Goal: Information Seeking & Learning: Find specific page/section

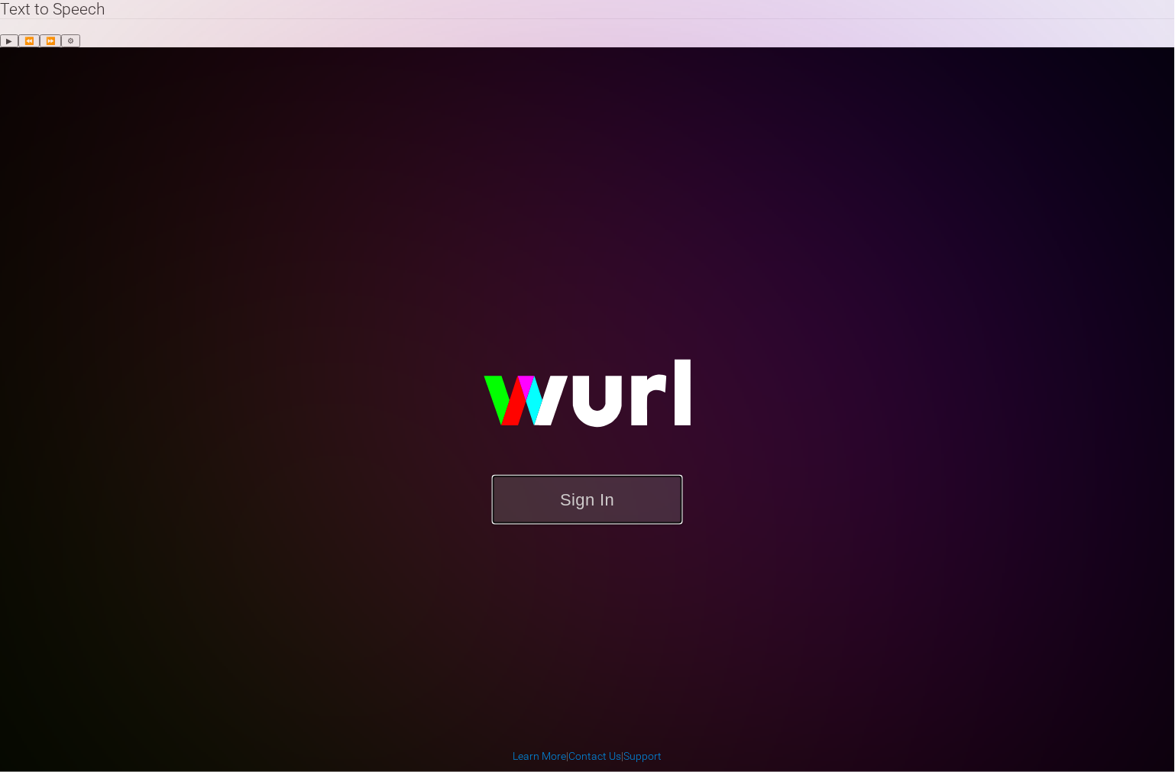
click at [577, 475] on button "Sign In" at bounding box center [587, 500] width 191 height 50
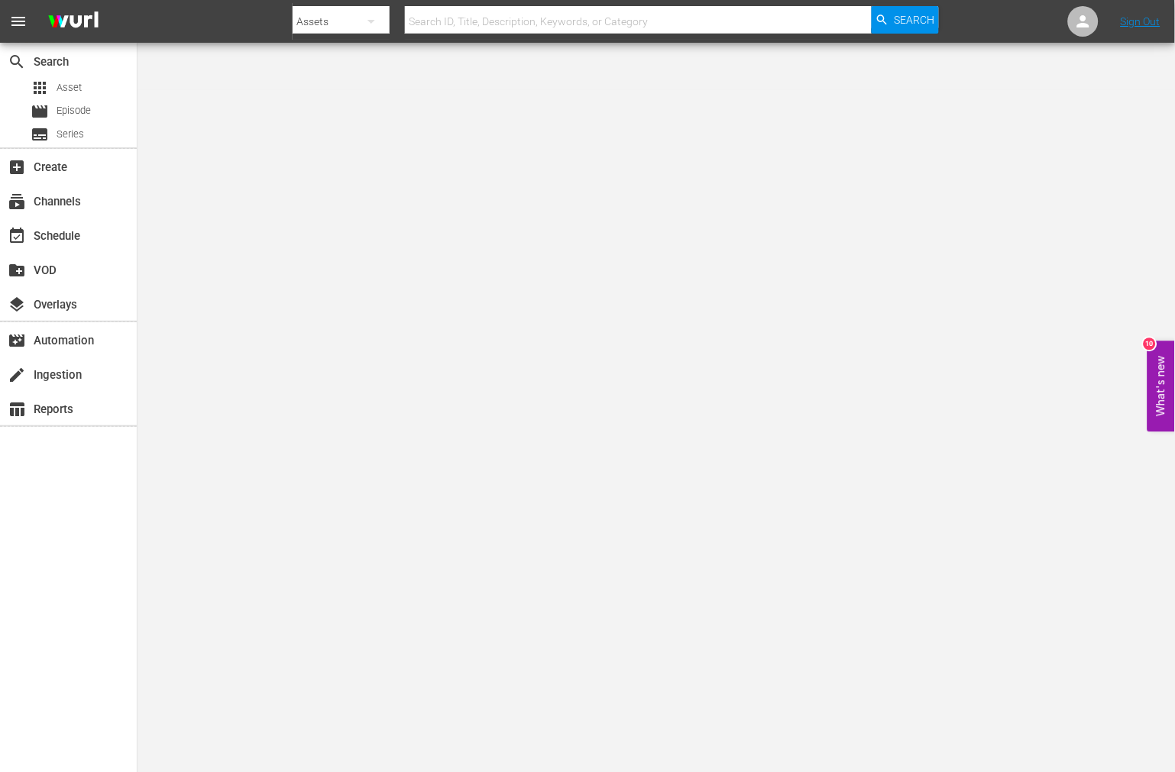
click at [645, 24] on input "text" at bounding box center [638, 21] width 467 height 37
paste input "4 Bullets For [PERSON_NAME]"
type input "4 Bullets For [PERSON_NAME]"
click at [920, 15] on span "Search" at bounding box center [914, 19] width 40 height 27
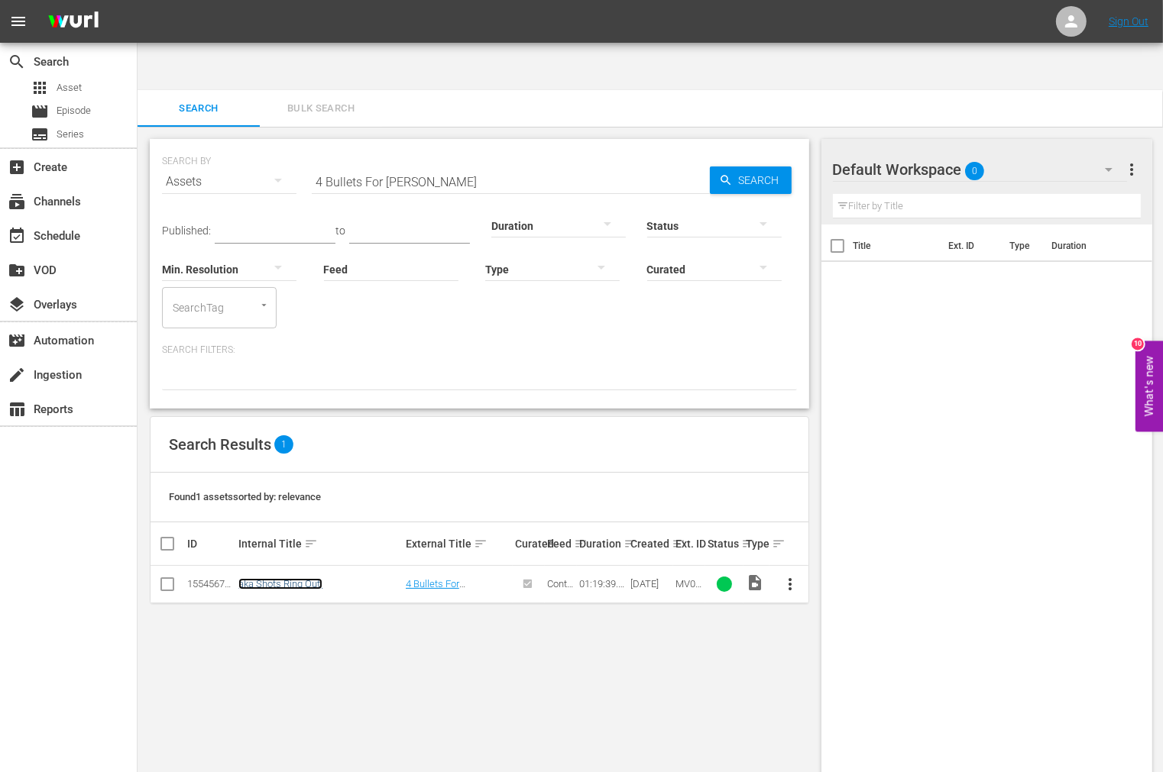
click at [306, 578] on link "aka Shots Ring Out!" at bounding box center [280, 583] width 84 height 11
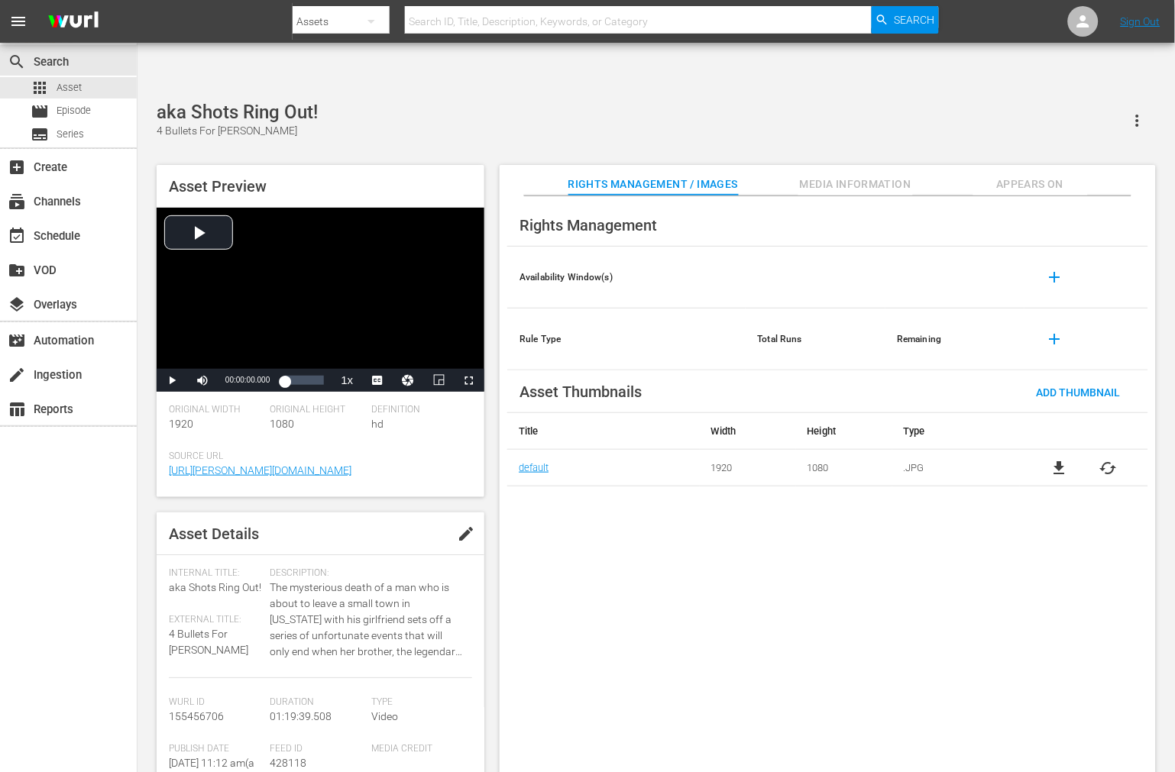
click at [558, 523] on div "Rights Management Availability Window(s) add Rule Type Total Runs Remaining add…" at bounding box center [828, 496] width 656 height 601
click at [910, 619] on div "Rights Management Availability Window(s) add Rule Type Total Runs Remaining add…" at bounding box center [828, 496] width 656 height 601
click at [830, 716] on div "Rights Management Availability Window(s) add Rule Type Total Runs Remaining add…" at bounding box center [828, 496] width 656 height 601
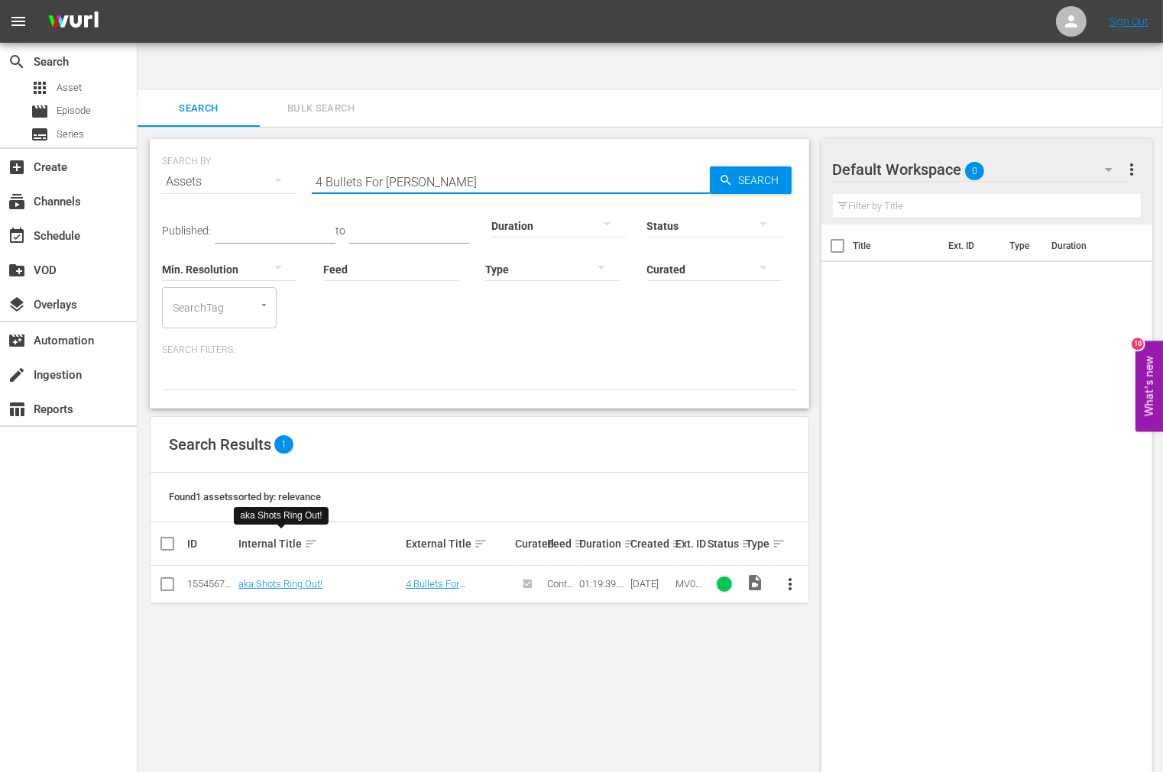
drag, startPoint x: 296, startPoint y: 130, endPoint x: 227, endPoint y: 137, distance: 69.2
click at [233, 145] on div "SEARCH BY Search By Assets Search ID, Title, Description, Keywords, or Category…" at bounding box center [479, 172] width 635 height 55
paste input "6 Bullets To Hell"
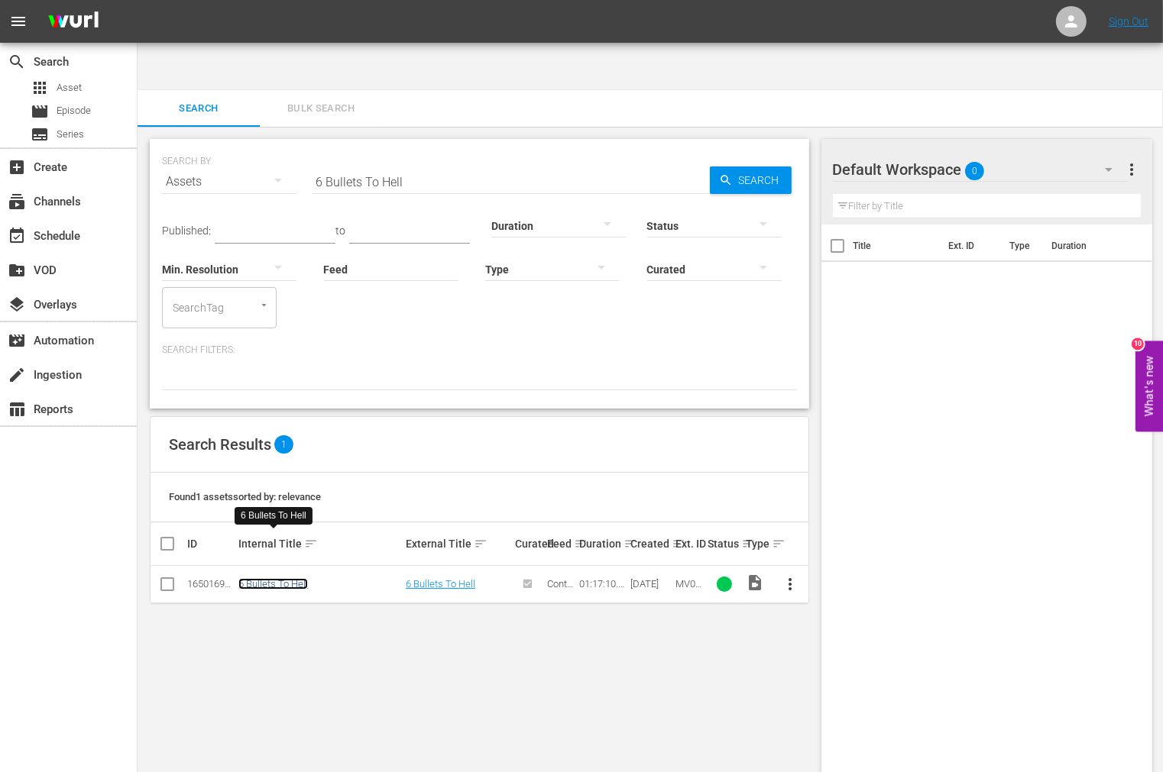
click at [265, 578] on link "6 Bullets To Hell" at bounding box center [273, 583] width 70 height 11
click at [529, 722] on div "SEARCH BY Search By Assets Search ID, Title, Description, Keywords, or Category…" at bounding box center [479, 474] width 684 height 694
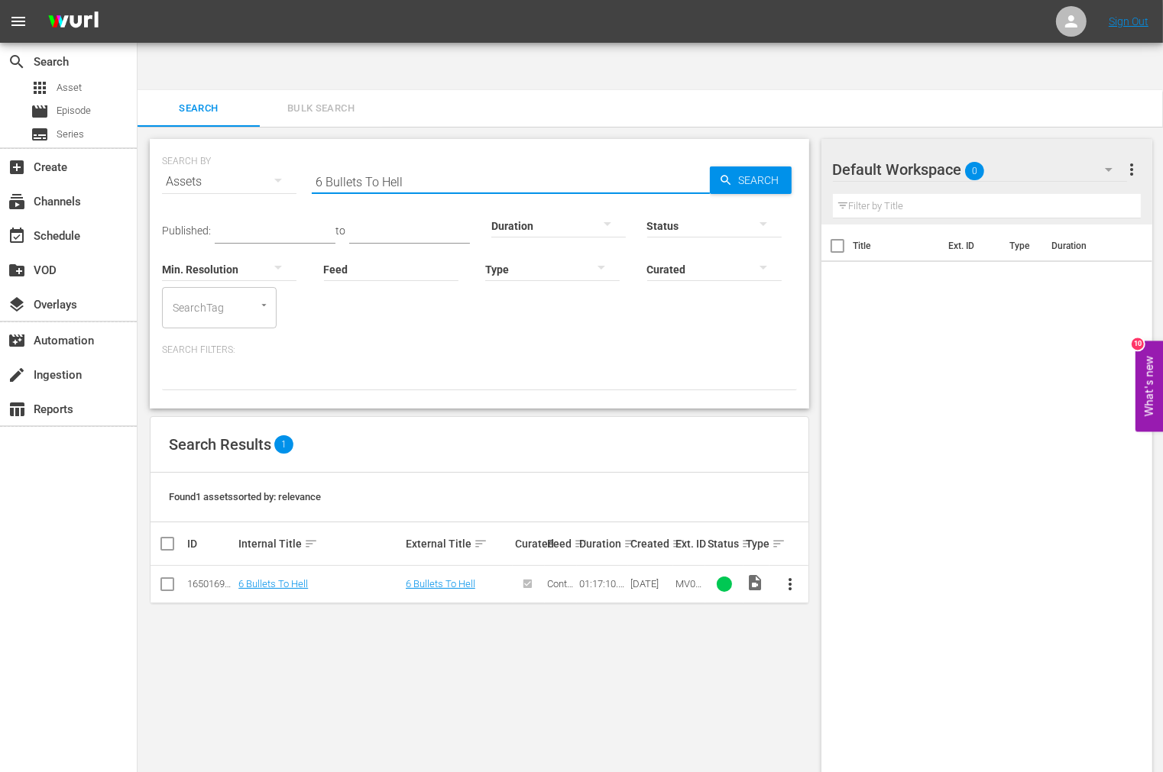
drag, startPoint x: 408, startPoint y: 131, endPoint x: 215, endPoint y: 131, distance: 192.5
click at [215, 145] on div "SEARCH BY Search By Assets Search ID, Title, Description, Keywords, or Category…" at bounding box center [479, 172] width 635 height 55
paste input "Bullet For The General, A"
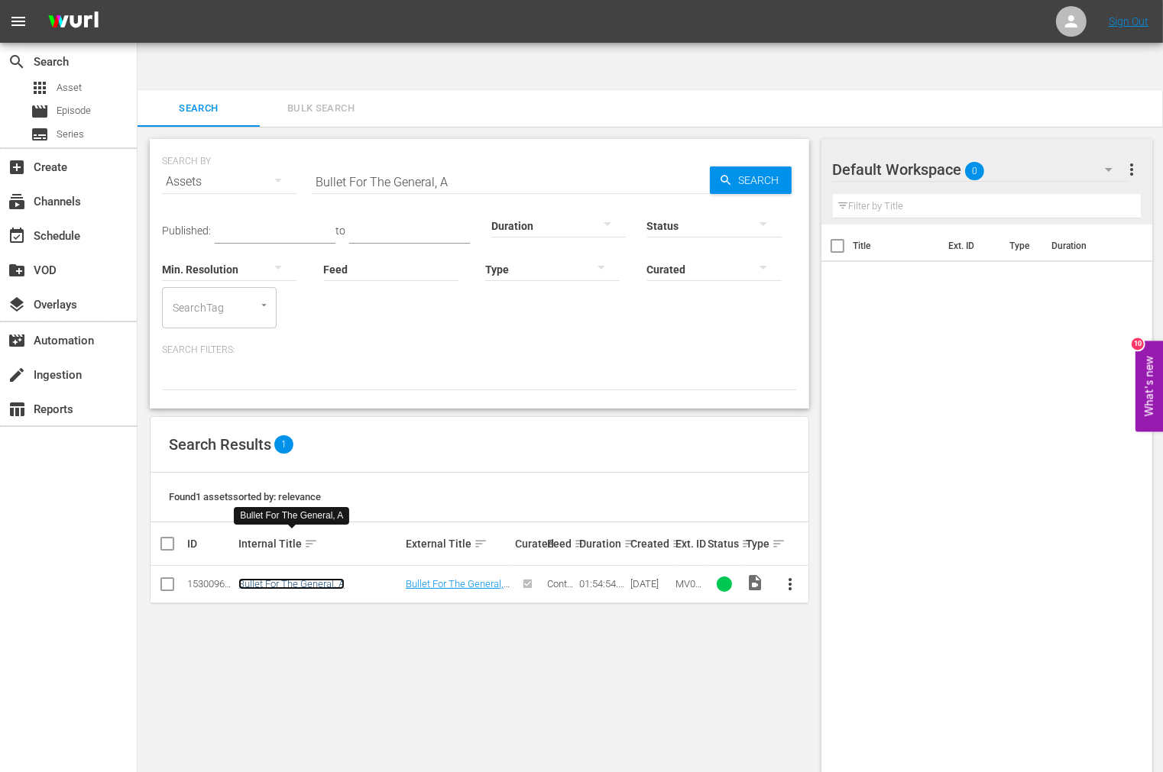
click at [270, 578] on link "Bullet For The General, A" at bounding box center [291, 583] width 106 height 11
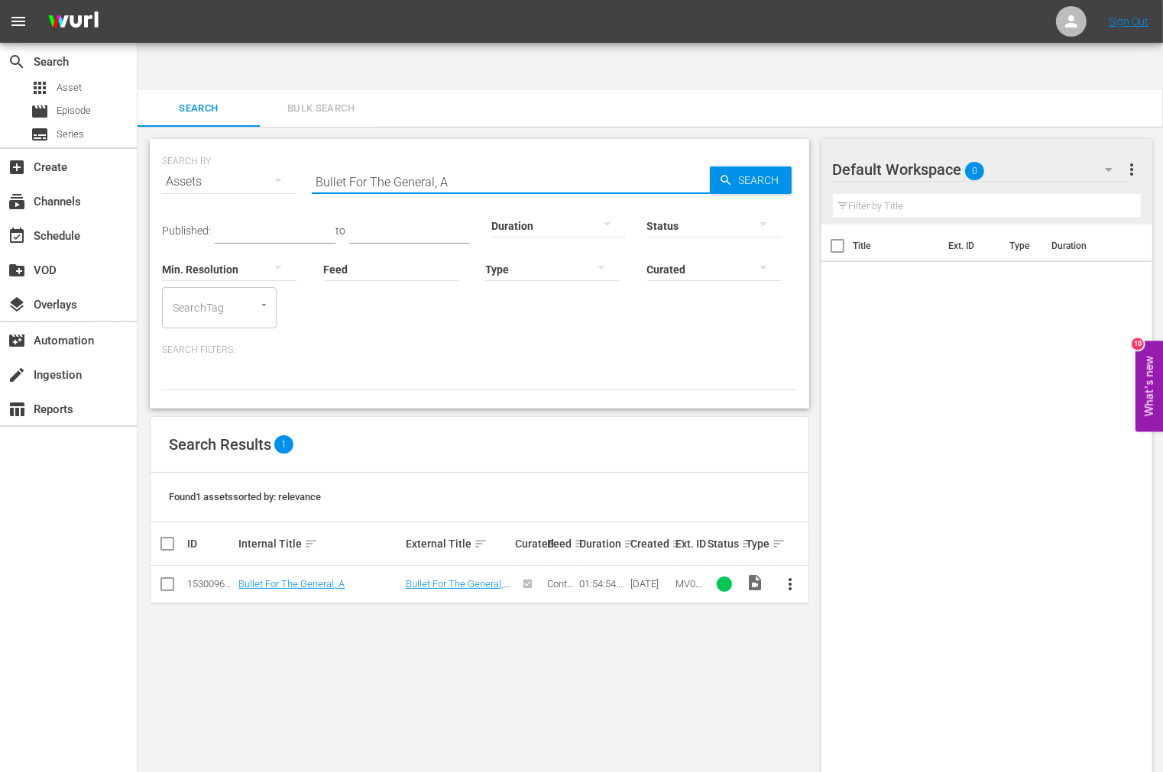
drag, startPoint x: 461, startPoint y: 138, endPoint x: 261, endPoint y: 130, distance: 199.5
click at [261, 145] on div "SEARCH BY Search By Assets Search ID, Title, Description, Keywords, or Category…" at bounding box center [479, 172] width 635 height 55
paste input "Prayer For The Damned"
type input "Prayer For The Damned, A"
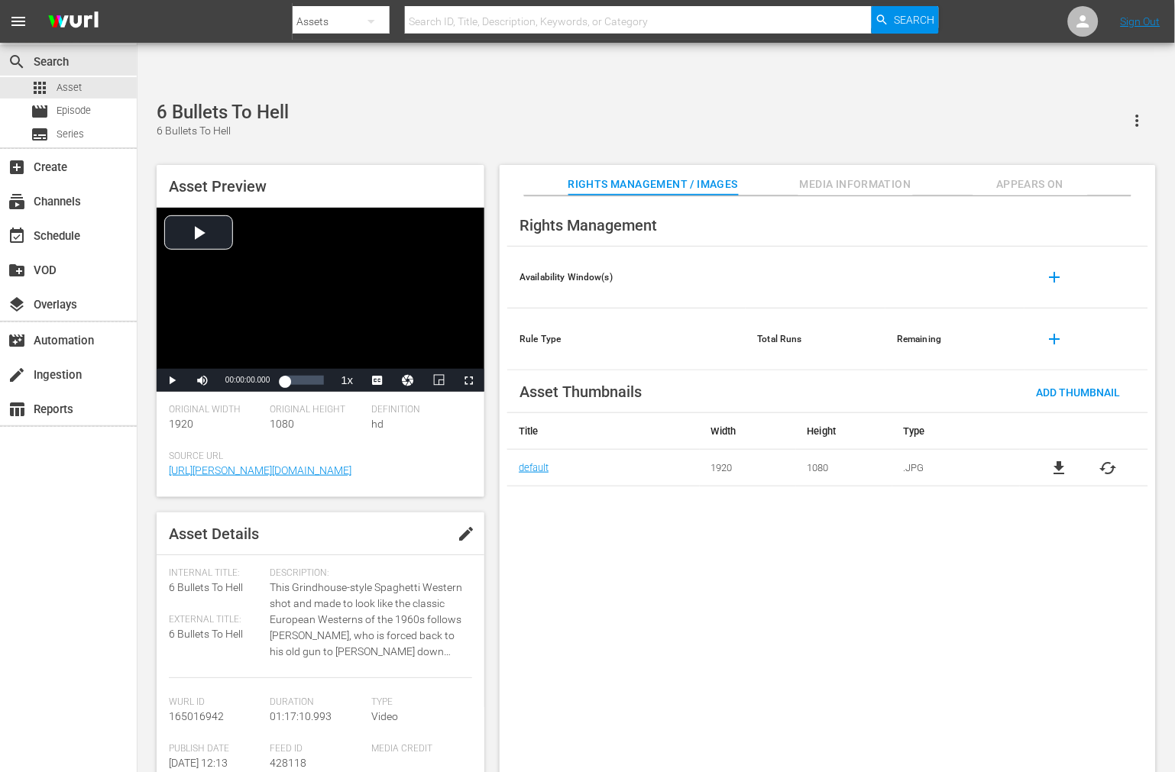
click at [1105, 459] on span "cached" at bounding box center [1108, 468] width 18 height 18
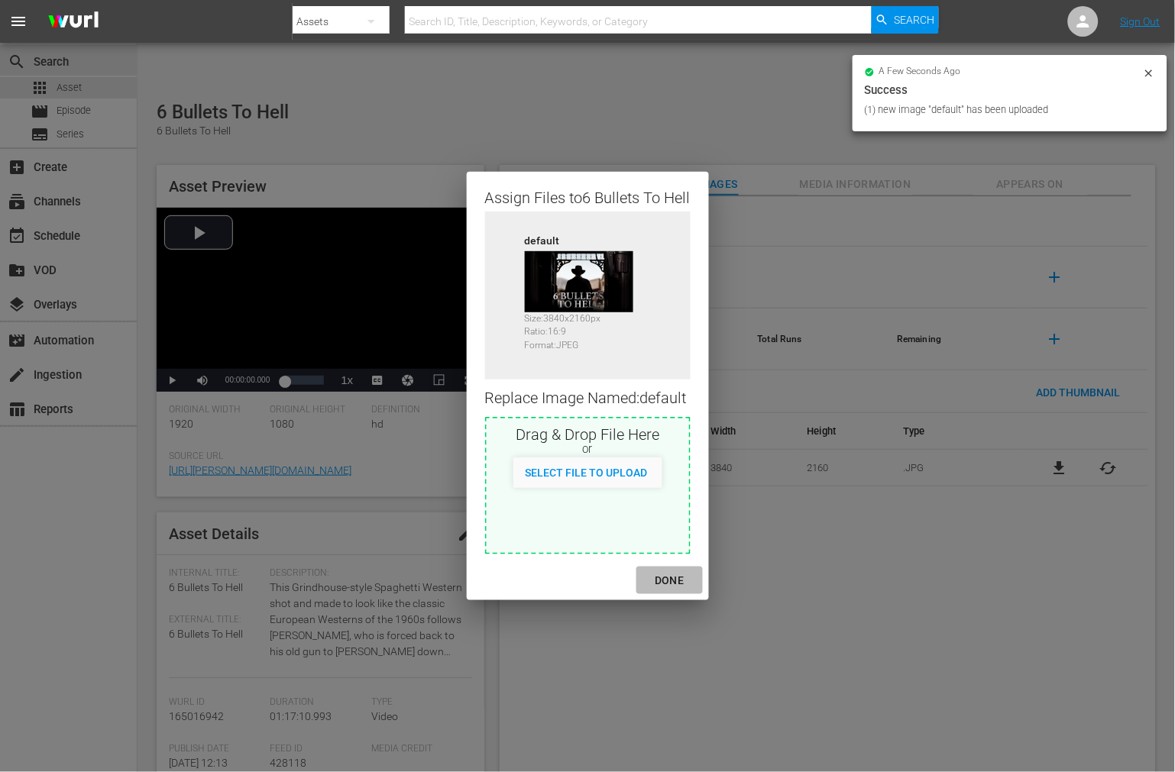
click at [674, 585] on div "DONE" at bounding box center [668, 580] width 53 height 19
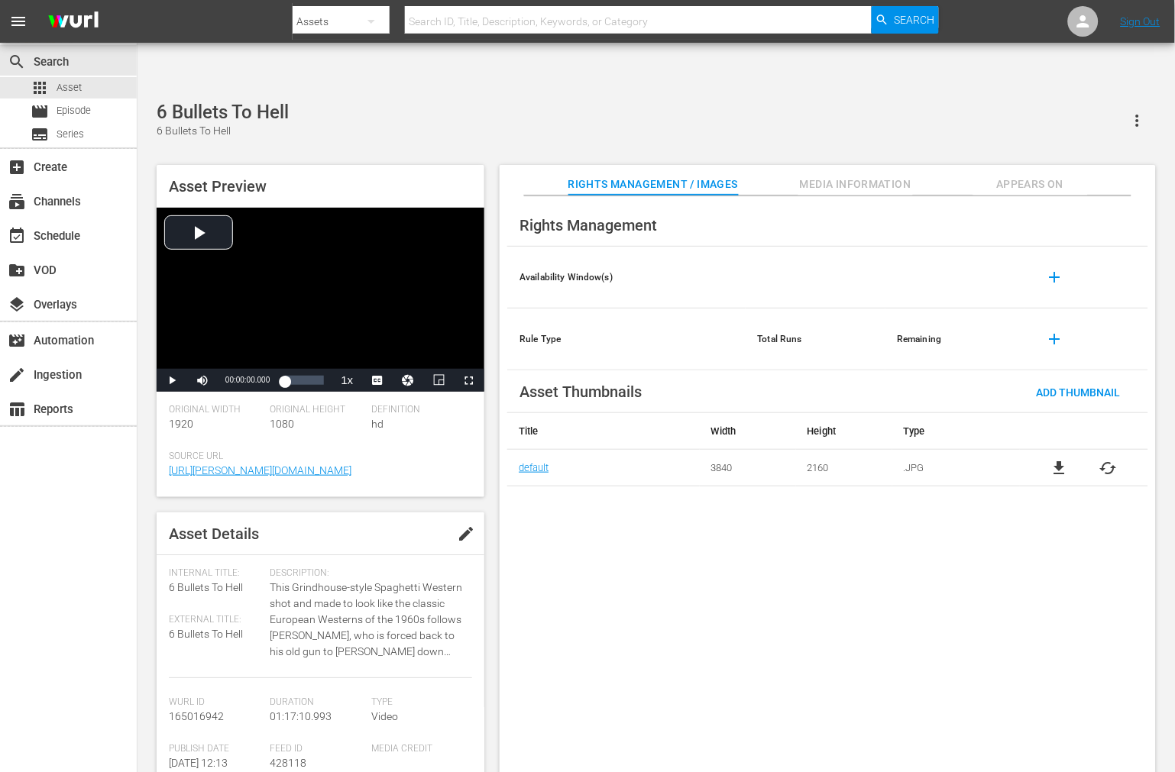
click at [1032, 175] on span "Appears On" at bounding box center [1030, 184] width 115 height 19
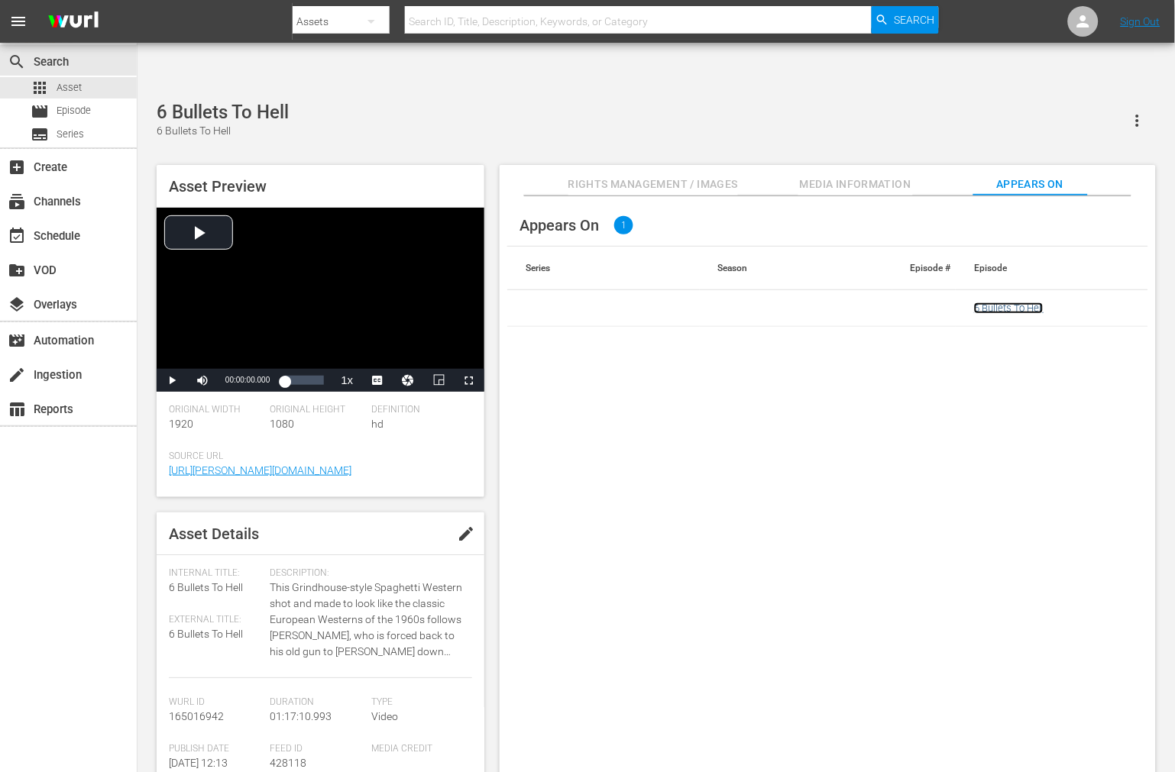
click at [1009, 302] on link "6 Bullets To Hell" at bounding box center [1009, 307] width 70 height 11
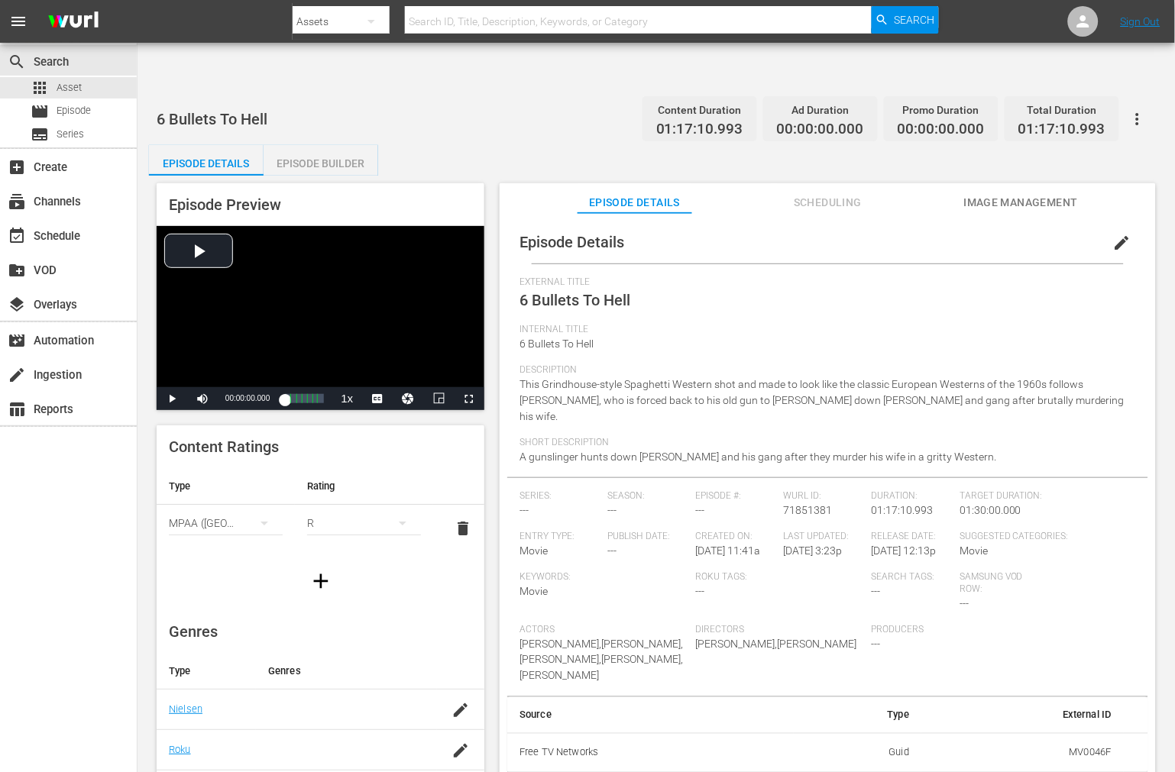
click at [1014, 193] on span "Image Management" at bounding box center [1021, 202] width 115 height 19
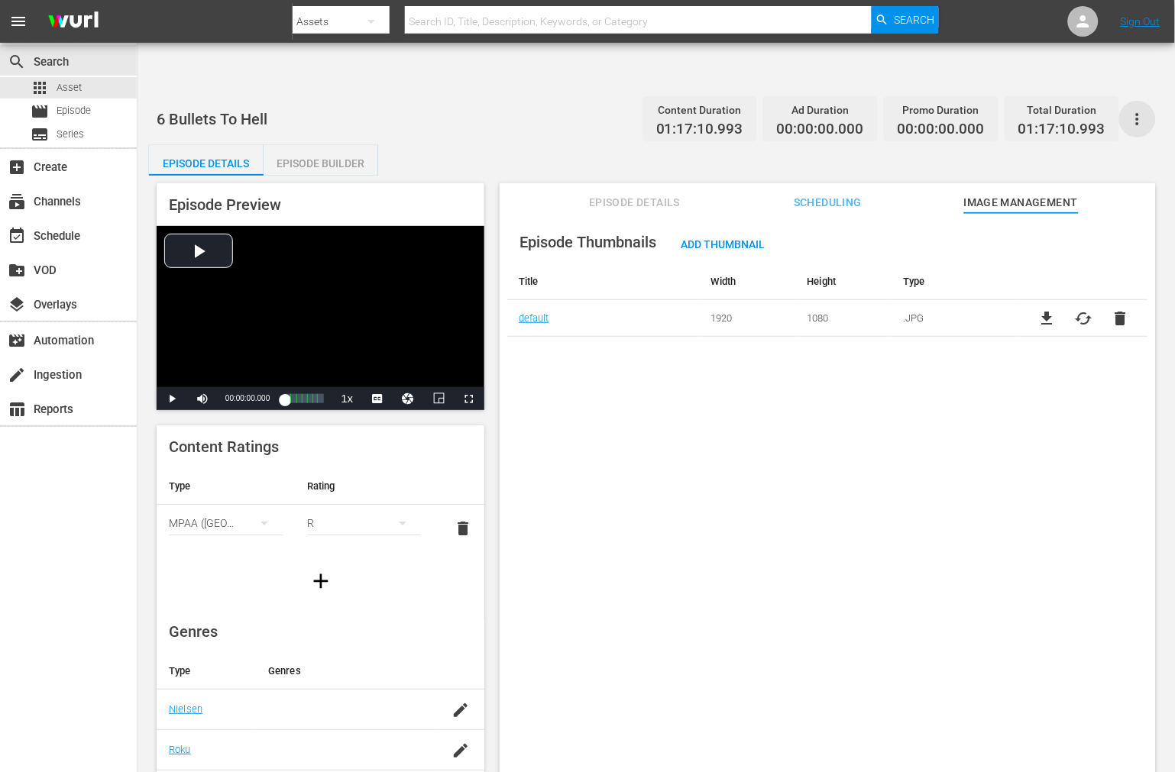
click at [1129, 110] on icon "button" at bounding box center [1137, 119] width 18 height 18
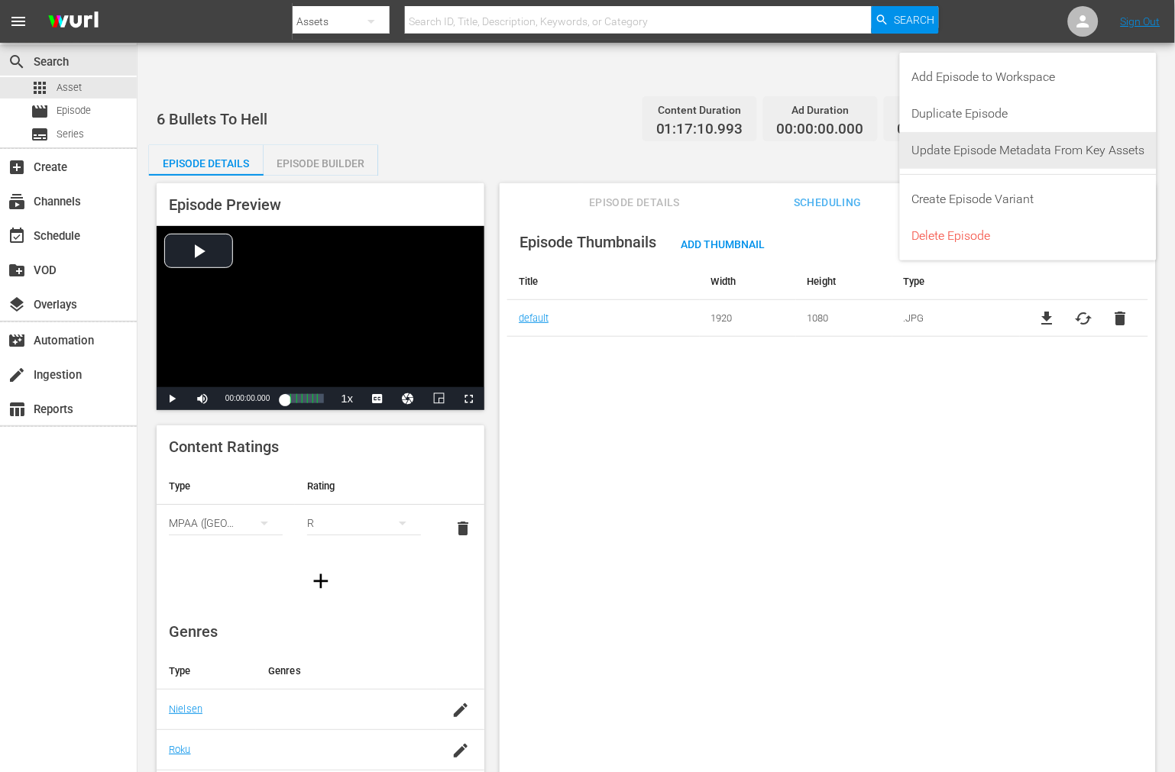
click at [1087, 150] on div "Update Episode Metadata From Key Assets" at bounding box center [1028, 150] width 233 height 37
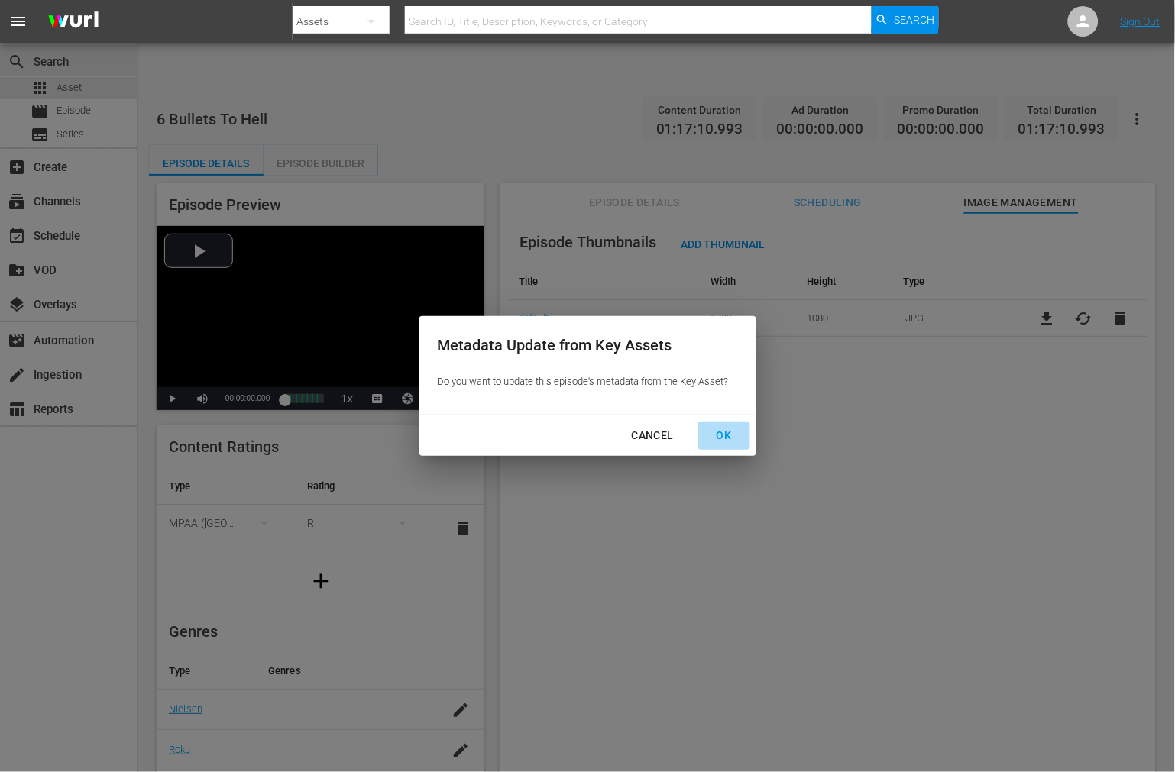
click at [733, 438] on div "OK" at bounding box center [724, 435] width 40 height 19
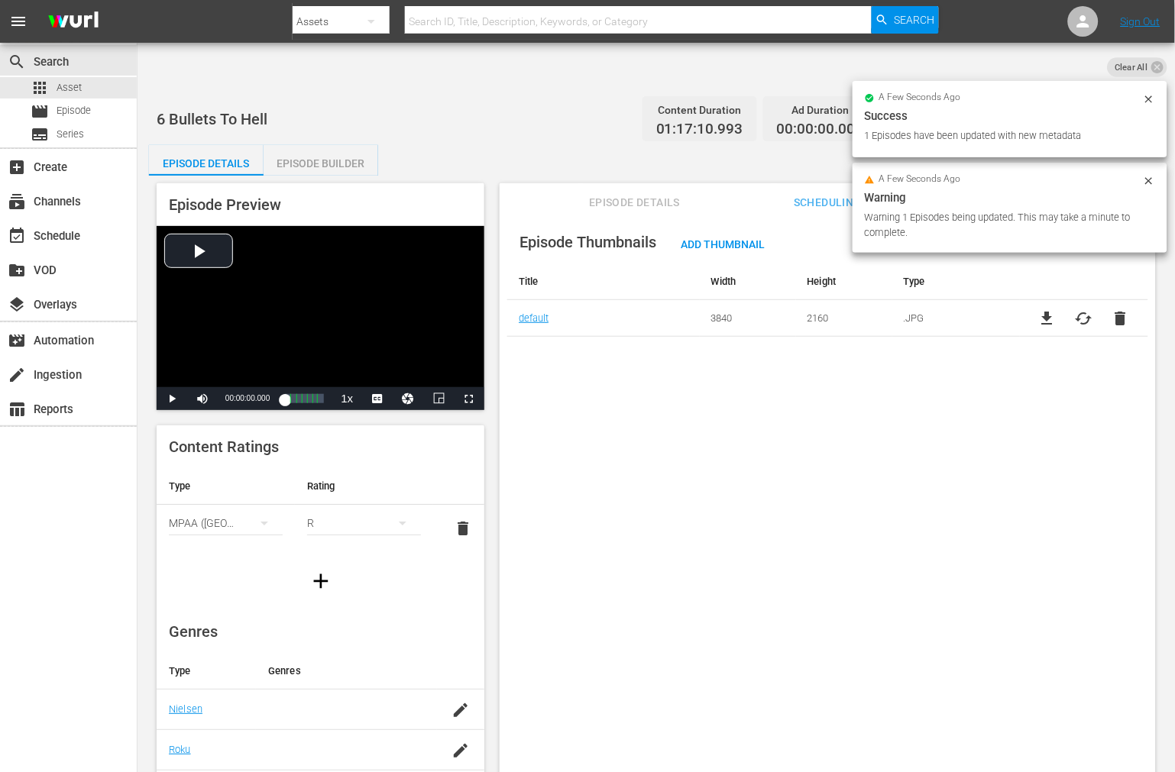
click at [668, 409] on div "Episode Thumbnails Add Thumbnail Title Width Height Type default 3840 2160 .JPG…" at bounding box center [828, 511] width 656 height 597
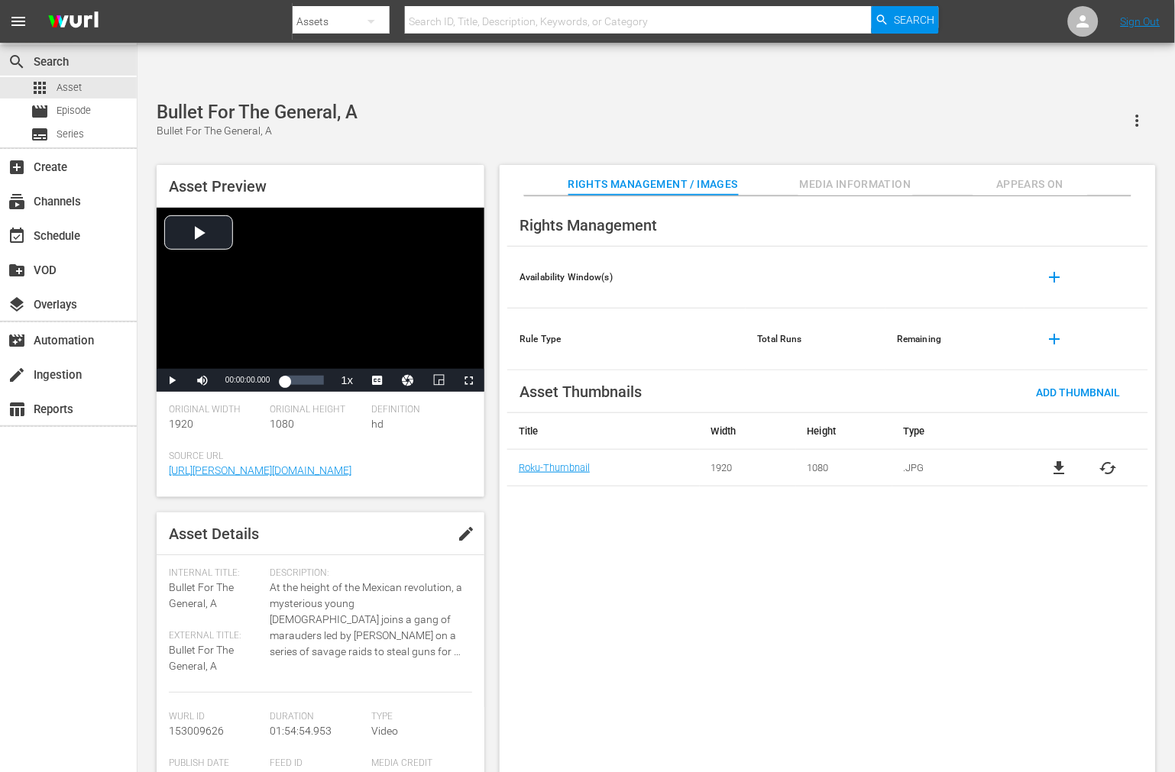
click at [543, 102] on div "Bullet For The General, A Bullet For The General, A" at bounding box center [656, 120] width 999 height 37
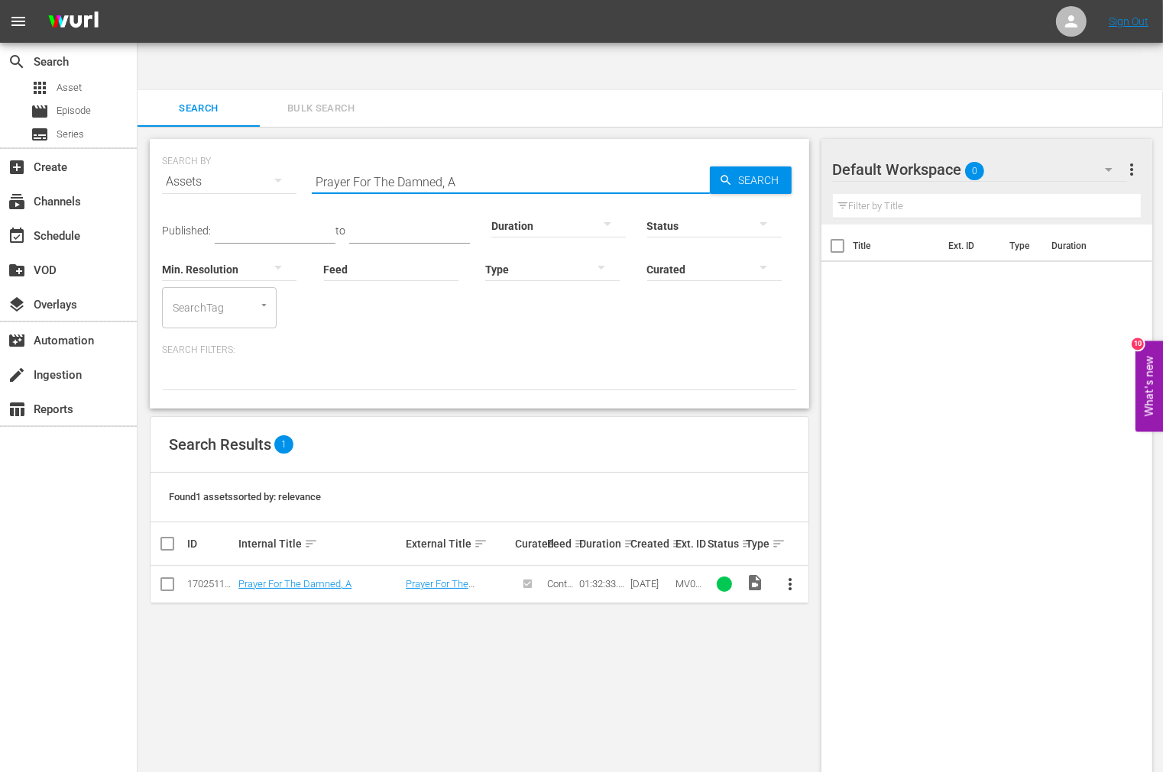
drag, startPoint x: 451, startPoint y: 137, endPoint x: 222, endPoint y: 125, distance: 229.5
click at [222, 145] on div "SEARCH BY Search By Assets Search ID, Title, Description, Keywords, or Category…" at bounding box center [479, 172] width 635 height 55
paste input "Bad, Black And Beautiful"
type input "Bad, Black And Beautiful"
click at [767, 167] on span "Search" at bounding box center [761, 180] width 59 height 27
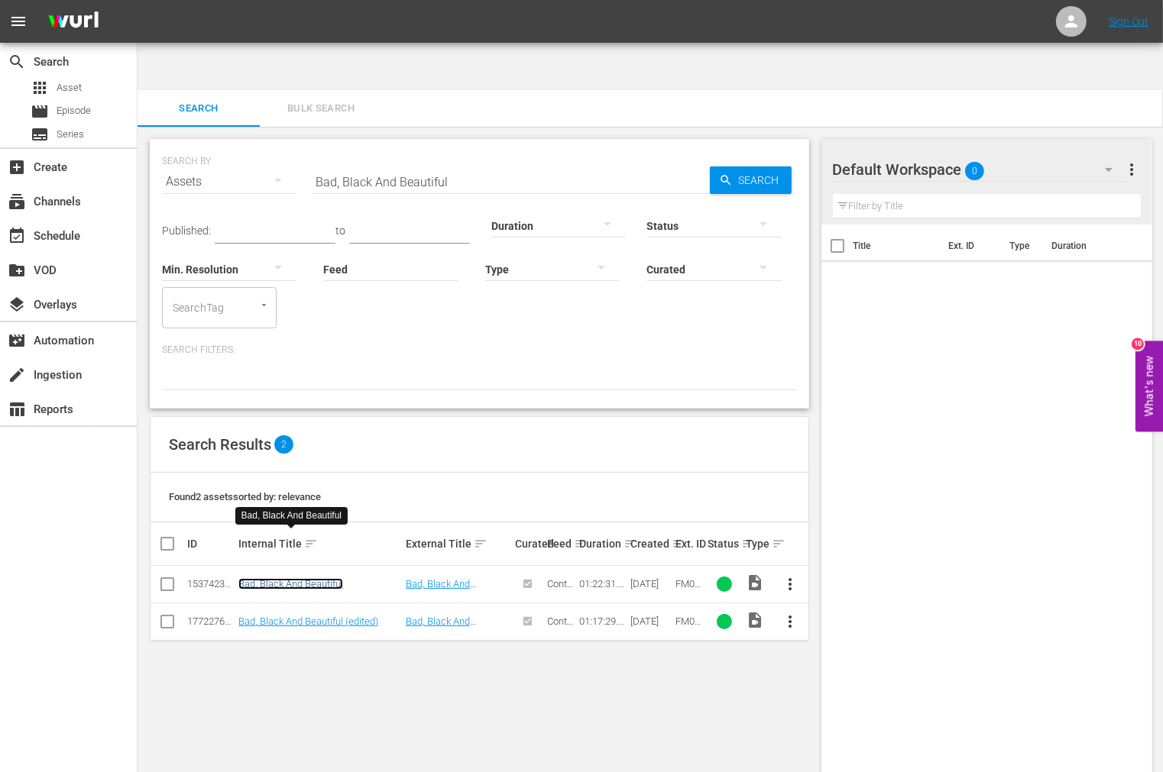
click at [304, 578] on link "Bad, Black And Beautiful" at bounding box center [290, 583] width 105 height 11
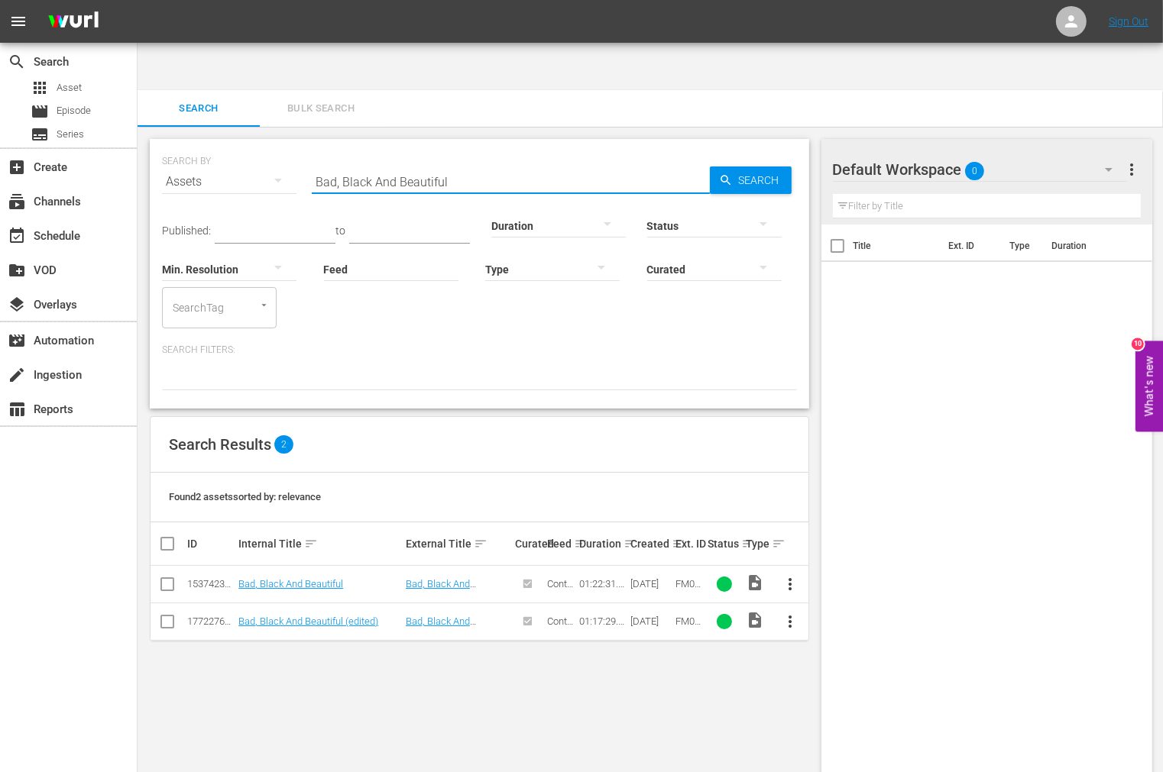
drag, startPoint x: 467, startPoint y: 134, endPoint x: 276, endPoint y: 121, distance: 191.4
click at [276, 145] on div "SEARCH BY Search By Assets Search ID, Title, Description, Keywords, or Category…" at bounding box center [479, 172] width 635 height 55
paste input "etty: They Say I'm Different"
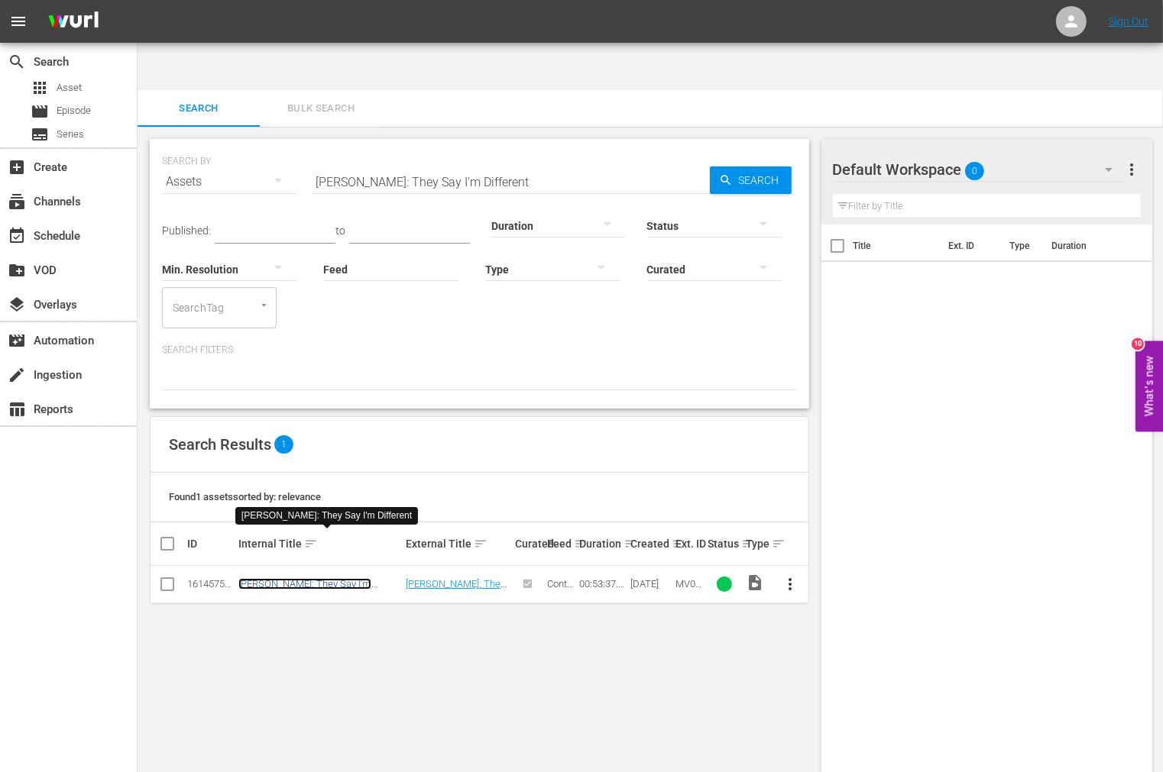
click at [311, 578] on link "[PERSON_NAME]: They Say I'm Different" at bounding box center [304, 589] width 133 height 23
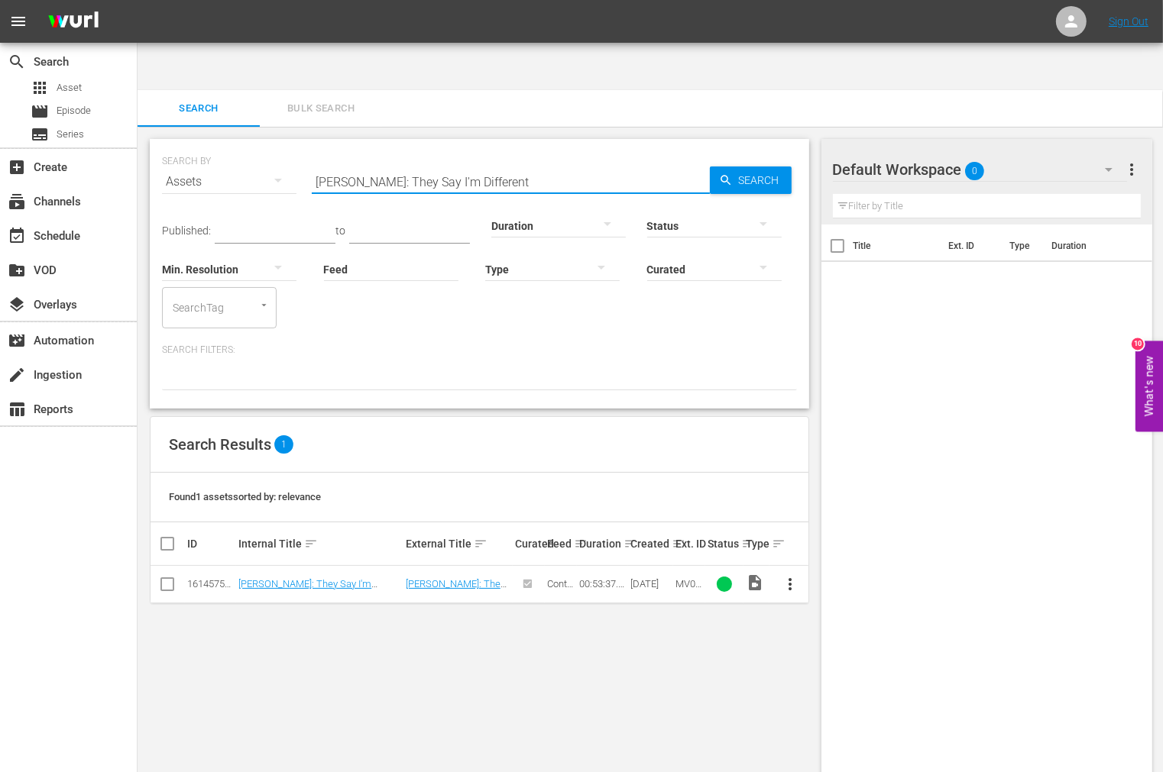
drag, startPoint x: 498, startPoint y: 135, endPoint x: 265, endPoint y: 132, distance: 233.0
click at [265, 145] on div "SEARCH BY Search By Assets Search ID, Title, Description, Keywords, or Category…" at bounding box center [479, 172] width 635 height 55
paste input "ween God, The Devil And A Winchester"
type input "Between [DEMOGRAPHIC_DATA], The Devil And A Winchester"
click at [309, 578] on link "aka [DEMOGRAPHIC_DATA] Was in the West, Too, At One Time" at bounding box center [313, 589] width 150 height 23
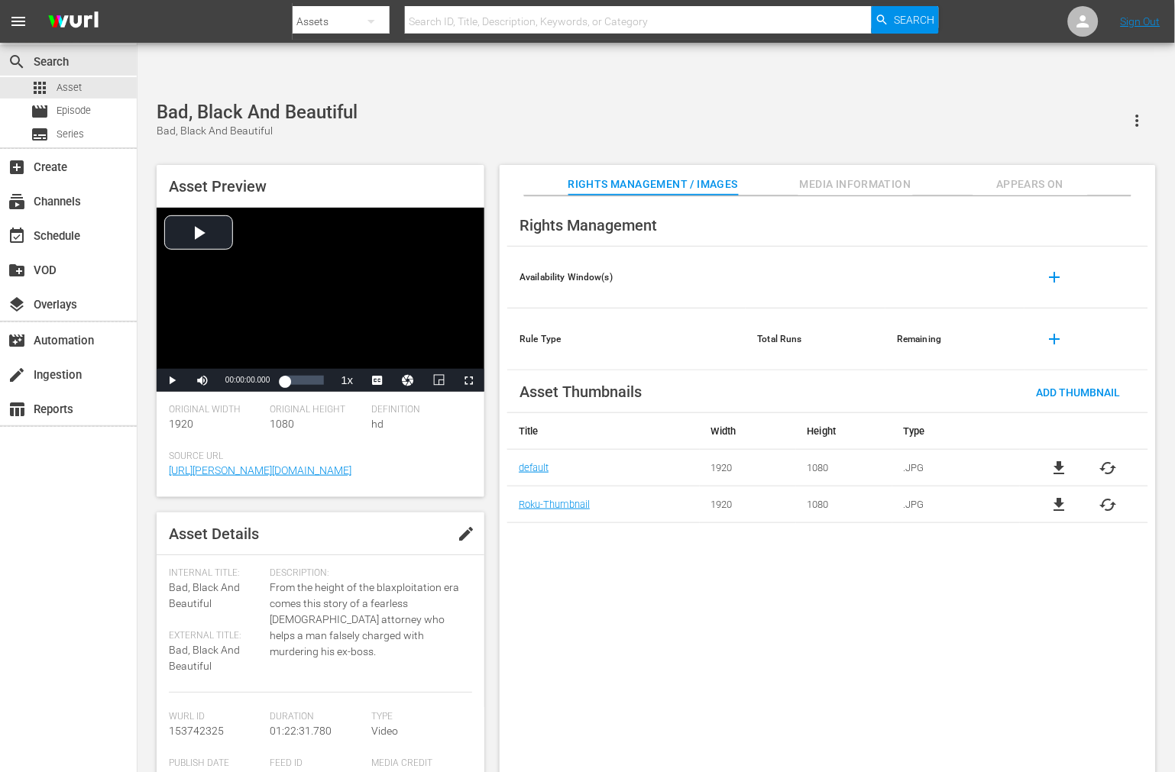
click at [685, 561] on div "Rights Management Availability Window(s) add Rule Type Total Runs Remaining add…" at bounding box center [828, 496] width 656 height 601
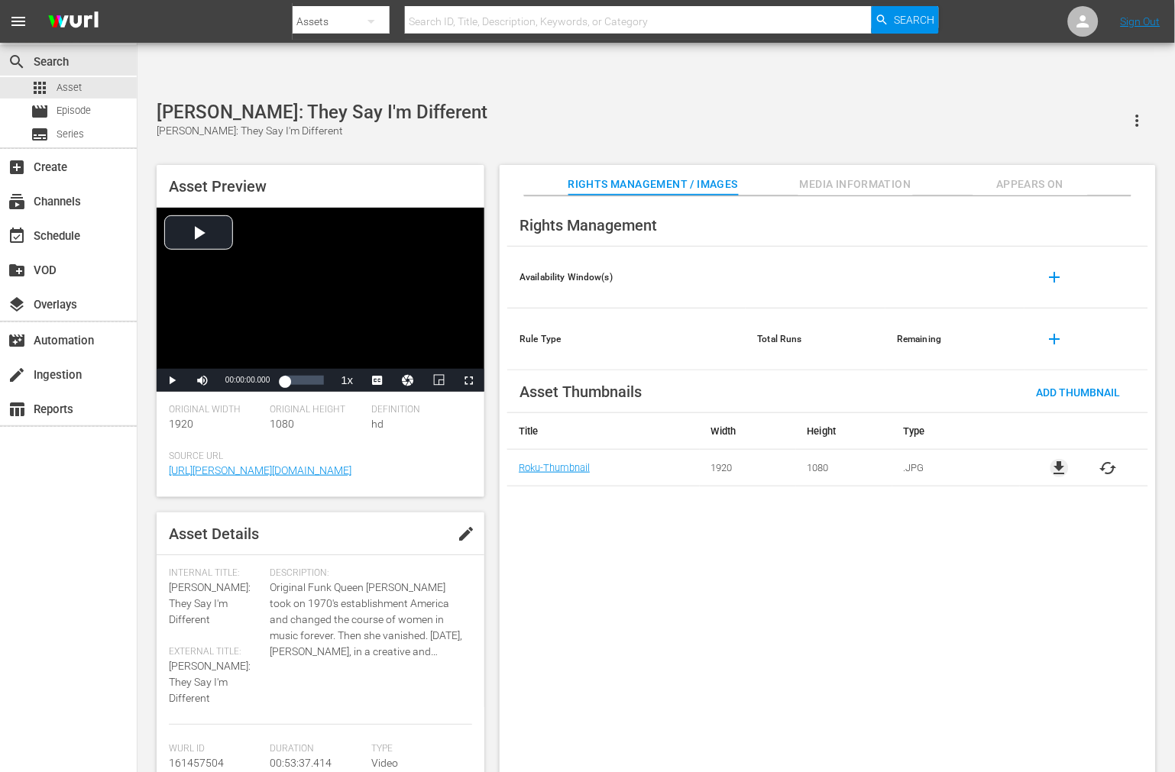
click at [1062, 459] on span "file_download" at bounding box center [1059, 468] width 18 height 18
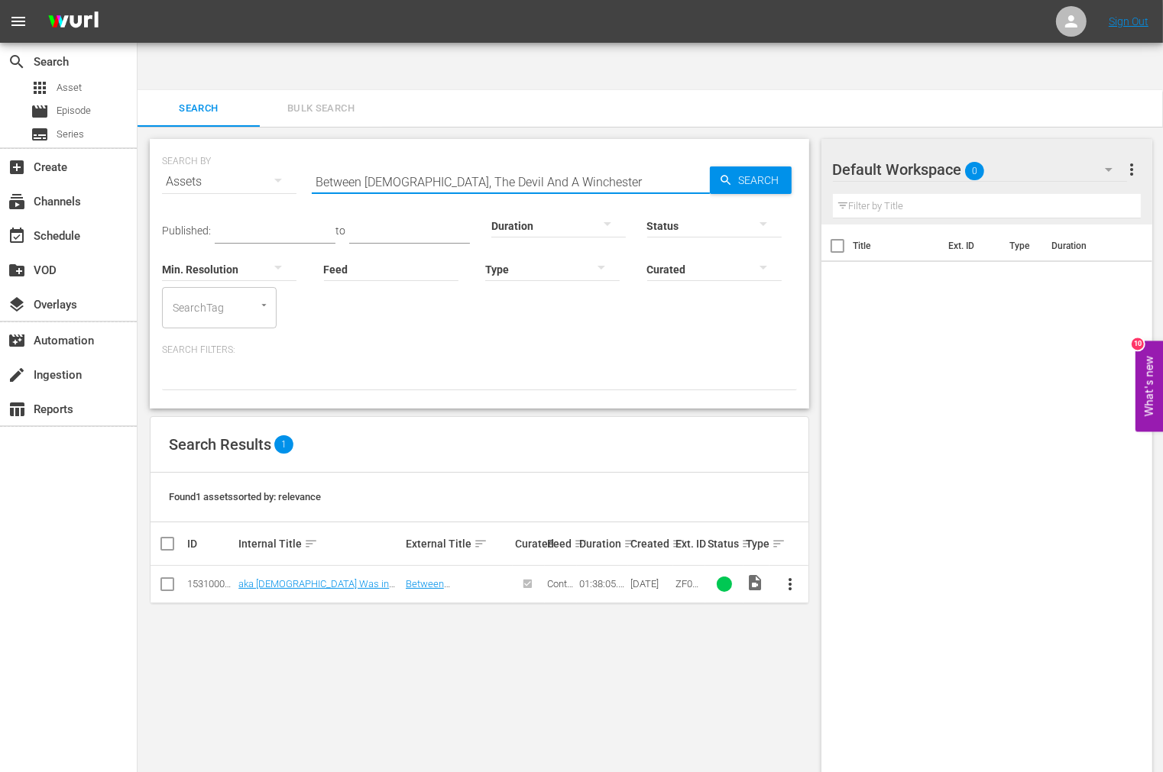
drag, startPoint x: 509, startPoint y: 143, endPoint x: 300, endPoint y: 149, distance: 208.6
click at [300, 149] on div "SEARCH BY Search By Assets Search ID, Title, Description, Keywords, or Category…" at bounding box center [479, 172] width 635 height 55
paste input "Chang Gang"
type input "Chang Gang"
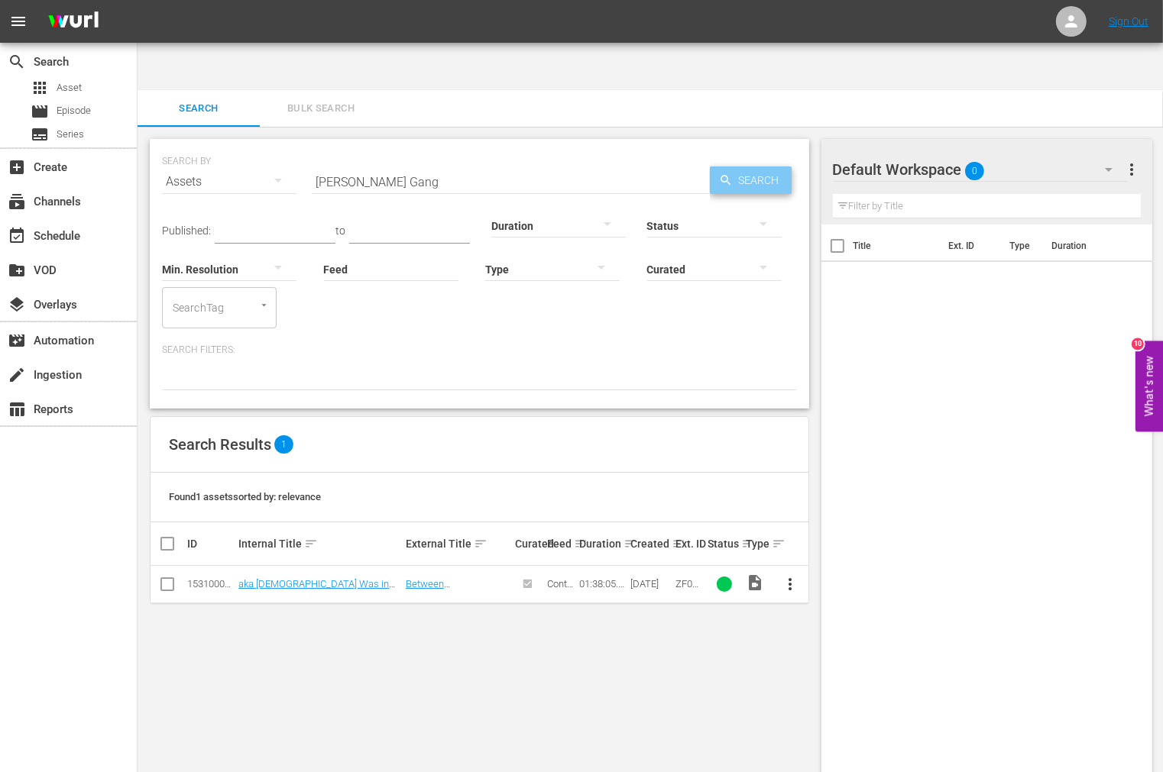
click at [742, 167] on span "Search" at bounding box center [761, 180] width 59 height 27
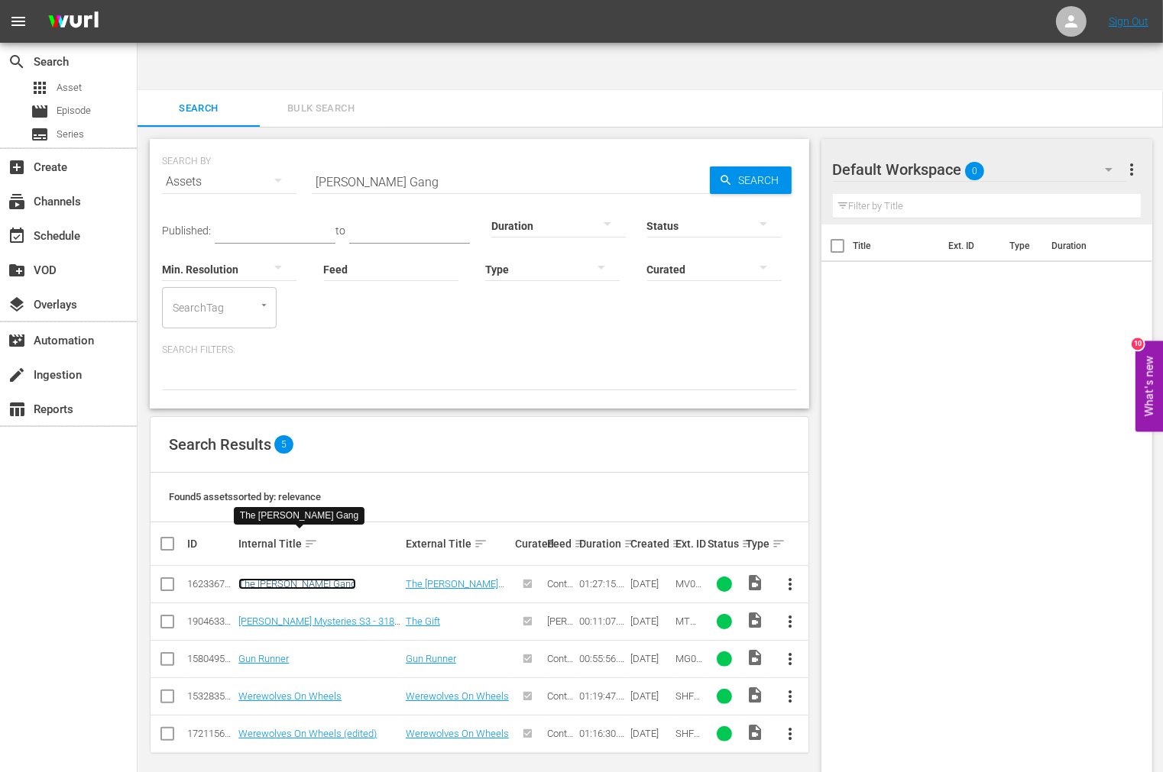
click at [299, 578] on link "The [PERSON_NAME] Gang" at bounding box center [297, 583] width 118 height 11
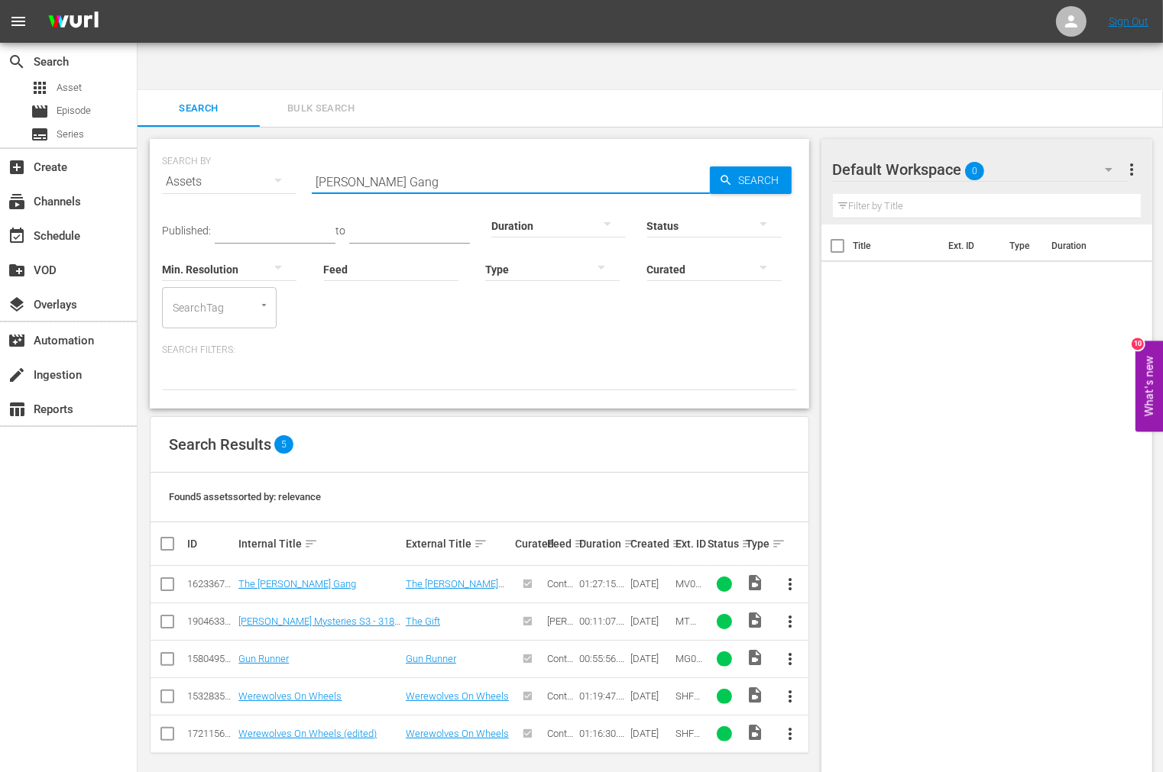
drag, startPoint x: 400, startPoint y: 125, endPoint x: 247, endPoint y: 131, distance: 153.7
click at [247, 145] on div "SEARCH BY Search By Assets Search ID, Title, Description, Keywords, or Category…" at bounding box center [479, 172] width 635 height 55
paste input "Black Cobra"
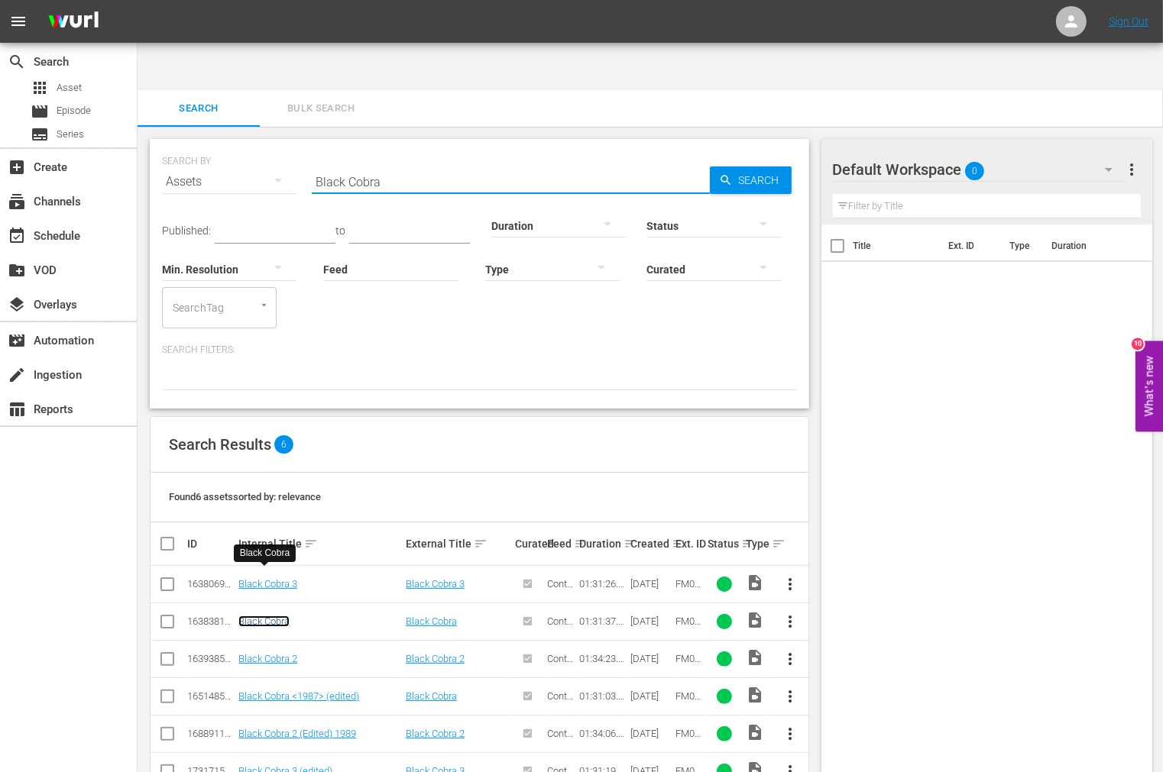
click at [270, 616] on link "Black Cobra" at bounding box center [263, 621] width 51 height 11
drag, startPoint x: 406, startPoint y: 147, endPoint x: 227, endPoint y: 150, distance: 179.5
click at [227, 150] on div "SEARCH BY Search By Assets Search ID, Title, Description, Keywords, or Category…" at bounding box center [479, 172] width 635 height 55
paste input "Dragon Vs. Yellow Tiger"
click at [741, 167] on span "Search" at bounding box center [761, 180] width 59 height 27
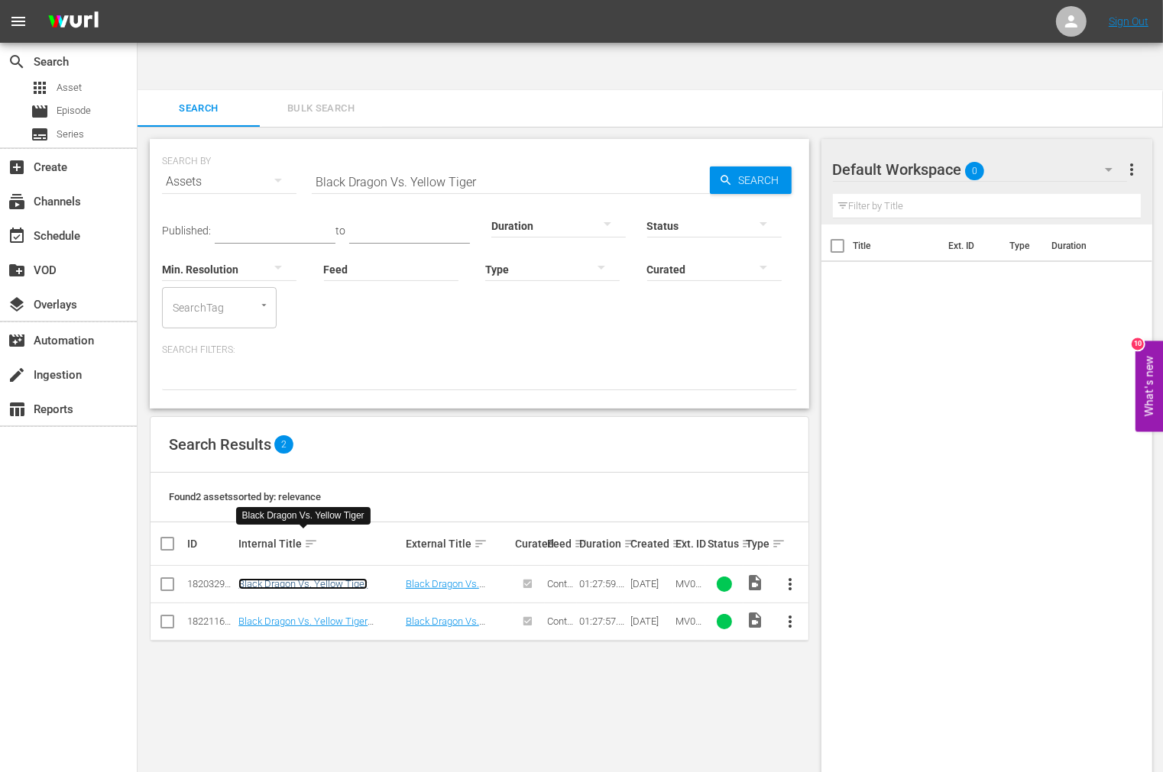
click at [337, 578] on link "Black Dragon Vs. Yellow Tiger" at bounding box center [302, 583] width 129 height 11
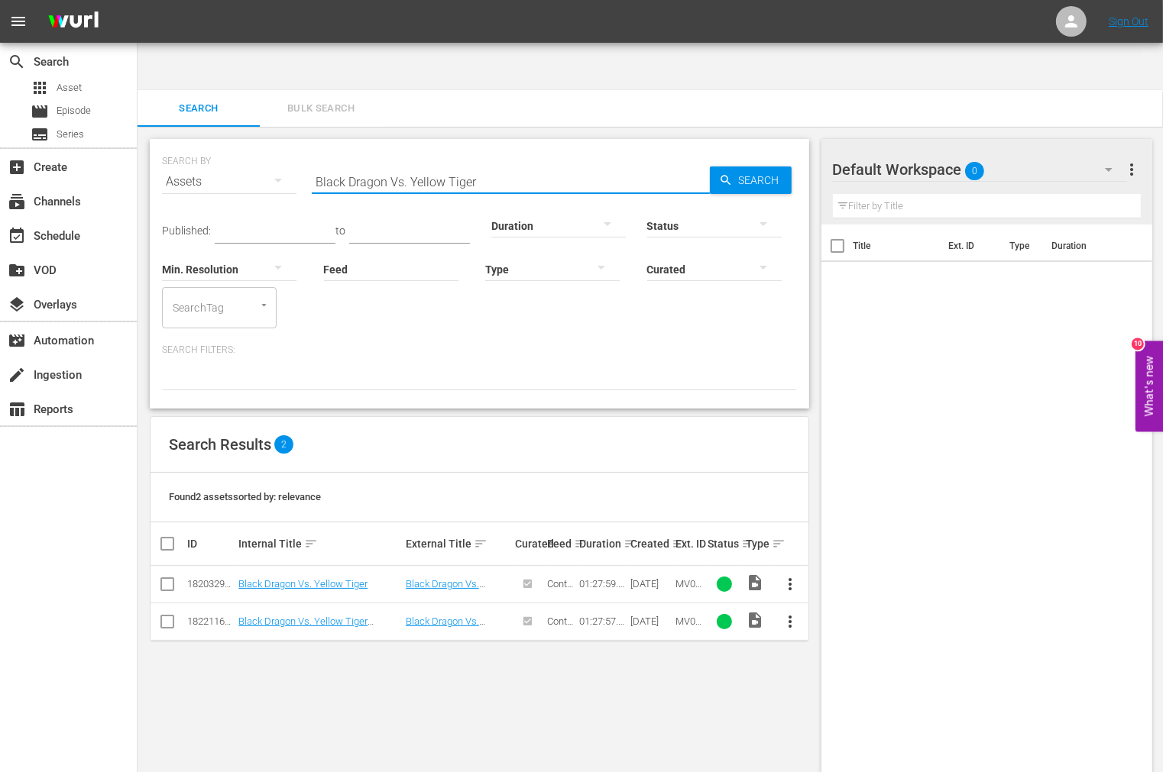
drag, startPoint x: 500, startPoint y: 134, endPoint x: 252, endPoint y: 131, distance: 247.5
click at [252, 145] on div "SEARCH BY Search By Assets Search ID, Title, Description, Keywords, or Category…" at bounding box center [479, 172] width 635 height 55
paste input "Adiós Amigo"
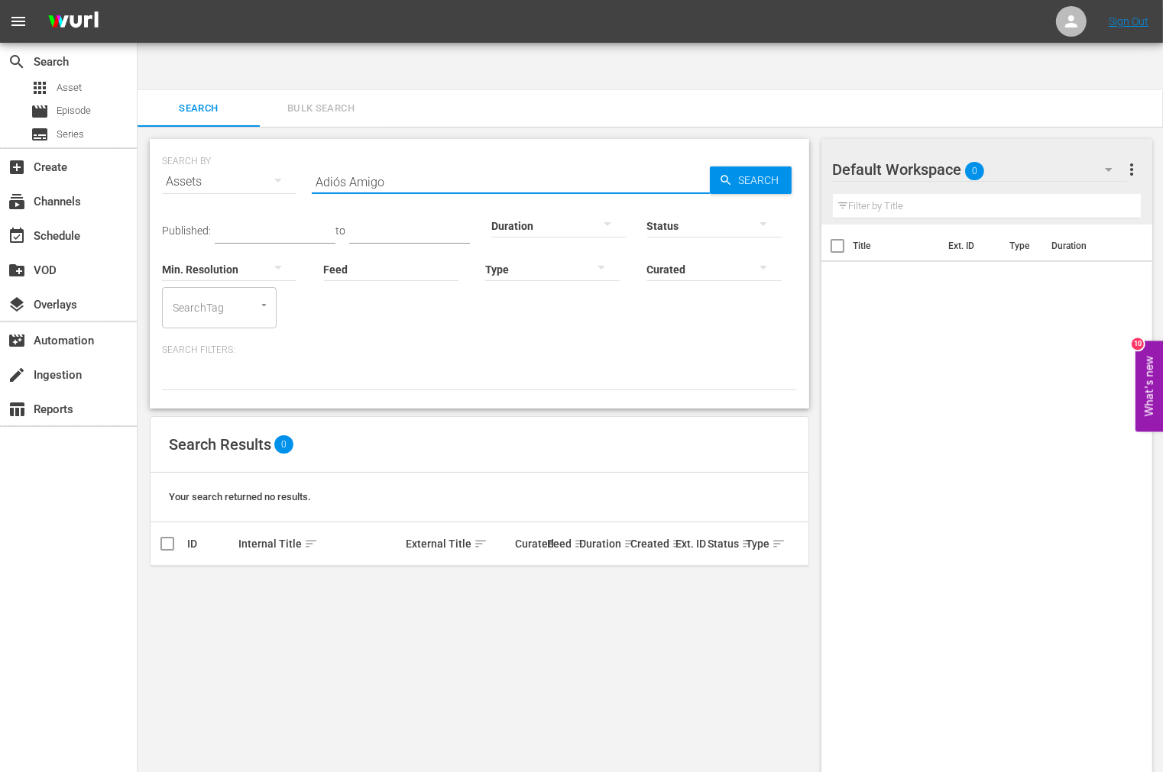
click at [338, 163] on input "Adiós Amigo" at bounding box center [511, 181] width 398 height 37
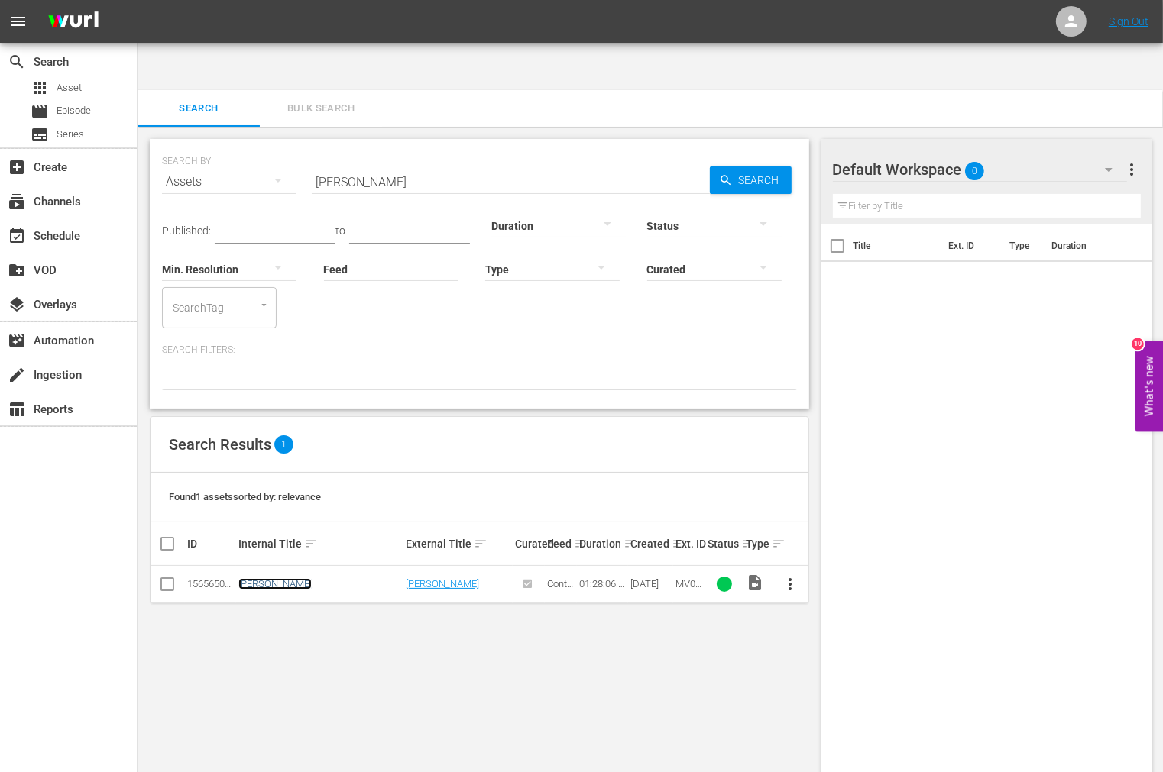
click at [283, 578] on link "Adios Amigo" at bounding box center [274, 583] width 73 height 11
drag, startPoint x: 386, startPoint y: 139, endPoint x: 289, endPoint y: 133, distance: 97.2
click at [289, 145] on div "SEARCH BY Search By Assets Search ID, Title, Description, Keywords, or Category…" at bounding box center [479, 172] width 635 height 55
paste input "ngel And The Badman"
click at [751, 167] on span "Search" at bounding box center [761, 180] width 59 height 27
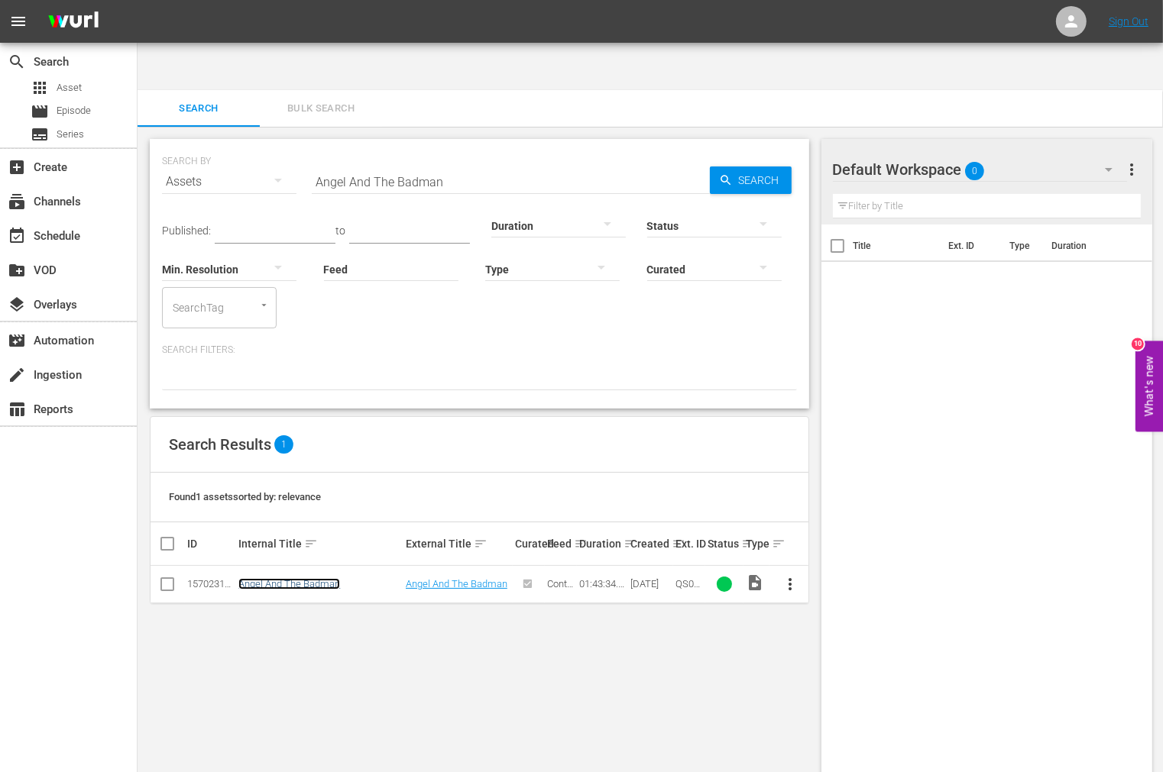
click at [271, 578] on link "Angel And The Badman" at bounding box center [289, 583] width 102 height 11
drag, startPoint x: 464, startPoint y: 143, endPoint x: 242, endPoint y: 134, distance: 221.7
click at [242, 145] on div "SEARCH BY Search By Assets Search ID, Title, Description, Keywords, or Category…" at bounding box center [479, 172] width 635 height 55
paste input "y Gun Can Play"
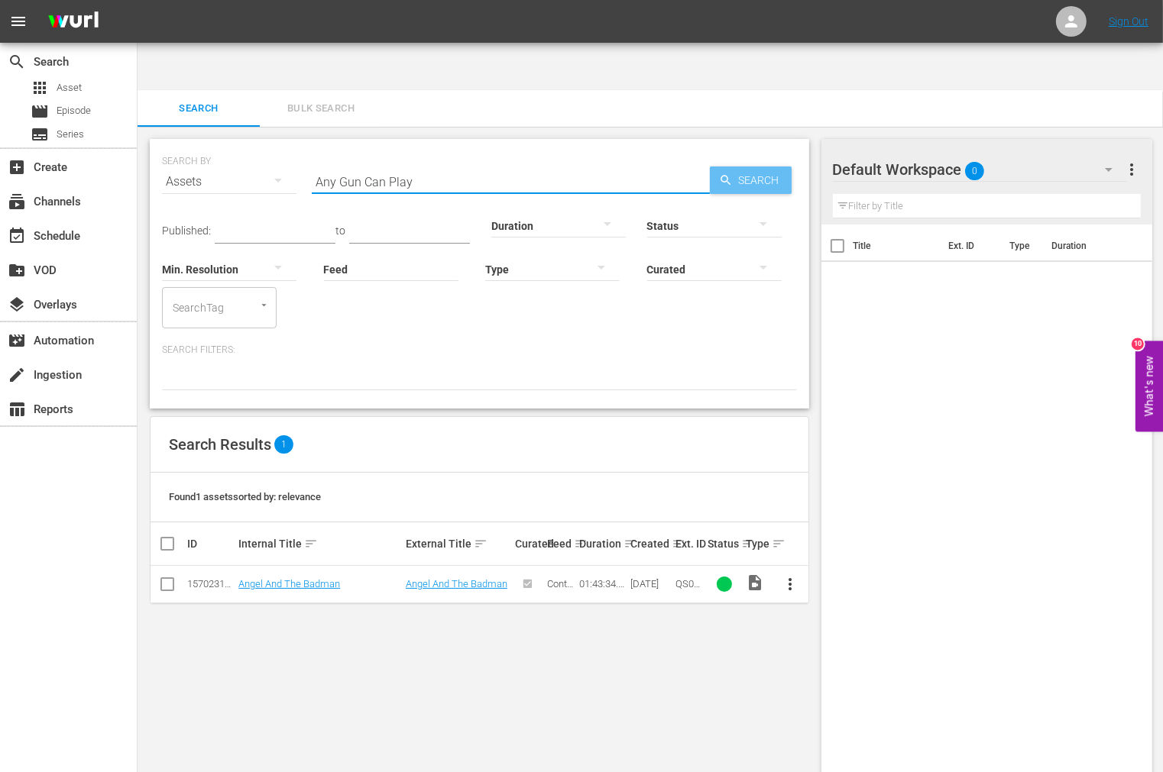
click at [728, 173] on icon "button" at bounding box center [726, 180] width 14 height 14
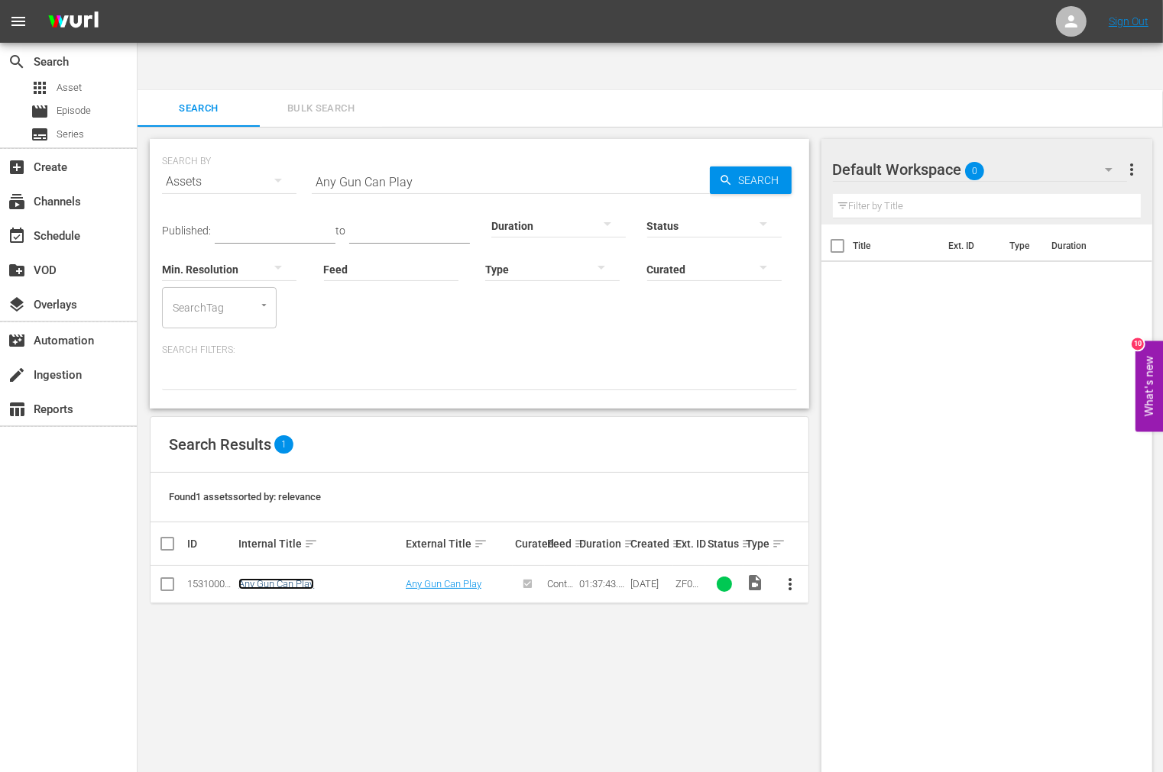
click at [268, 578] on link "Any Gun Can Play" at bounding box center [276, 583] width 76 height 11
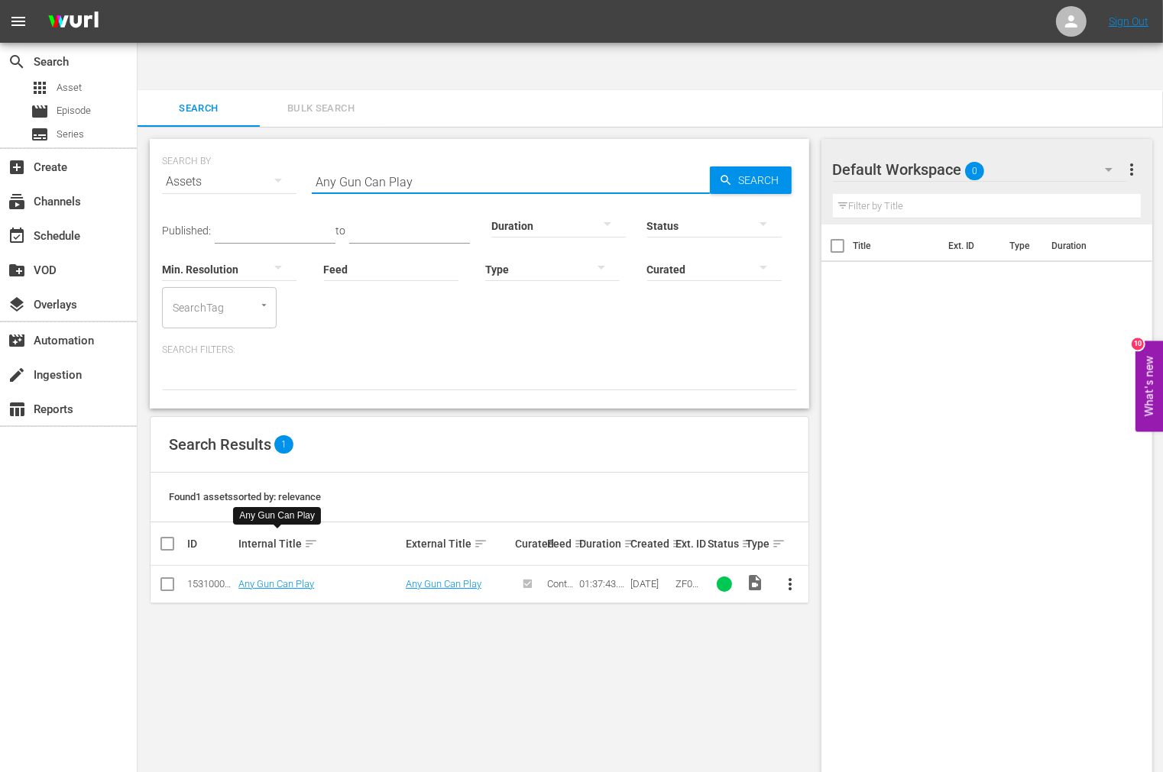
drag, startPoint x: 280, startPoint y: 126, endPoint x: 243, endPoint y: 130, distance: 37.6
click at [245, 145] on div "SEARCH BY Search By Assets Search ID, Title, Description, Keywords, or Category…" at bounding box center [479, 172] width 635 height 55
paste input "pache Rifles"
click at [760, 189] on div "Status" at bounding box center [714, 216] width 134 height 55
drag, startPoint x: 275, startPoint y: 117, endPoint x: 250, endPoint y: 111, distance: 25.9
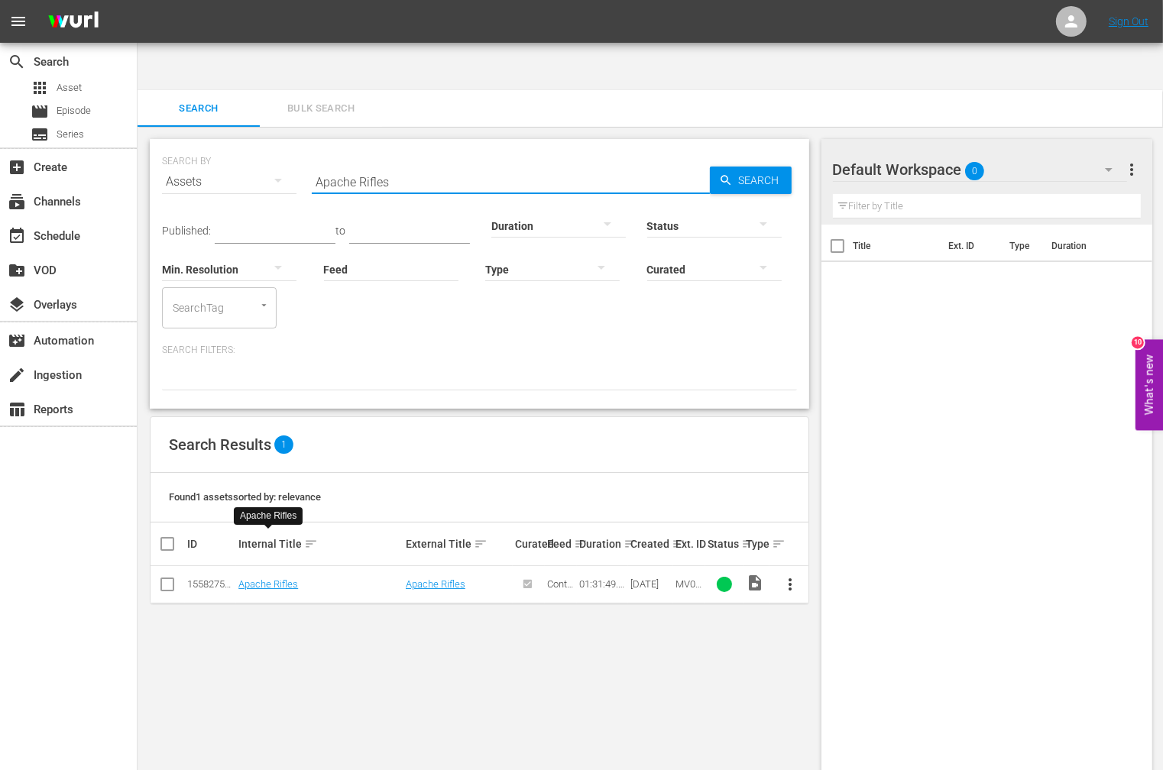
click at [250, 145] on div "SEARCH BY Search By Assets Search ID, Title, Description, Keywords, or Category…" at bounding box center [479, 172] width 635 height 55
paste input "Bandido"
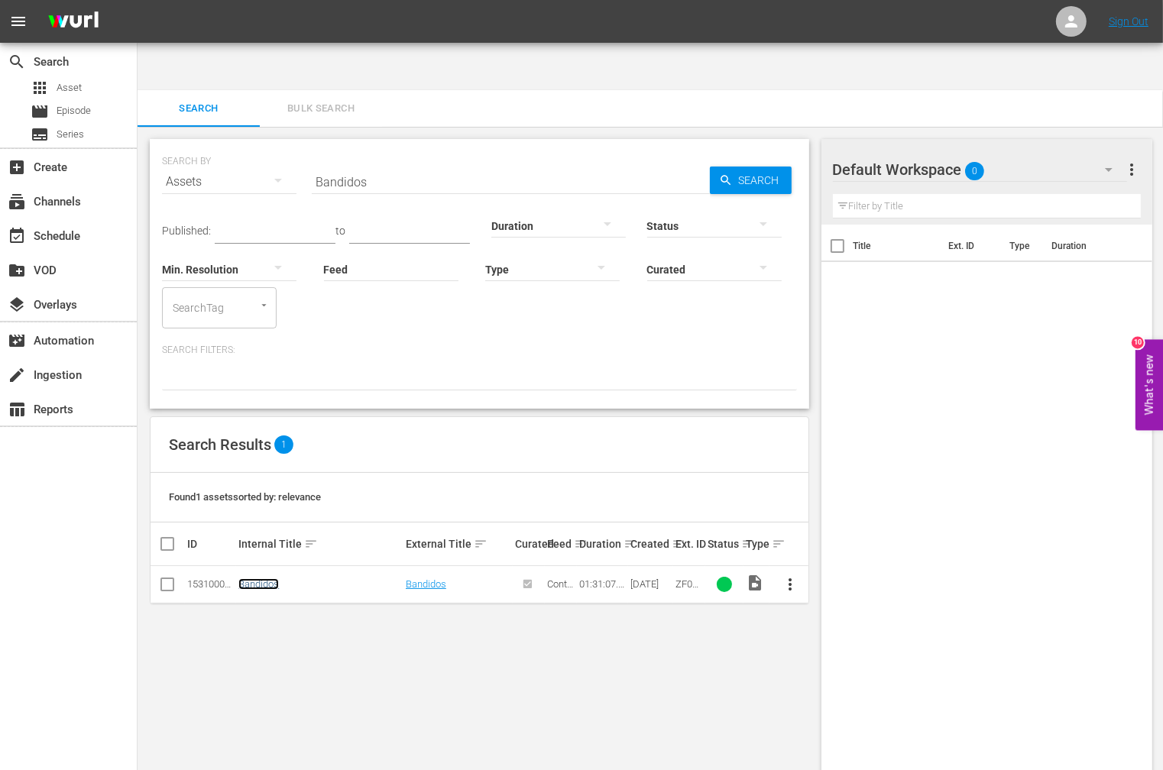
click at [245, 578] on link "Bandidos" at bounding box center [258, 583] width 40 height 11
drag, startPoint x: 395, startPoint y: 134, endPoint x: 163, endPoint y: 120, distance: 232.6
click at [181, 145] on div "SEARCH BY Search By Assets Search ID, Title, Description, Keywords, or Category…" at bounding box center [479, 172] width 635 height 55
paste input "t Queen"
drag, startPoint x: 263, startPoint y: 544, endPoint x: 248, endPoint y: 535, distance: 16.8
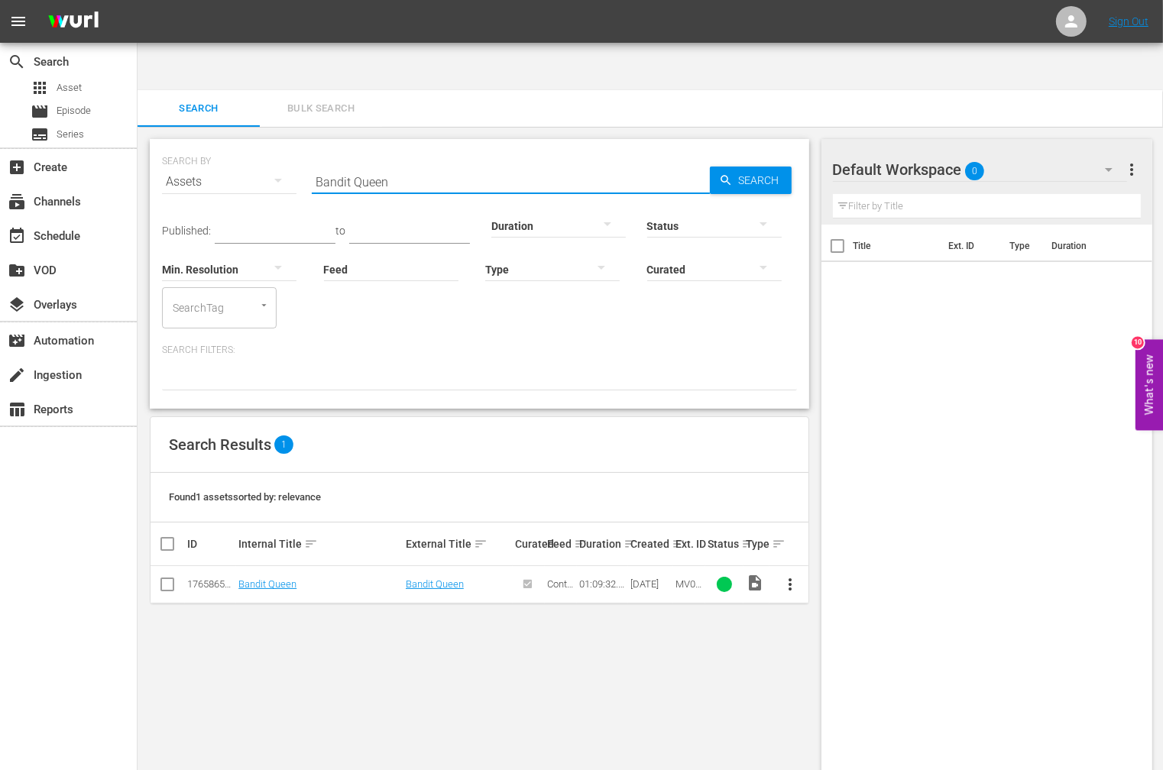
drag, startPoint x: 419, startPoint y: 134, endPoint x: 276, endPoint y: 134, distance: 142.8
click at [276, 145] on div "SEARCH BY Search By Assets Search ID, Title, Description, Keywords, or Category…" at bounding box center [479, 172] width 635 height 55
paste input "lack Hollywood"
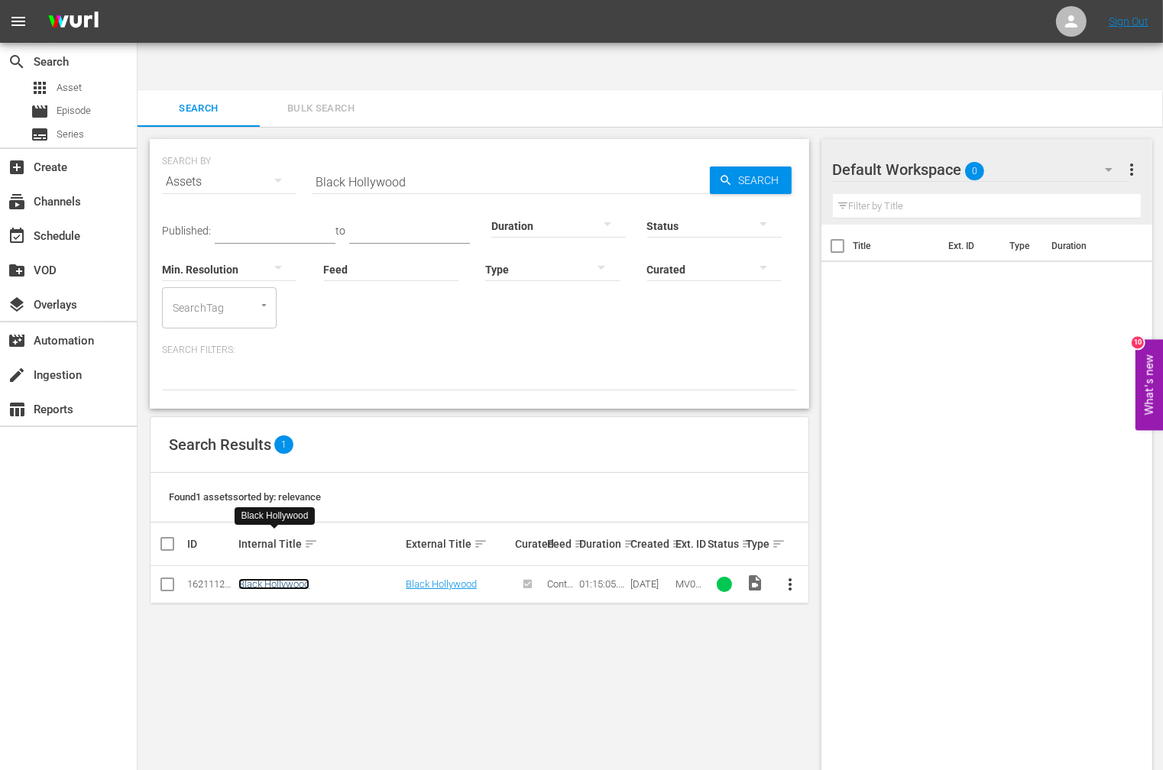
click at [283, 578] on link "Black Hollywood" at bounding box center [273, 583] width 71 height 11
drag, startPoint x: 425, startPoint y: 128, endPoint x: 218, endPoint y: 140, distance: 208.1
click at [237, 145] on div "SEARCH BY Search By Assets Search ID, Title, Description, Keywords, or Category…" at bounding box center [479, 172] width 635 height 55
paste input "Men Don't Cheat"
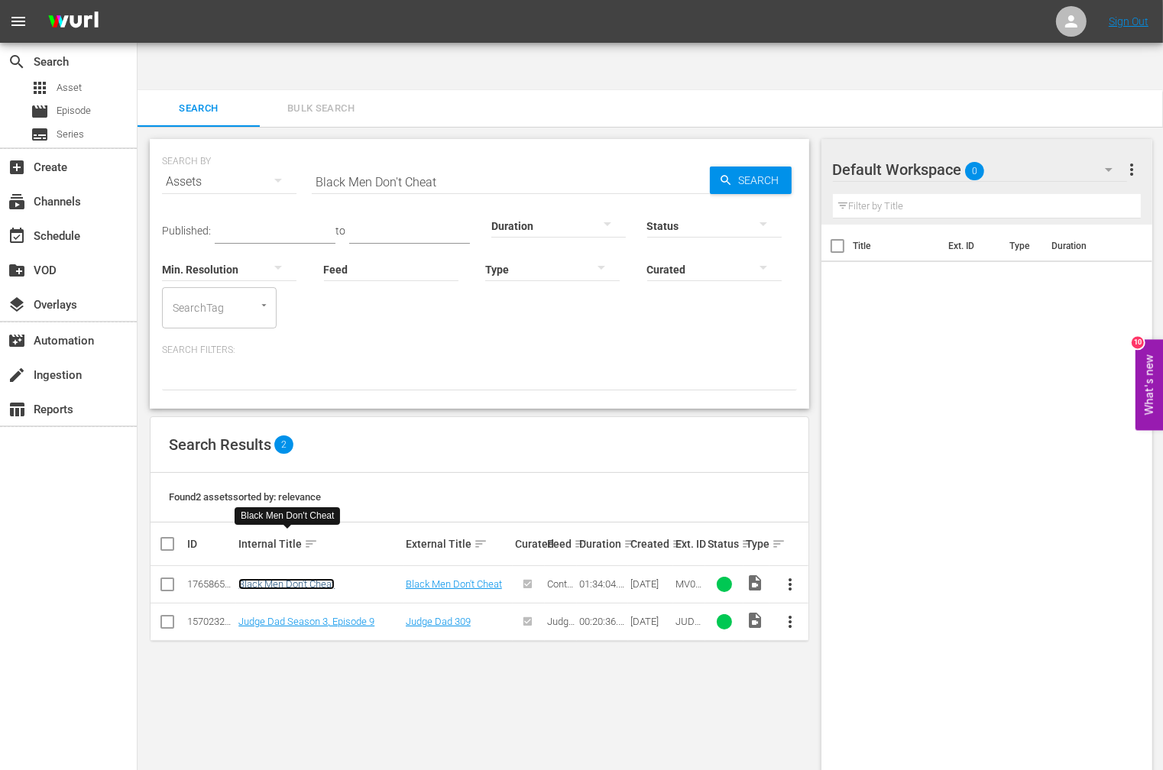
click at [299, 578] on link "Black Men Don't Cheat" at bounding box center [286, 583] width 96 height 11
drag, startPoint x: 449, startPoint y: 146, endPoint x: 248, endPoint y: 134, distance: 201.2
click at [241, 145] on div "SEARCH BY Search By Assets Search ID, Title, Description, Keywords, or Category…" at bounding box center [479, 172] width 635 height 55
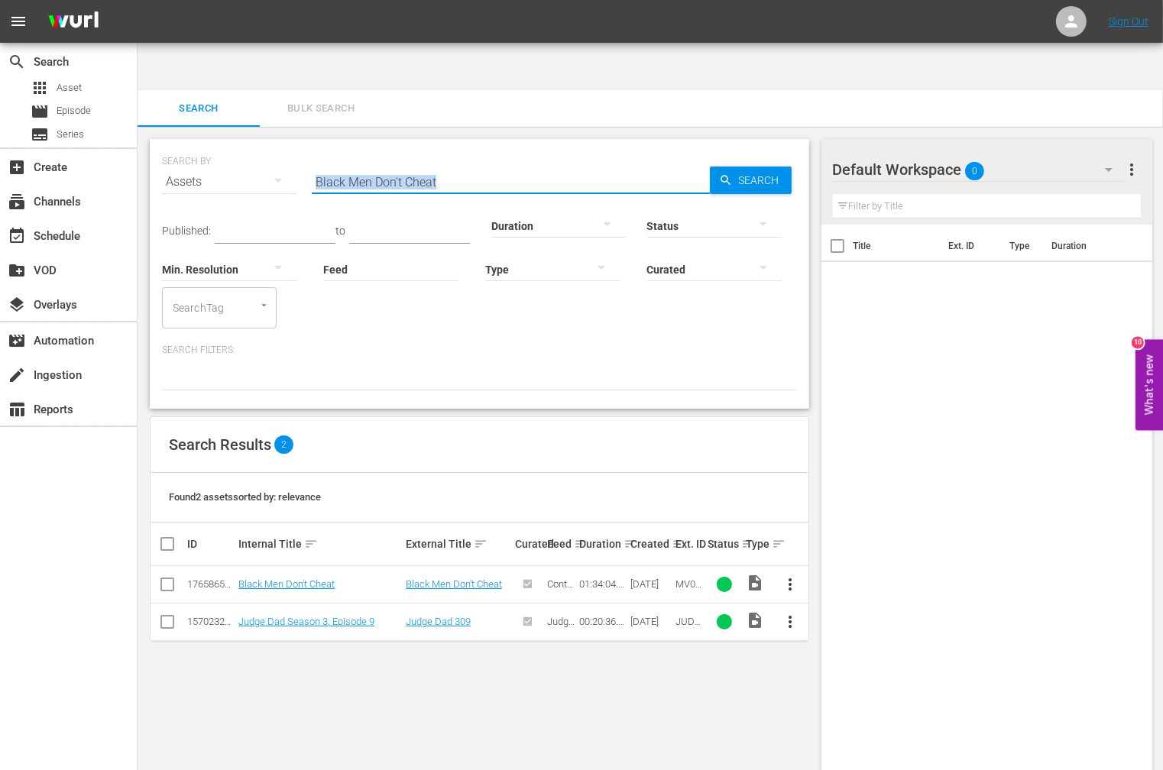
click at [475, 163] on input "Black Men Don't Cheat" at bounding box center [511, 181] width 398 height 37
click at [460, 163] on input "Black Men Don't Cheat" at bounding box center [511, 181] width 398 height 37
click at [350, 163] on input "Black Men Don't Cheat" at bounding box center [511, 181] width 398 height 37
click at [445, 163] on input "Black Men Don't Cheat" at bounding box center [511, 181] width 398 height 37
click at [761, 167] on span "Search" at bounding box center [761, 180] width 59 height 27
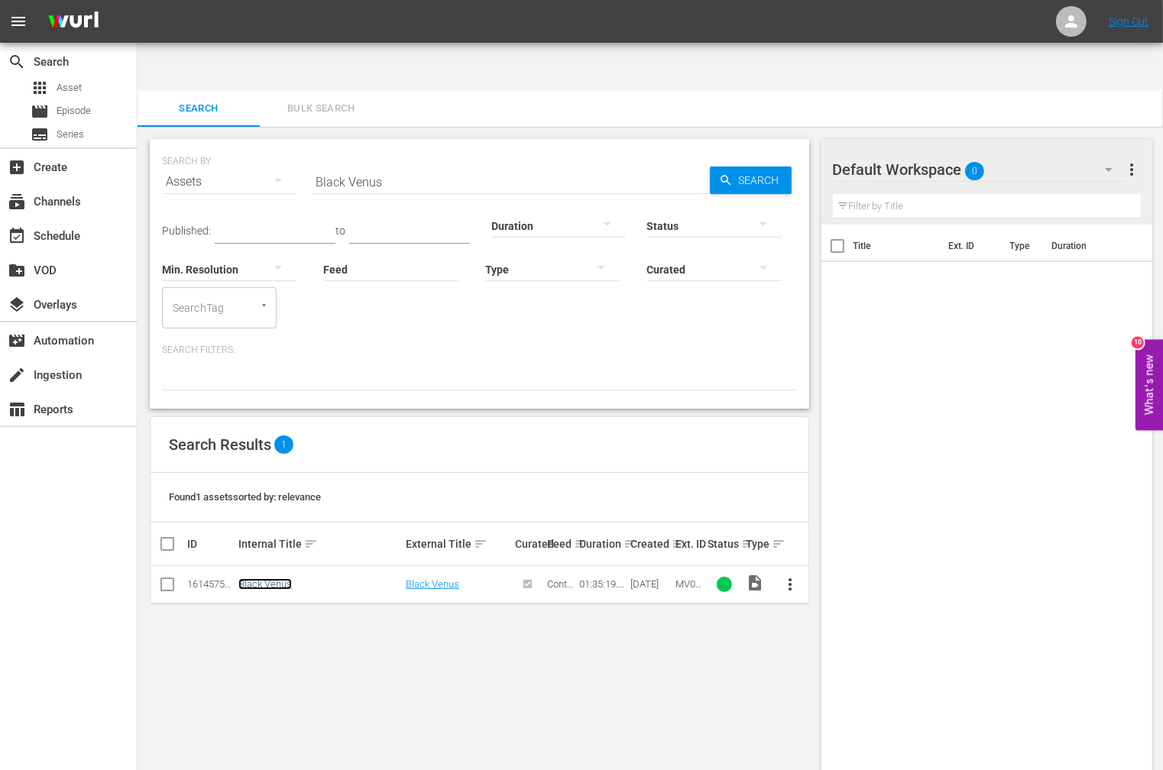
click at [262, 578] on link "Black Venus" at bounding box center [264, 583] width 53 height 11
drag, startPoint x: 431, startPoint y: 136, endPoint x: 267, endPoint y: 141, distance: 163.5
click at [269, 145] on div "SEARCH BY Search By Assets Search ID, Title, Description, Keywords, or Category…" at bounding box center [479, 172] width 635 height 55
paste input "oots And Saddle"
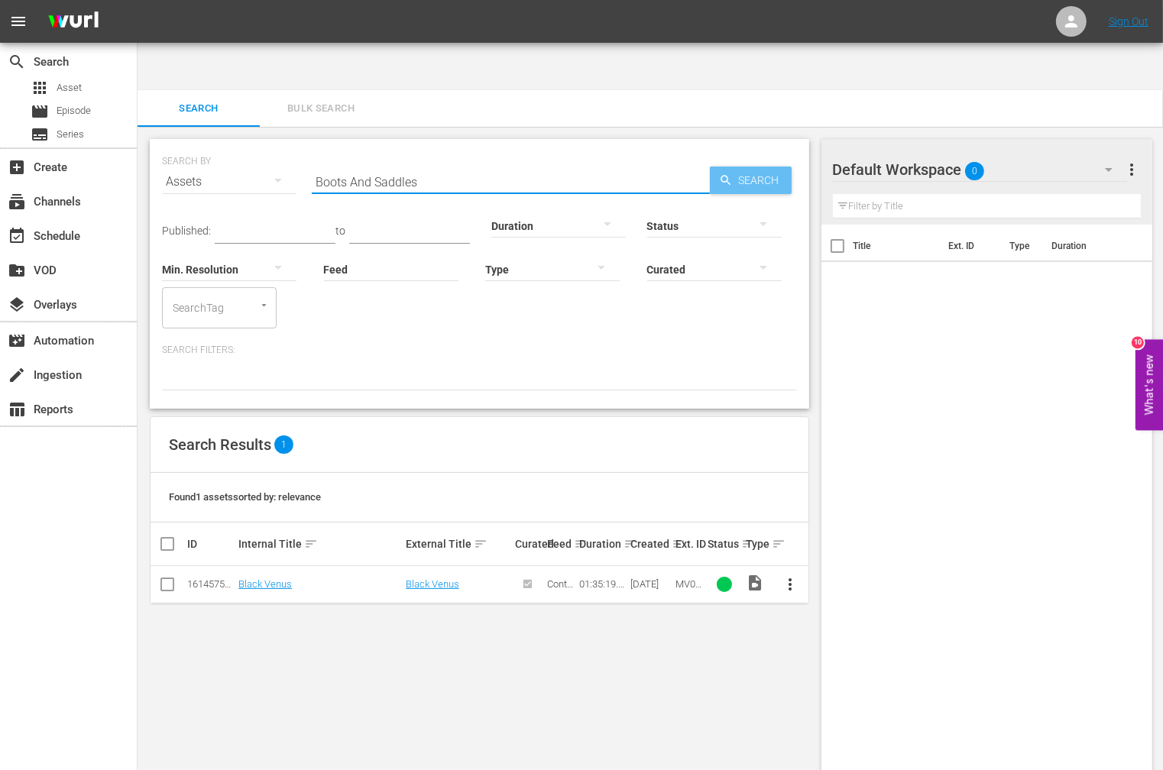
click at [758, 167] on span "Search" at bounding box center [761, 180] width 59 height 27
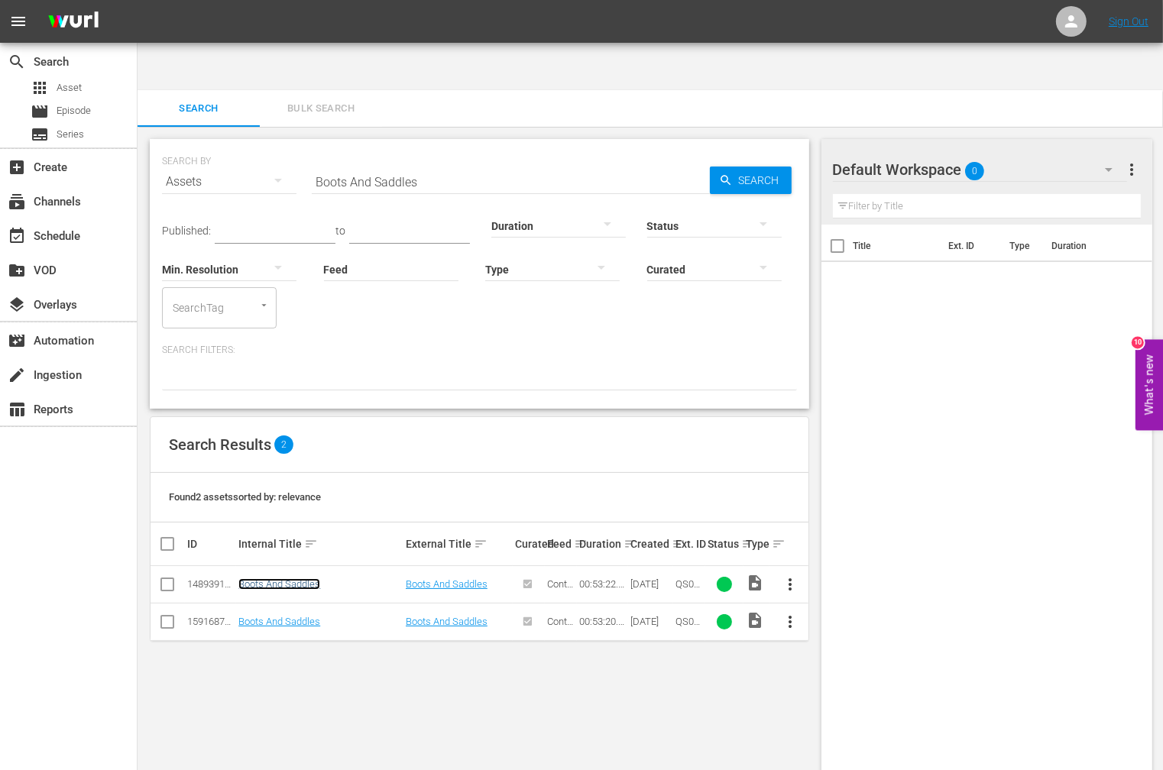
click at [241, 578] on link "Boots And Saddles" at bounding box center [279, 583] width 82 height 11
drag, startPoint x: 447, startPoint y: 132, endPoint x: 223, endPoint y: 134, distance: 223.8
click at [225, 145] on div "SEARCH BY Search By Assets Search ID, Title, Description, Keywords, or Category…" at bounding box center [479, 172] width 635 height 55
paste input "rother from Another Planet"
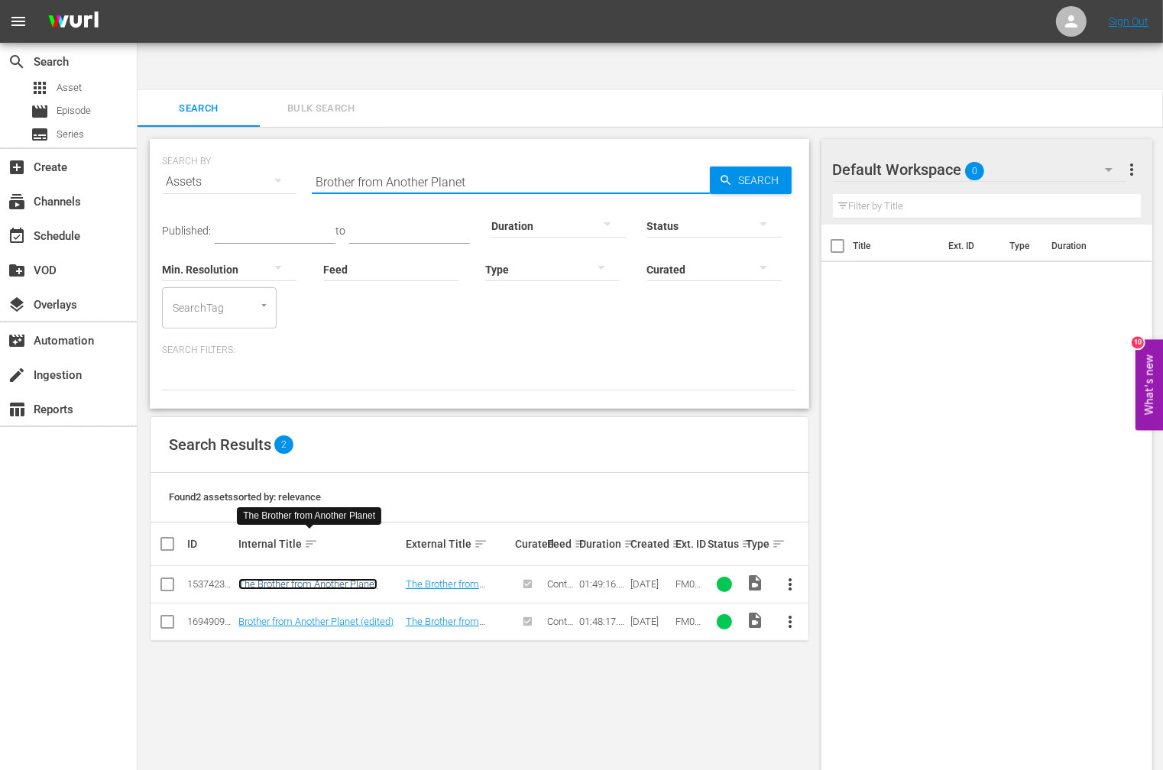
click at [342, 578] on link "The Brother from Another Planet" at bounding box center [307, 583] width 139 height 11
drag, startPoint x: 493, startPoint y: 131, endPoint x: 237, endPoint y: 131, distance: 255.9
click at [237, 145] on div "SEARCH BY Search By Assets Search ID, Title, Description, Keywords, or Category…" at bounding box center [479, 172] width 635 height 55
paste input "s James: Retribution"
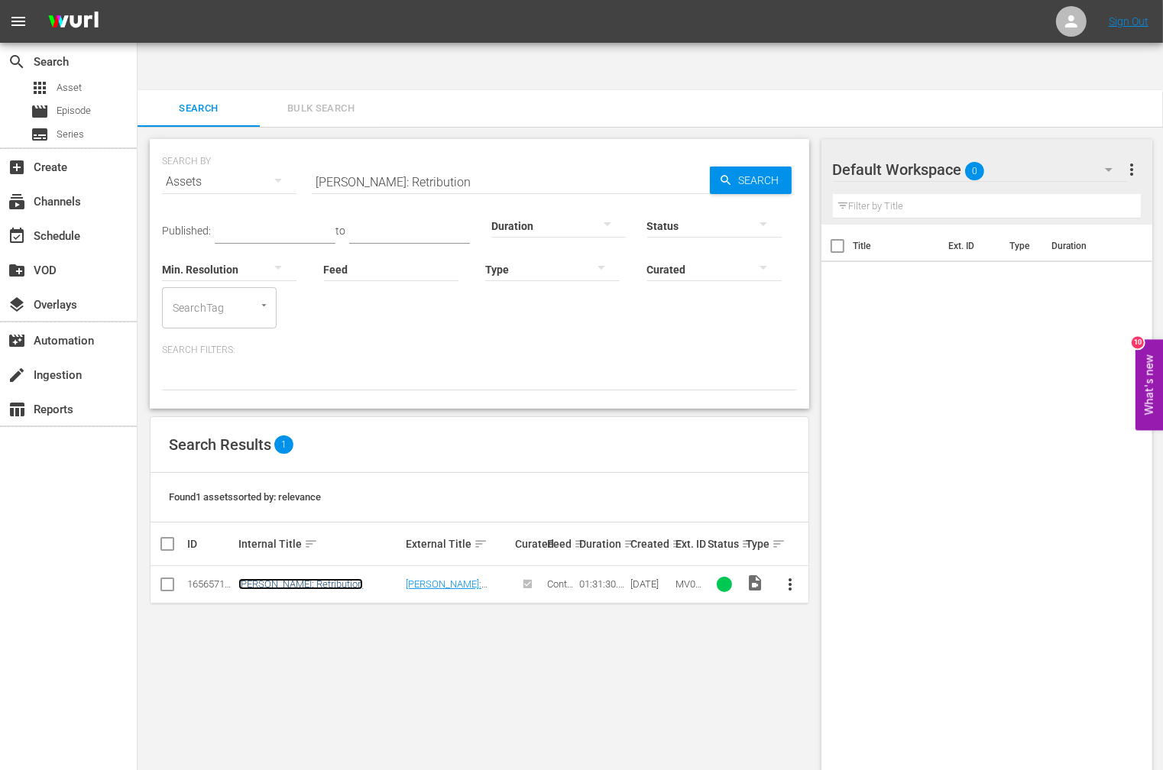
click at [334, 578] on link "Brothers James: Retribution" at bounding box center [300, 583] width 125 height 11
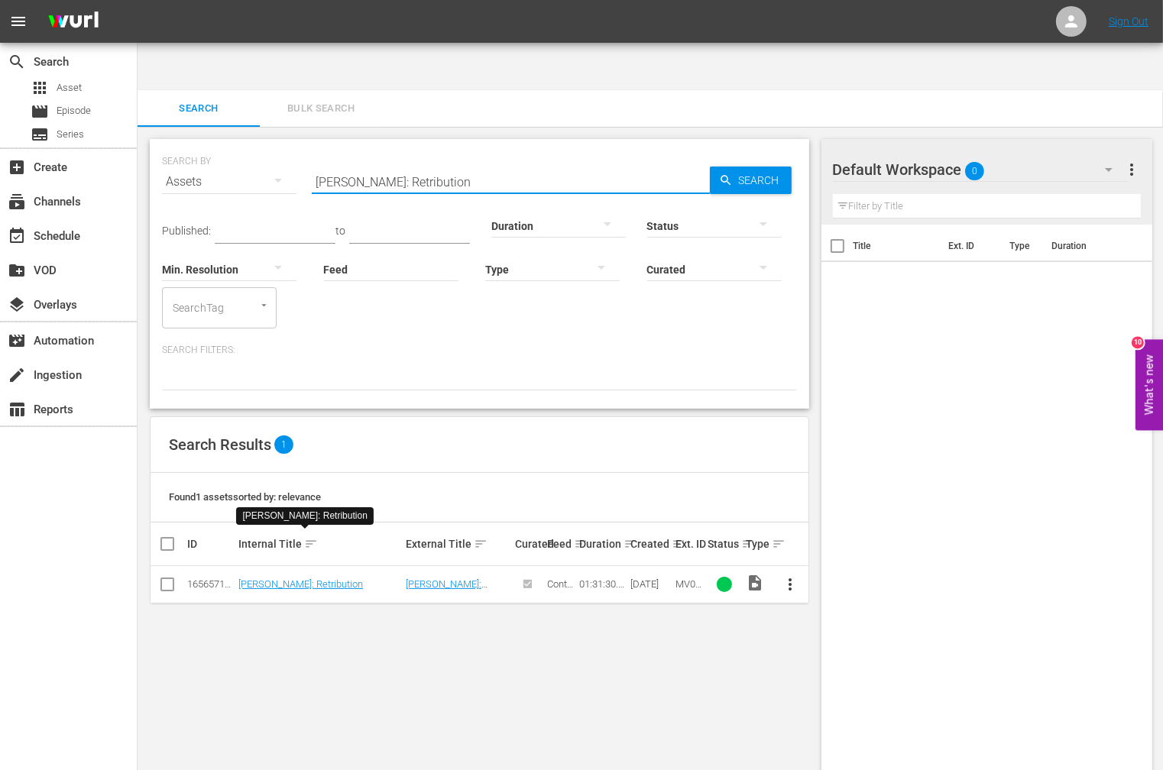
drag, startPoint x: 271, startPoint y: 134, endPoint x: 241, endPoint y: 133, distance: 30.6
click at [241, 145] on div "SEARCH BY Search By Assets Search ID, Title, Description, Keywords, or Category…" at bounding box center [479, 172] width 635 height 55
paste input "uce And The Iron Finger"
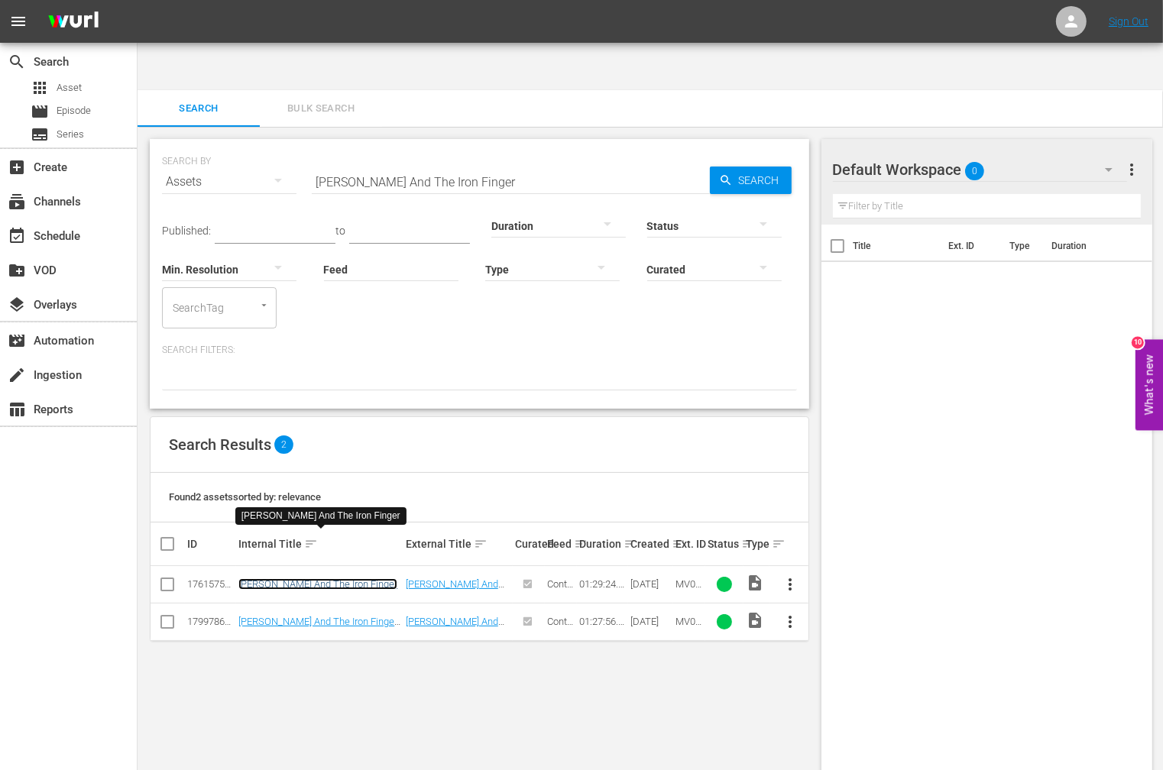
click at [286, 578] on link "Bruce And The Iron Finger" at bounding box center [317, 583] width 159 height 11
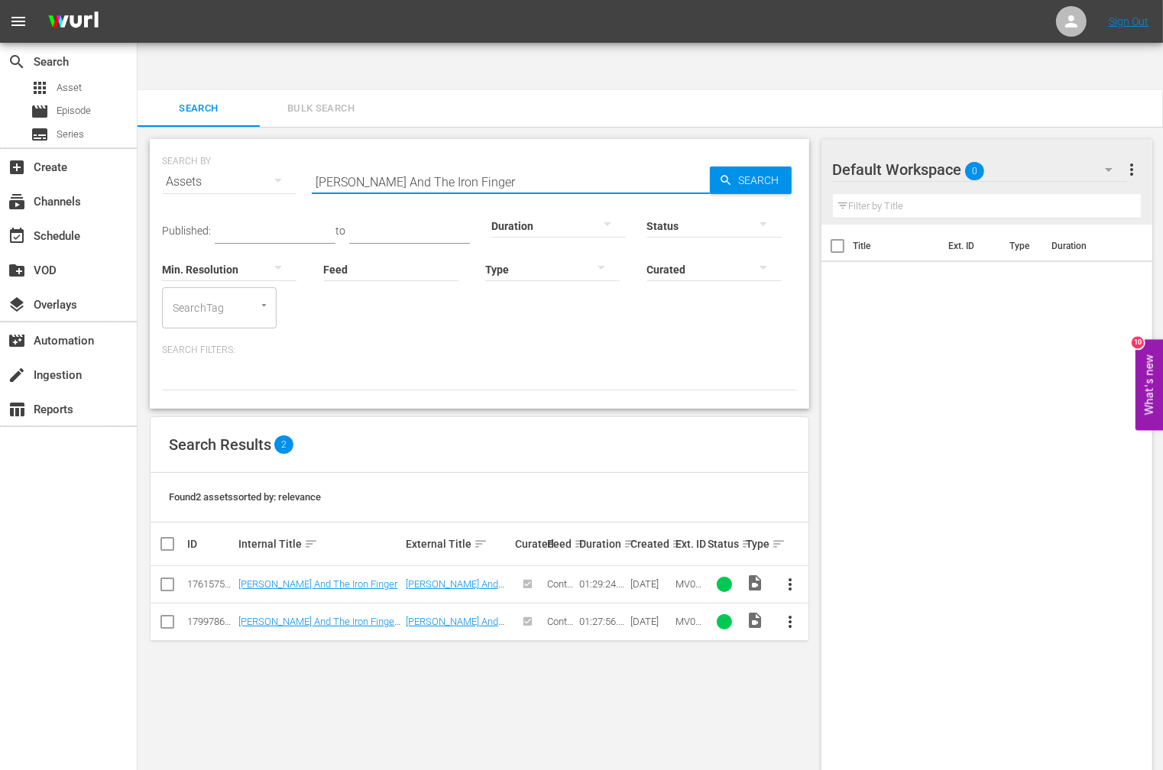
drag, startPoint x: 491, startPoint y: 136, endPoint x: 220, endPoint y: 140, distance: 271.2
click at [220, 145] on div "SEARCH BY Search By Assets Search ID, Title, Description, Keywords, or Category…" at bounding box center [479, 172] width 635 height 55
paste input "'s Deadly Fingers"
click at [288, 578] on link "aka Bruce's Fingers" at bounding box center [303, 583] width 131 height 11
drag, startPoint x: 467, startPoint y: 132, endPoint x: 192, endPoint y: 135, distance: 275.0
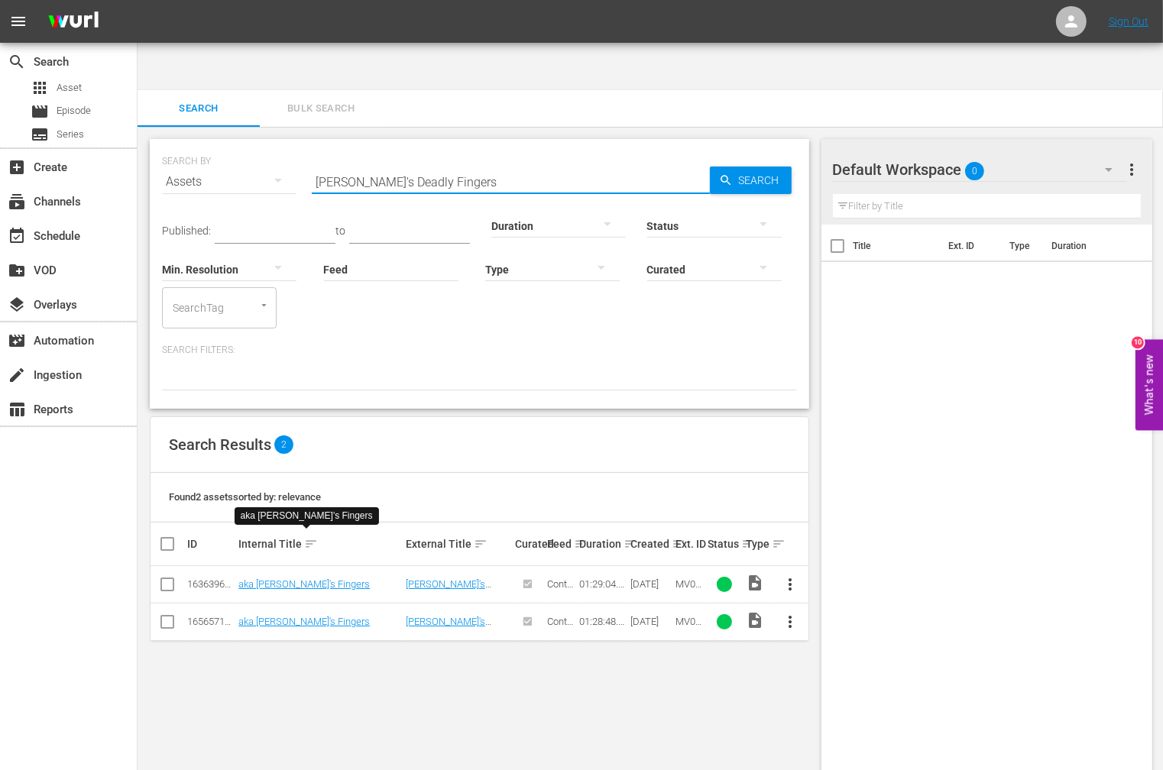
click at [192, 145] on div "SEARCH BY Search By Assets Search ID, Title, Description, Keywords, or Category…" at bounding box center [479, 172] width 635 height 55
paste input "uckskin Frontier"
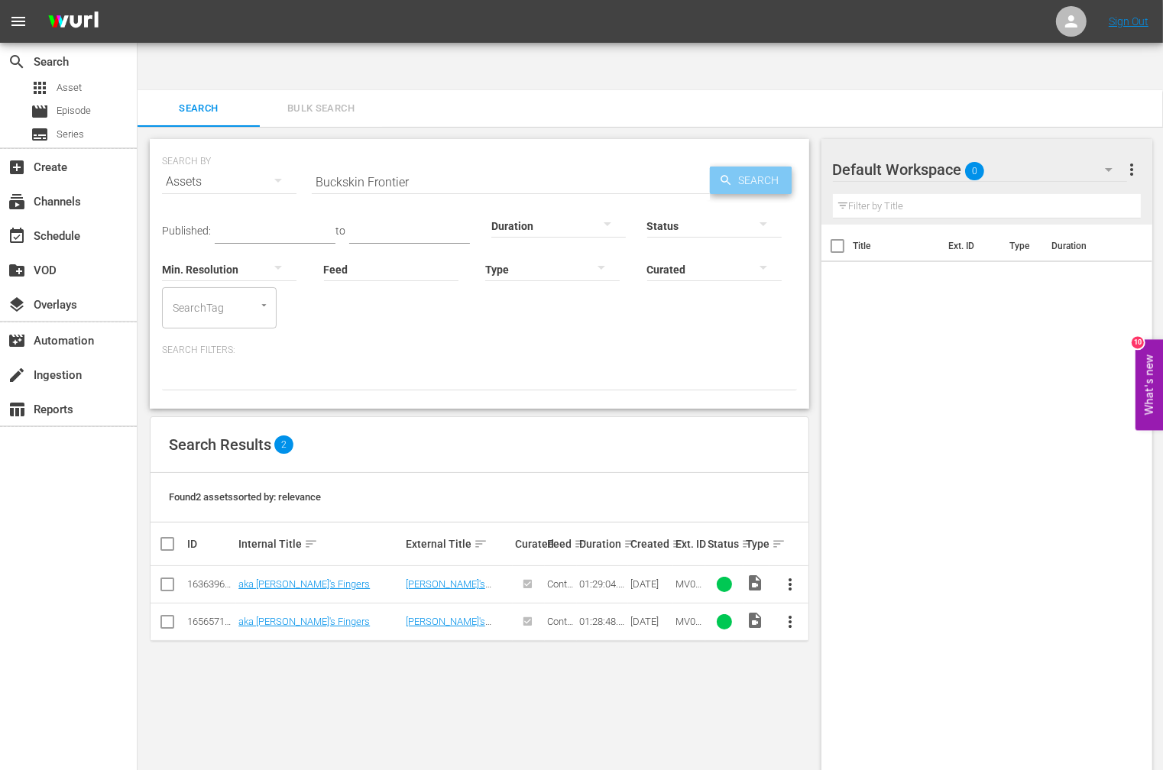
click at [742, 167] on span "Search" at bounding box center [761, 180] width 59 height 27
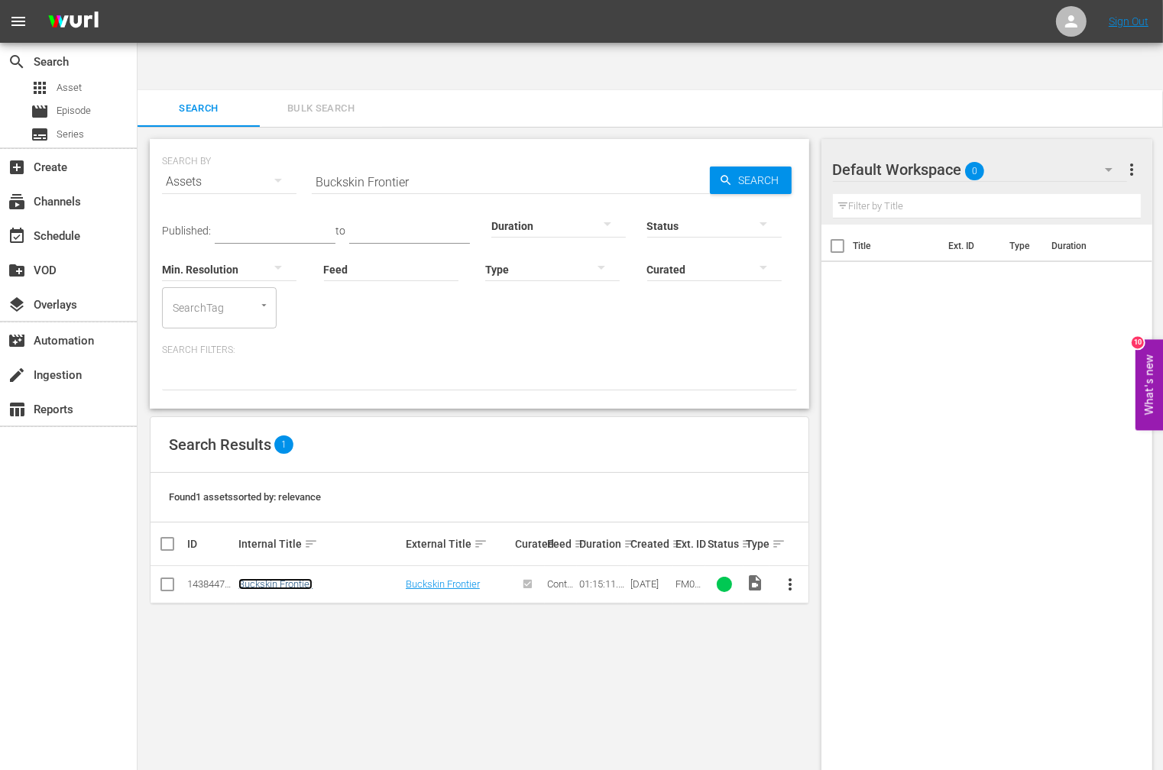
click at [283, 578] on link "Buckskin Frontier" at bounding box center [275, 583] width 74 height 11
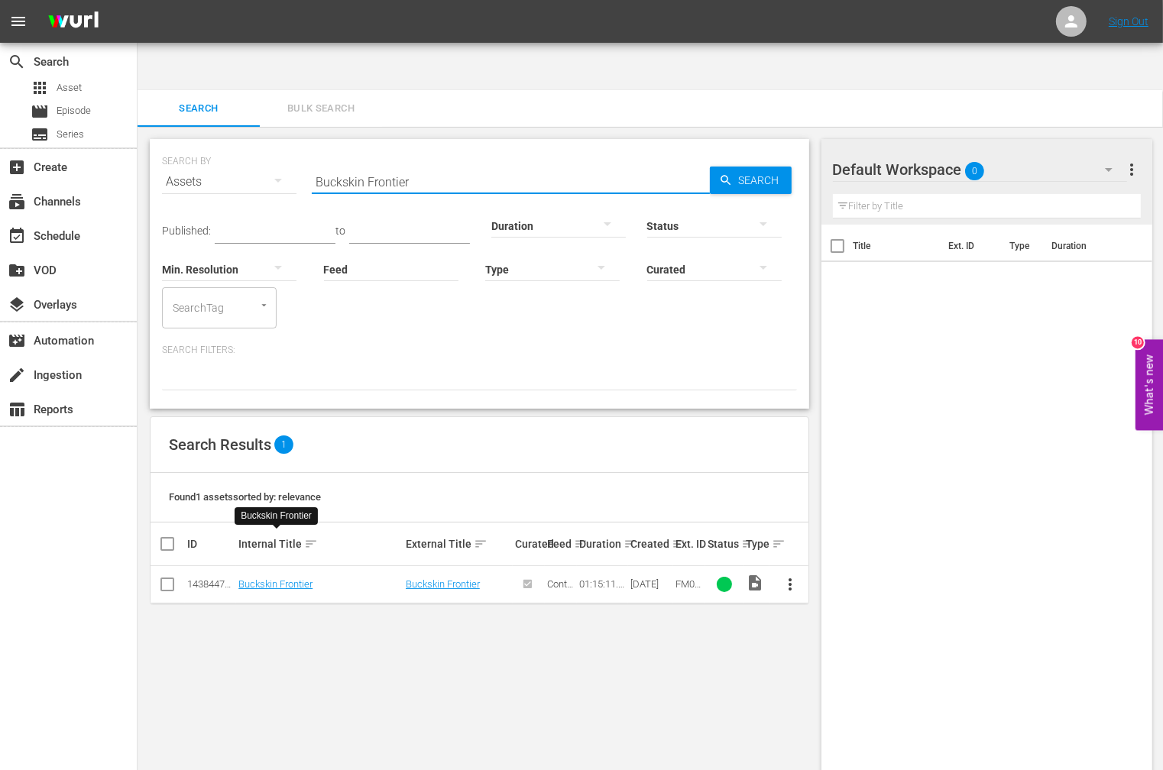
drag, startPoint x: 463, startPoint y: 144, endPoint x: 185, endPoint y: 160, distance: 278.5
click at [185, 159] on div "SEARCH BY Search By Assets Search ID, Title, Description, Keywords, or Category…" at bounding box center [479, 172] width 635 height 55
paste input "llet For Sandoval"
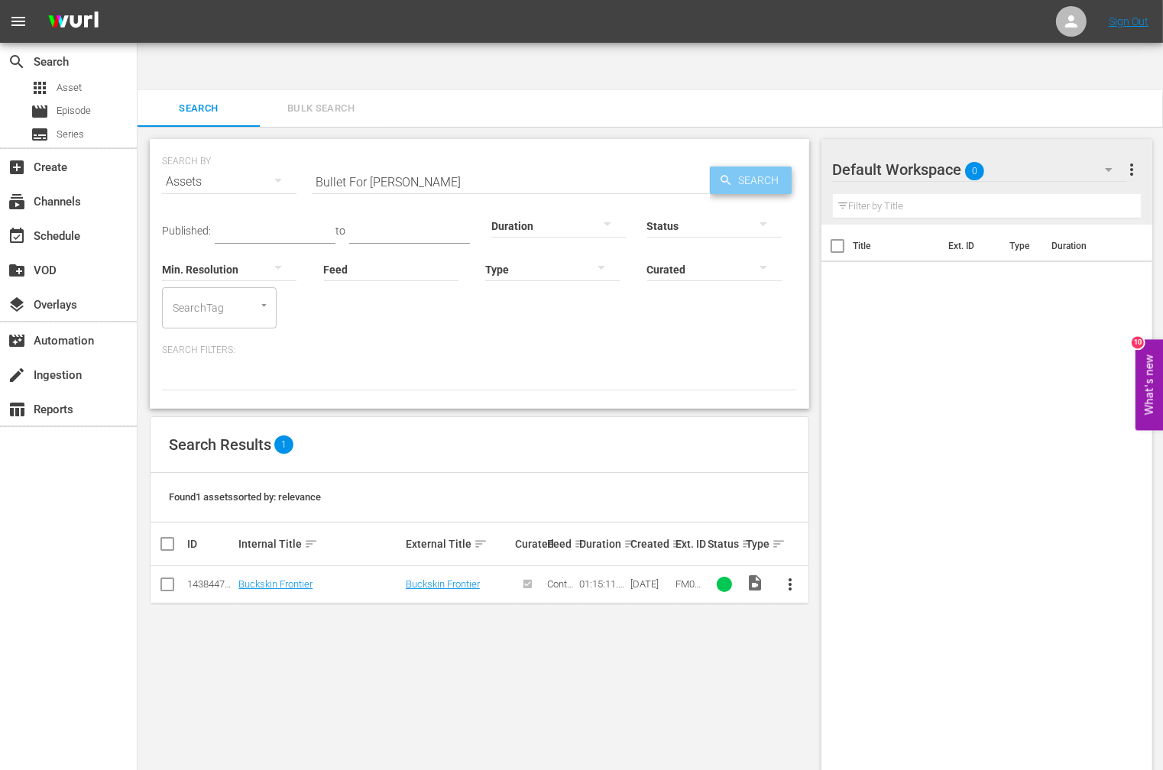
click at [774, 167] on span "Search" at bounding box center [761, 180] width 59 height 27
click at [284, 578] on link "Bullet For Sandoval" at bounding box center [296, 583] width 116 height 11
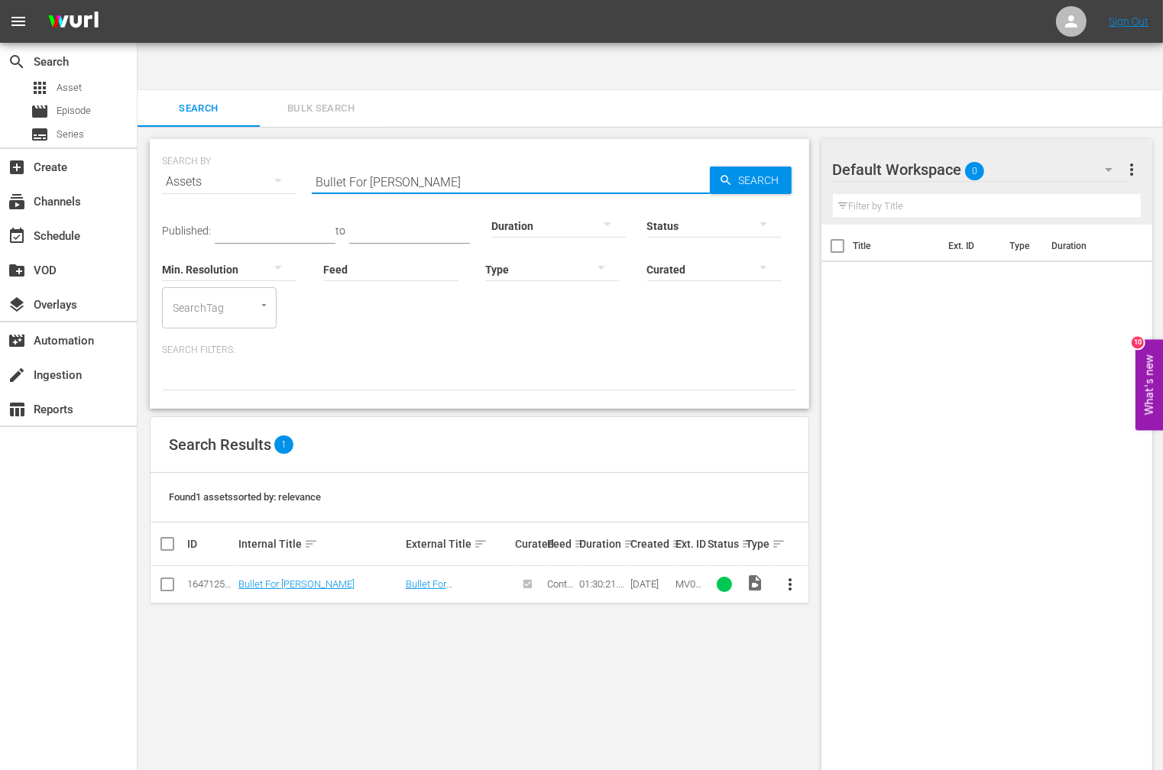
drag, startPoint x: 445, startPoint y: 141, endPoint x: 254, endPoint y: 130, distance: 191.3
click at [254, 145] on div "SEARCH BY Search By Assets Search ID, Title, Description, Keywords, or Category…" at bounding box center [479, 172] width 635 height 55
paste input "shwhackers"
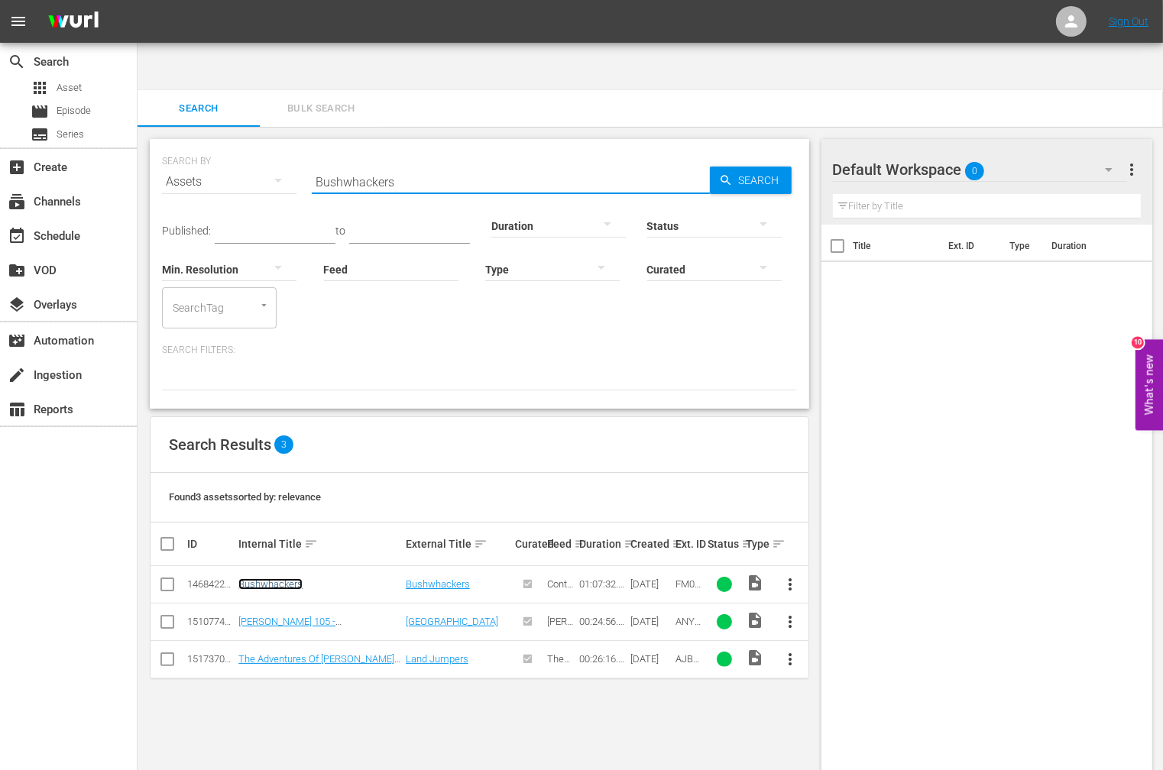
click at [278, 578] on link "Bushwhackers" at bounding box center [270, 583] width 64 height 11
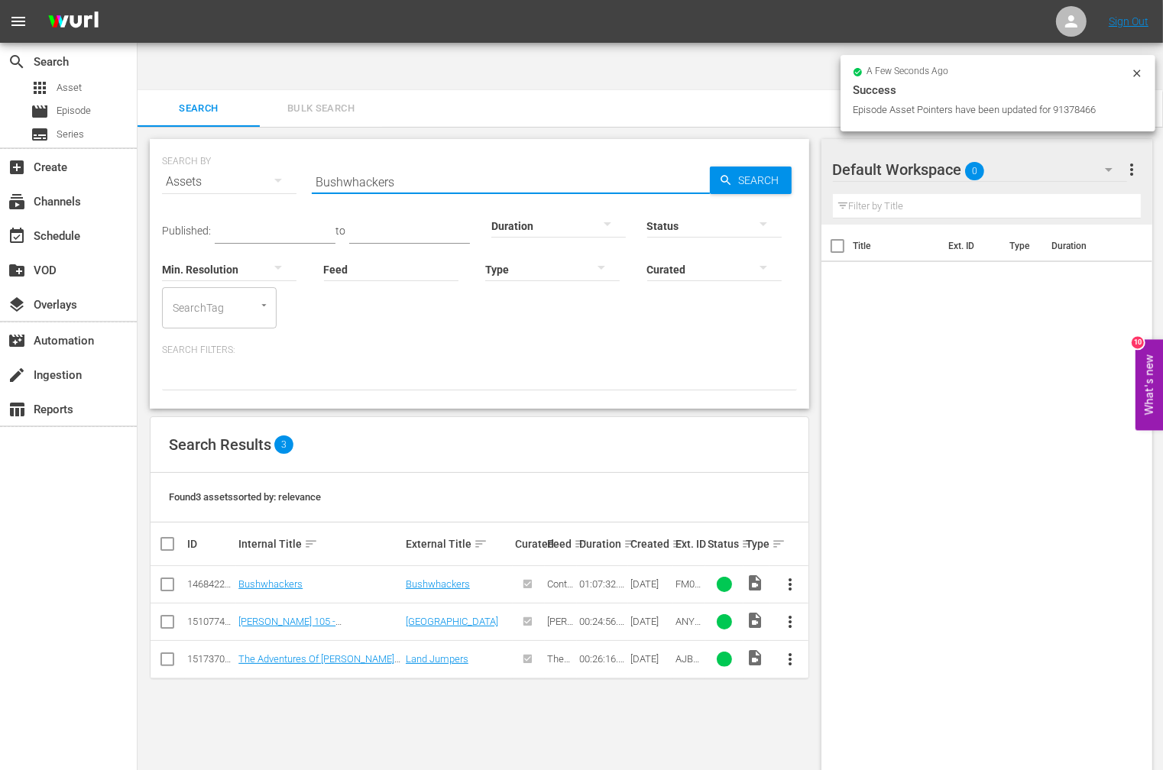
drag, startPoint x: 414, startPoint y: 134, endPoint x: 261, endPoint y: 138, distance: 152.8
click at [261, 145] on div "SEARCH BY Search By Assets Search ID, Title, Description, Keywords, or Category…" at bounding box center [479, 172] width 635 height 55
paste input "Cameroon Connection"
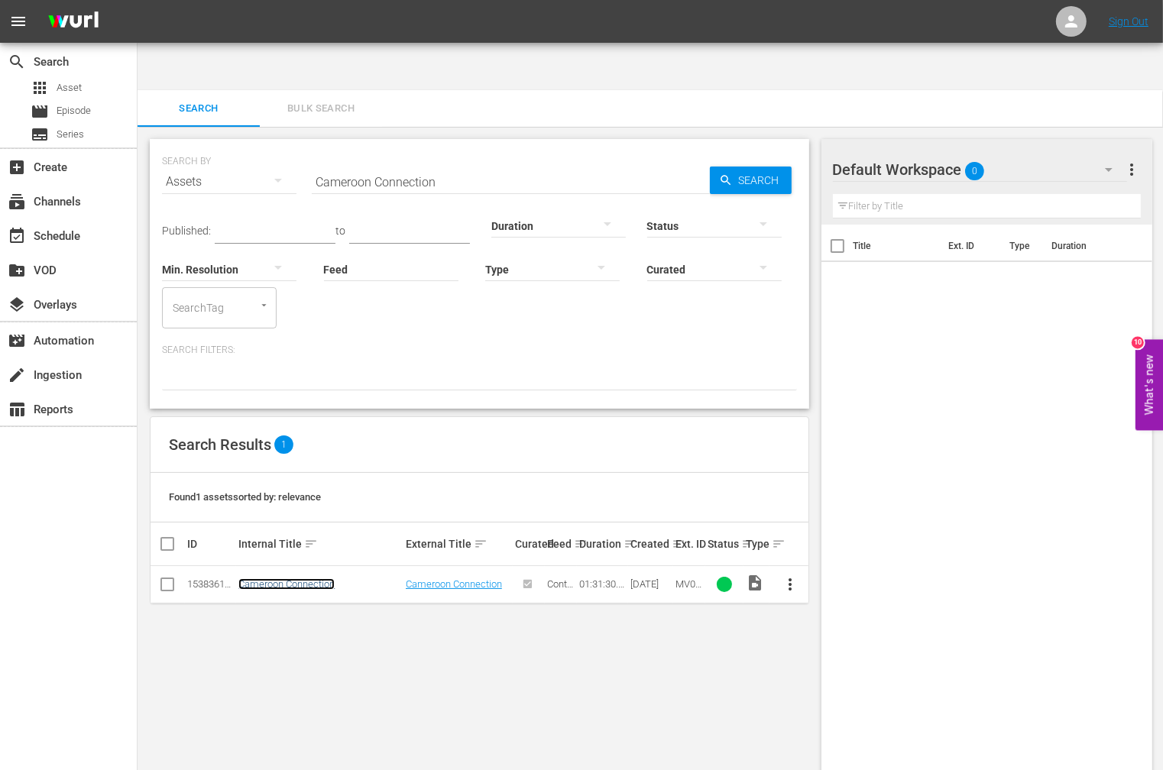
click at [322, 578] on link "Cameroon Connection" at bounding box center [286, 583] width 96 height 11
click at [280, 578] on link "Cameroon Connection" at bounding box center [286, 583] width 96 height 11
drag, startPoint x: 487, startPoint y: 130, endPoint x: 248, endPoint y: 144, distance: 238.7
click at [260, 145] on div "SEARCH BY Search By Assets Search ID, Title, Description, Keywords, or Category…" at bounding box center [479, 172] width 635 height 55
paste input "ity Ninja"
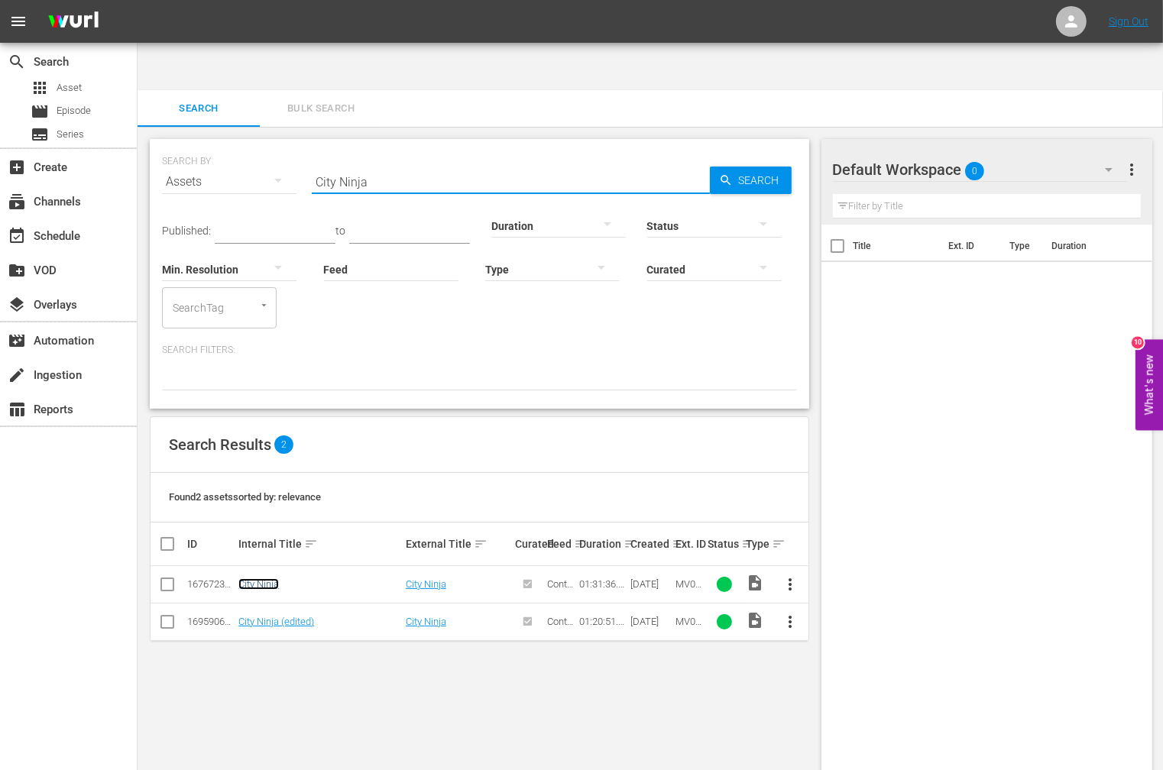
click at [272, 578] on link "City Ninja" at bounding box center [258, 583] width 40 height 11
drag, startPoint x: 399, startPoint y: 139, endPoint x: 245, endPoint y: 131, distance: 154.5
click at [245, 145] on div "SEARCH BY Search By Assets Search ID, Title, Description, Keywords, or Category…" at bounding box center [479, 172] width 635 height 55
paste input "omin' At Ya!"
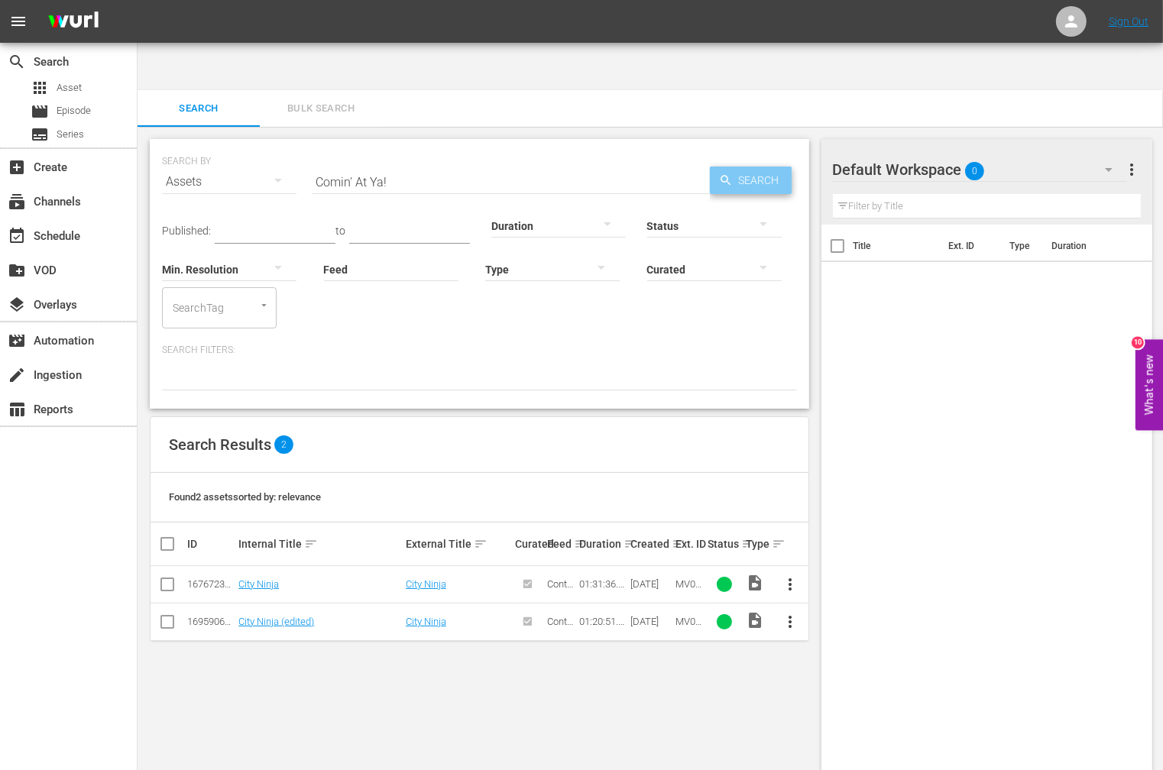
click at [732, 167] on span "Search" at bounding box center [761, 180] width 59 height 27
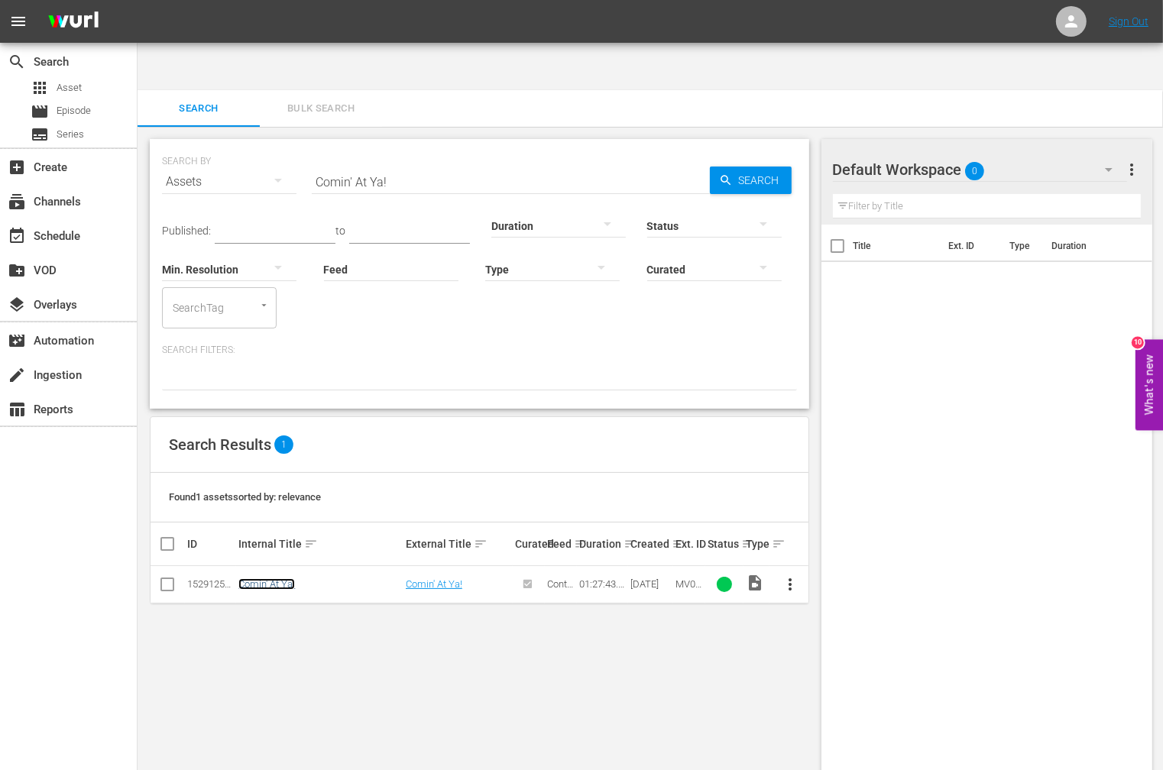
click at [264, 578] on link "Comin' At Ya!" at bounding box center [266, 583] width 57 height 11
drag, startPoint x: 724, startPoint y: 676, endPoint x: 856, endPoint y: 654, distance: 134.0
click at [724, 676] on div "SEARCH BY Search By Assets Search ID, Title, Description, Keywords, or Category…" at bounding box center [479, 473] width 684 height 692
drag, startPoint x: 402, startPoint y: 139, endPoint x: 254, endPoint y: 138, distance: 148.2
click at [254, 145] on div "SEARCH BY Search By Assets Search ID, Title, Description, Keywords, or Category…" at bounding box center [479, 172] width 635 height 55
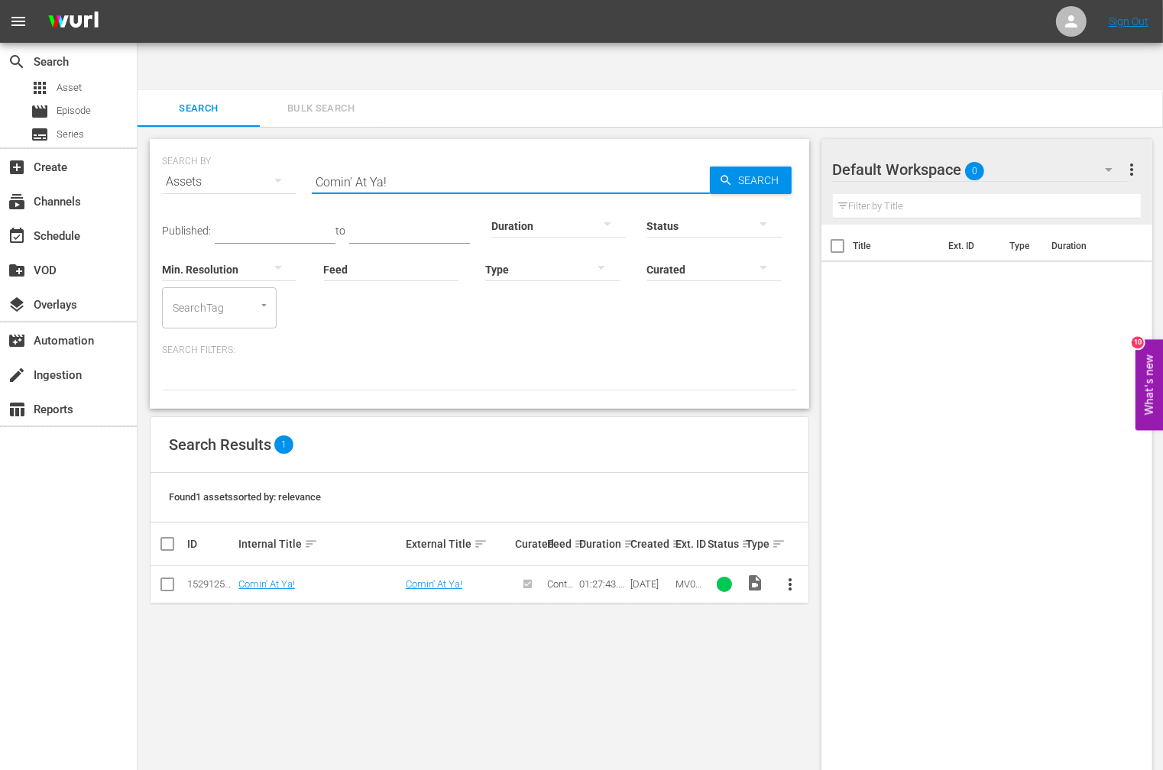
paste input "paneros"
click at [283, 578] on link "Companeros" at bounding box center [266, 583] width 56 height 11
drag, startPoint x: 390, startPoint y: 131, endPoint x: 267, endPoint y: 115, distance: 123.3
click at [267, 145] on div "SEARCH BY Search By Assets Search ID, Title, Description, Keywords, or Category…" at bounding box center [479, 172] width 635 height 55
paste input "razy Six"
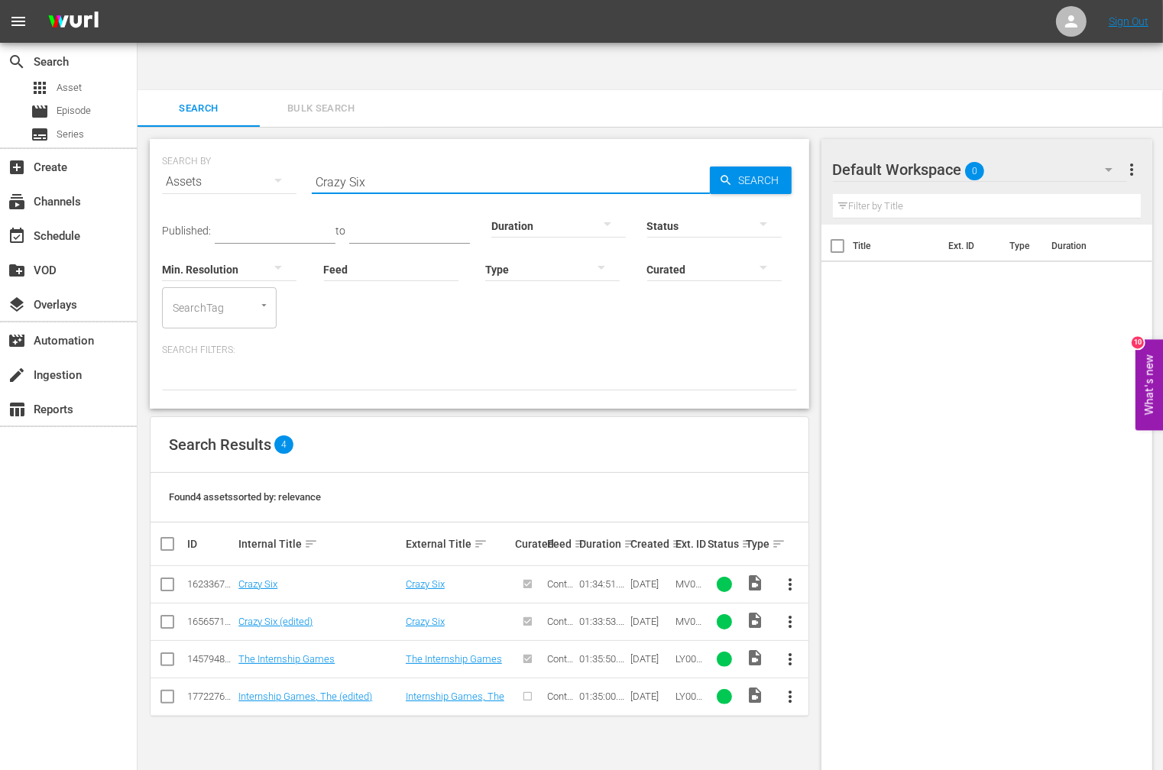
click at [257, 566] on td "Crazy Six" at bounding box center [319, 584] width 167 height 37
click at [251, 578] on link "Crazy Six" at bounding box center [257, 583] width 39 height 11
drag, startPoint x: 410, startPoint y: 135, endPoint x: 257, endPoint y: 136, distance: 152.8
click at [257, 145] on div "SEARCH BY Search By Assets Search ID, Title, Description, Keywords, or Category…" at bounding box center [479, 172] width 635 height 55
paste input "Deadly Impact"
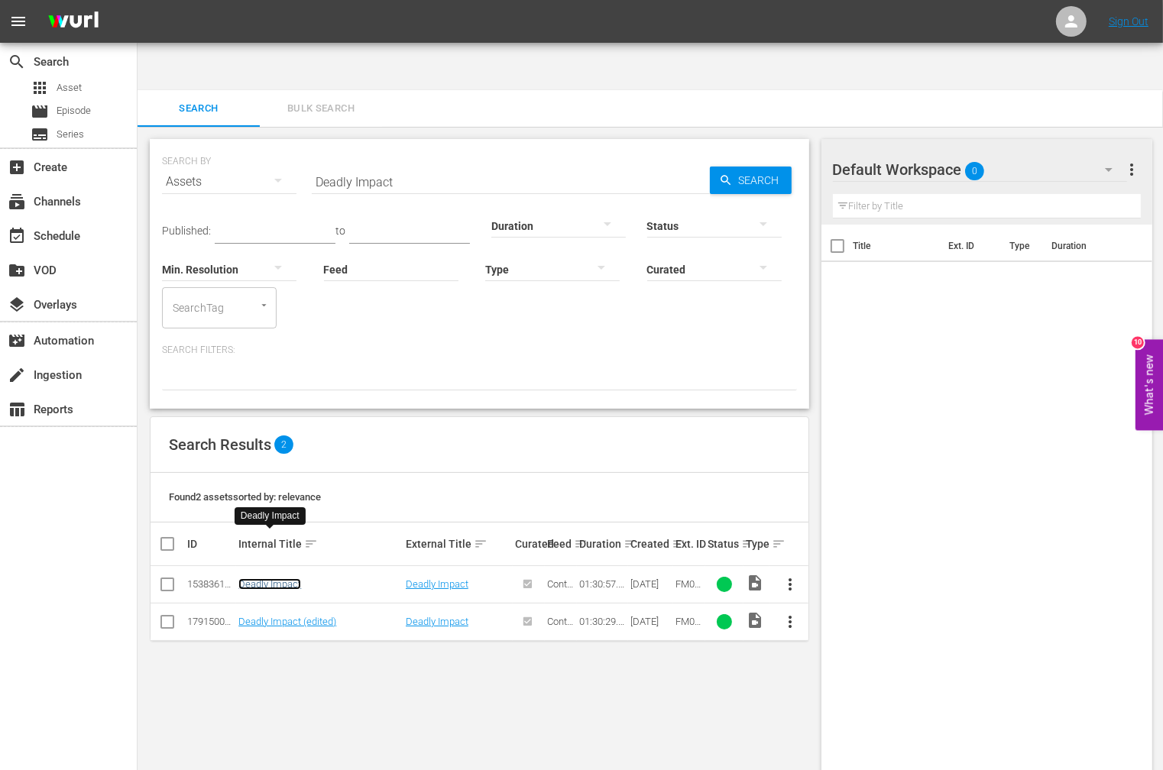
click at [280, 578] on link "Deadly Impact" at bounding box center [269, 583] width 63 height 11
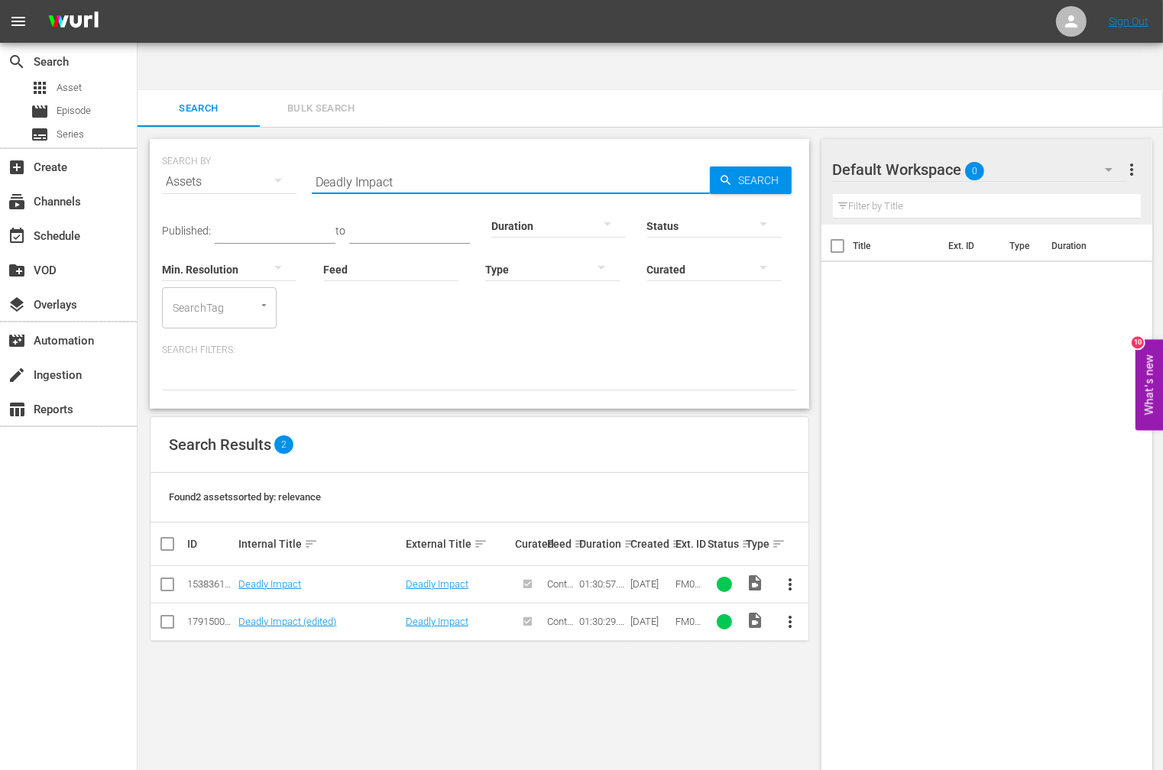
drag, startPoint x: 399, startPoint y: 135, endPoint x: 283, endPoint y: 123, distance: 116.0
click at [283, 145] on div "SEARCH BY Search By Assets Search ID, Title, Description, Keywords, or Category…" at bounding box center [479, 172] width 635 height 55
paste input "th Of A Prophe"
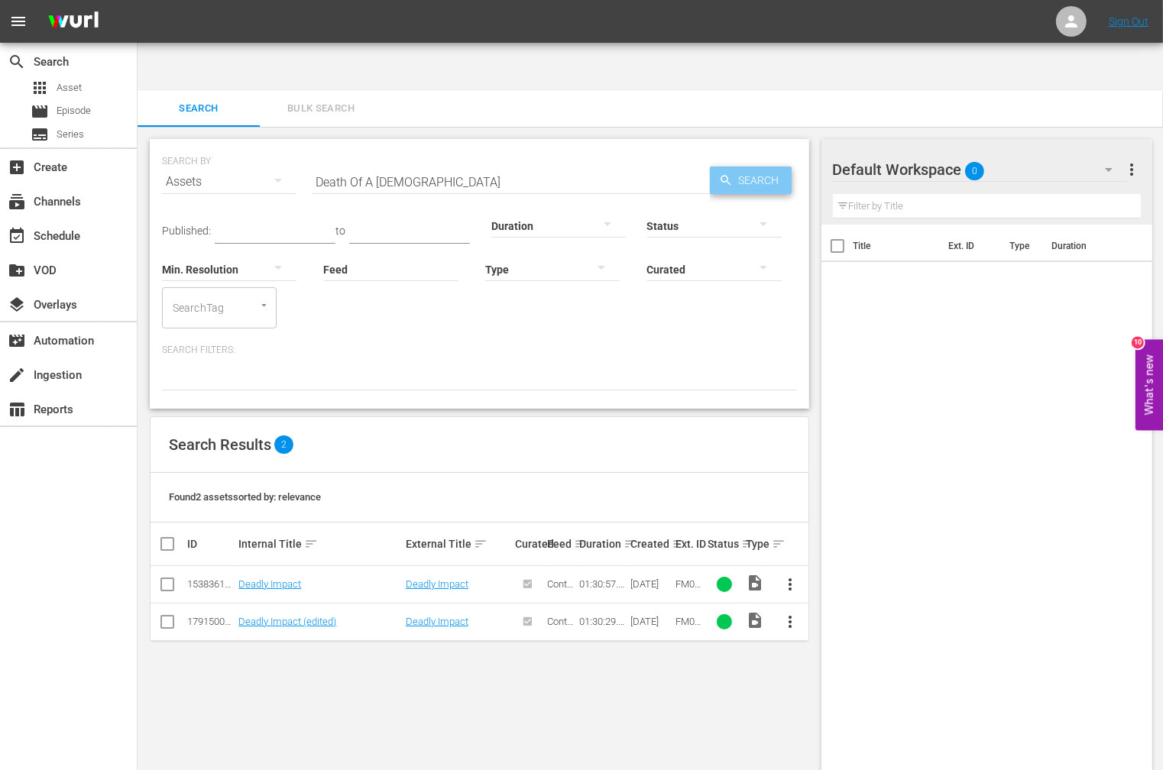
click at [762, 167] on span "Search" at bounding box center [761, 180] width 59 height 27
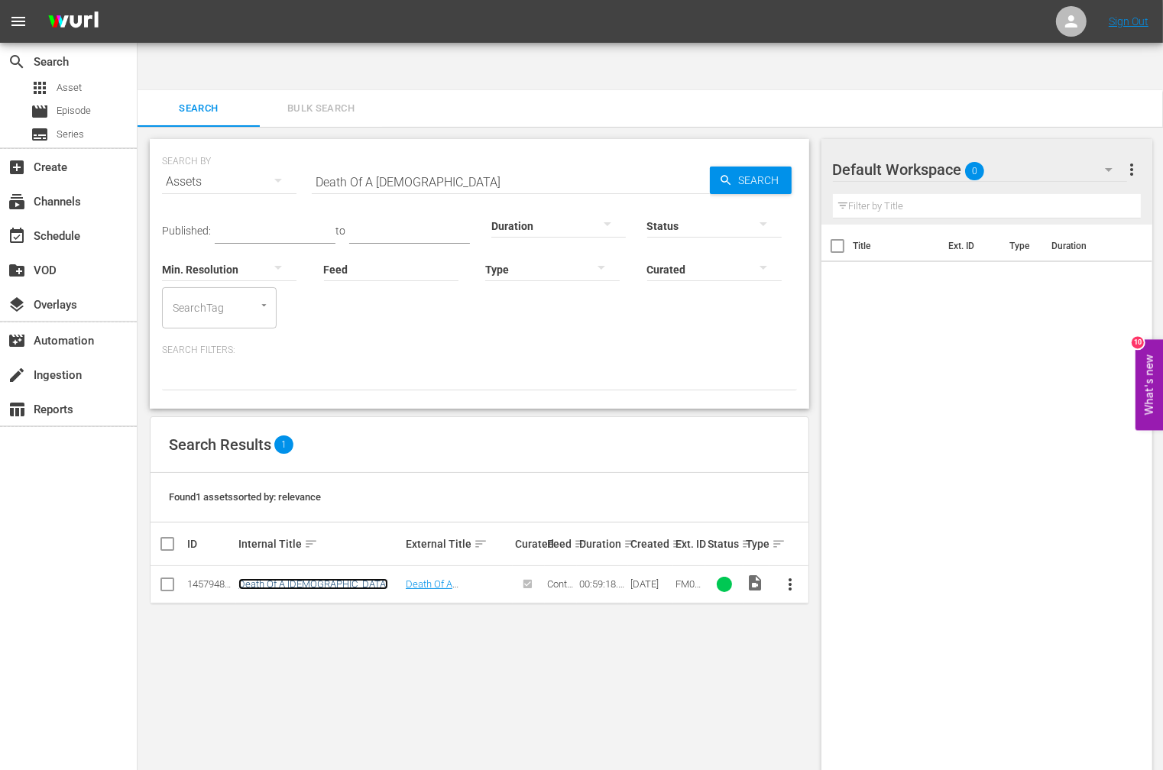
click at [319, 578] on link "Death Of A Prophet" at bounding box center [313, 583] width 150 height 11
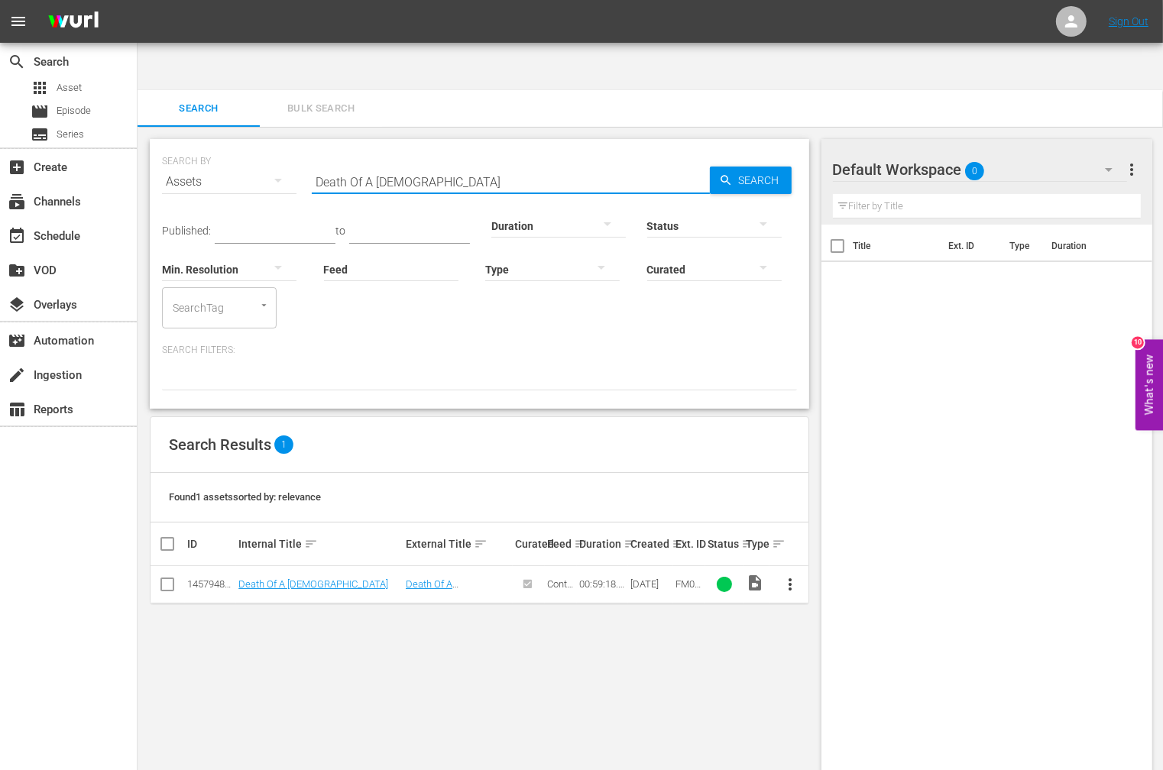
drag, startPoint x: 446, startPoint y: 127, endPoint x: 242, endPoint y: 130, distance: 204.0
click at [256, 145] on div "SEARCH BY Search By Assets Search ID, Title, Description, Keywords, or Category…" at bounding box center [479, 172] width 635 height 55
paste input "Rides A Horse"
type input "Death Rides A Horse"
click at [308, 578] on link "Death Rides A Horse" at bounding box center [282, 583] width 89 height 11
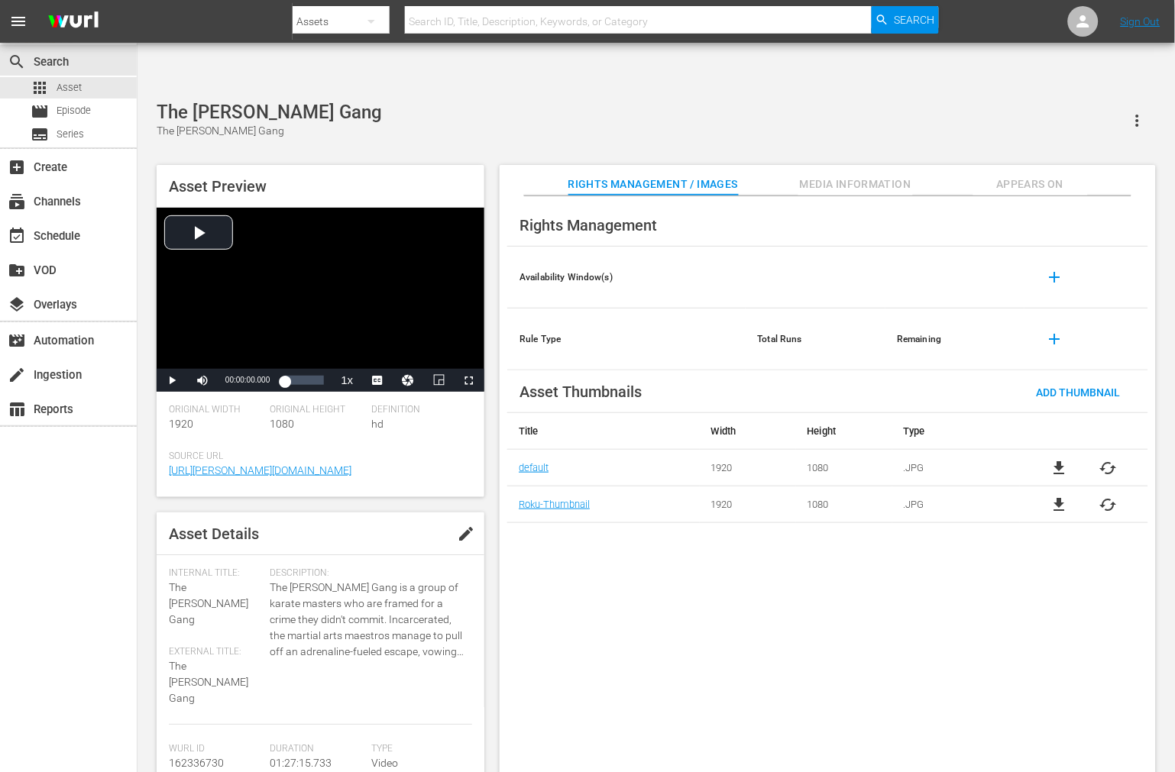
click at [833, 175] on span "Media Information" at bounding box center [855, 184] width 115 height 19
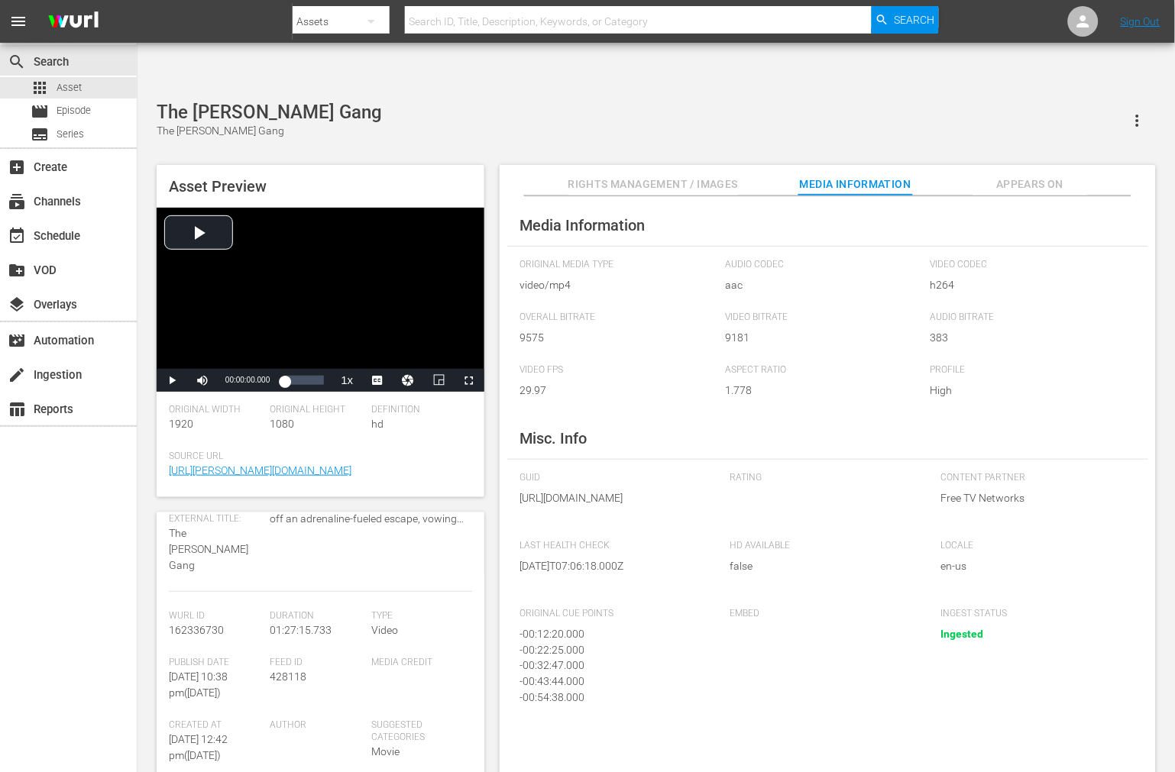
scroll to position [4, 0]
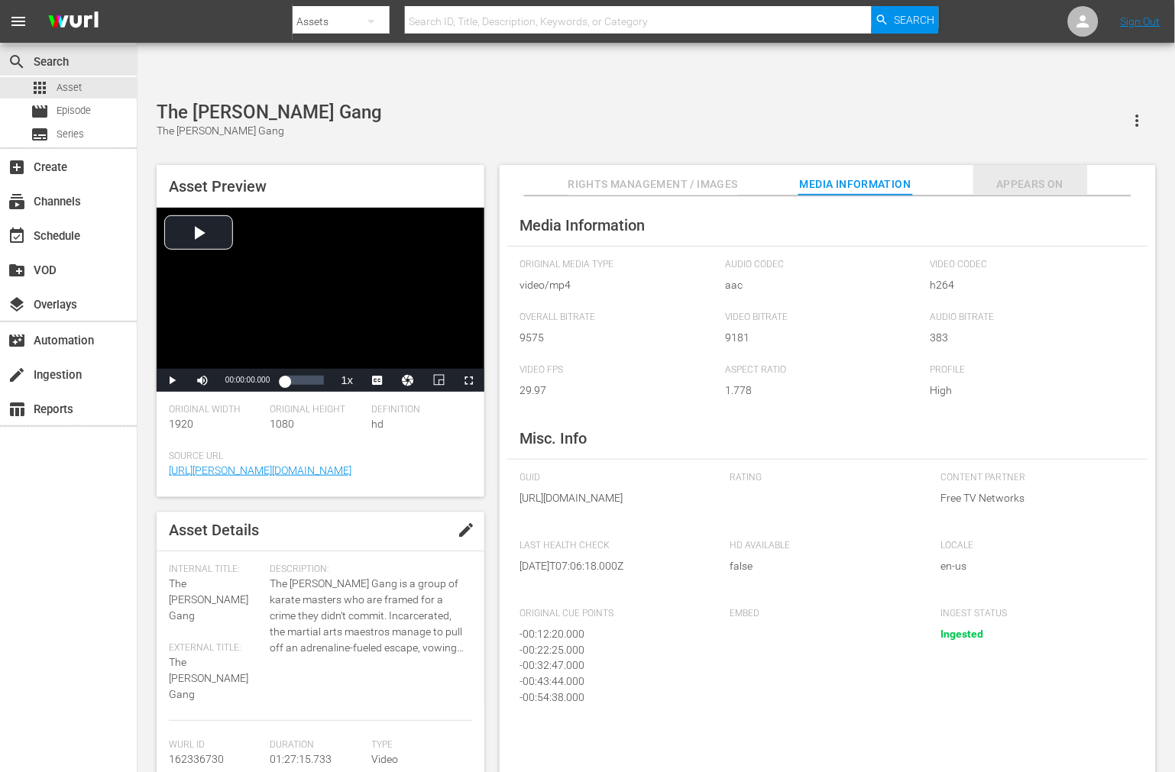
click at [1017, 165] on button "Appears On" at bounding box center [1030, 180] width 115 height 31
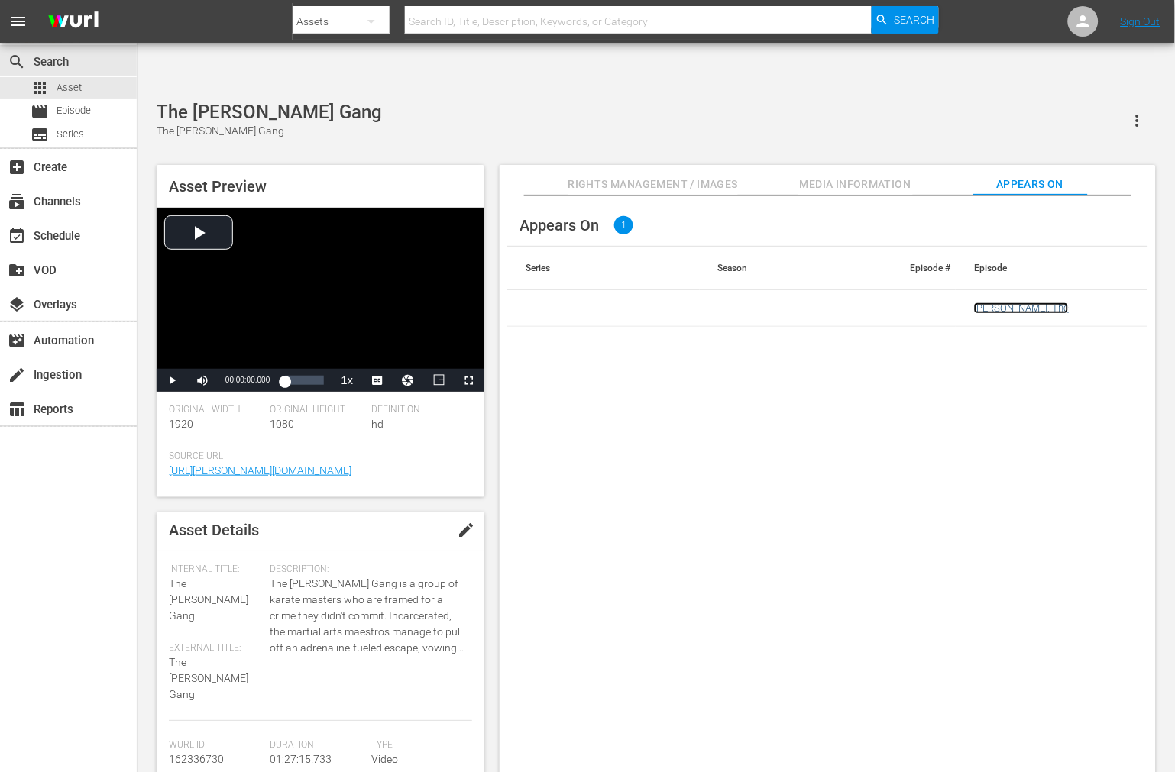
click at [1019, 302] on link "[PERSON_NAME], The" at bounding box center [1021, 307] width 95 height 11
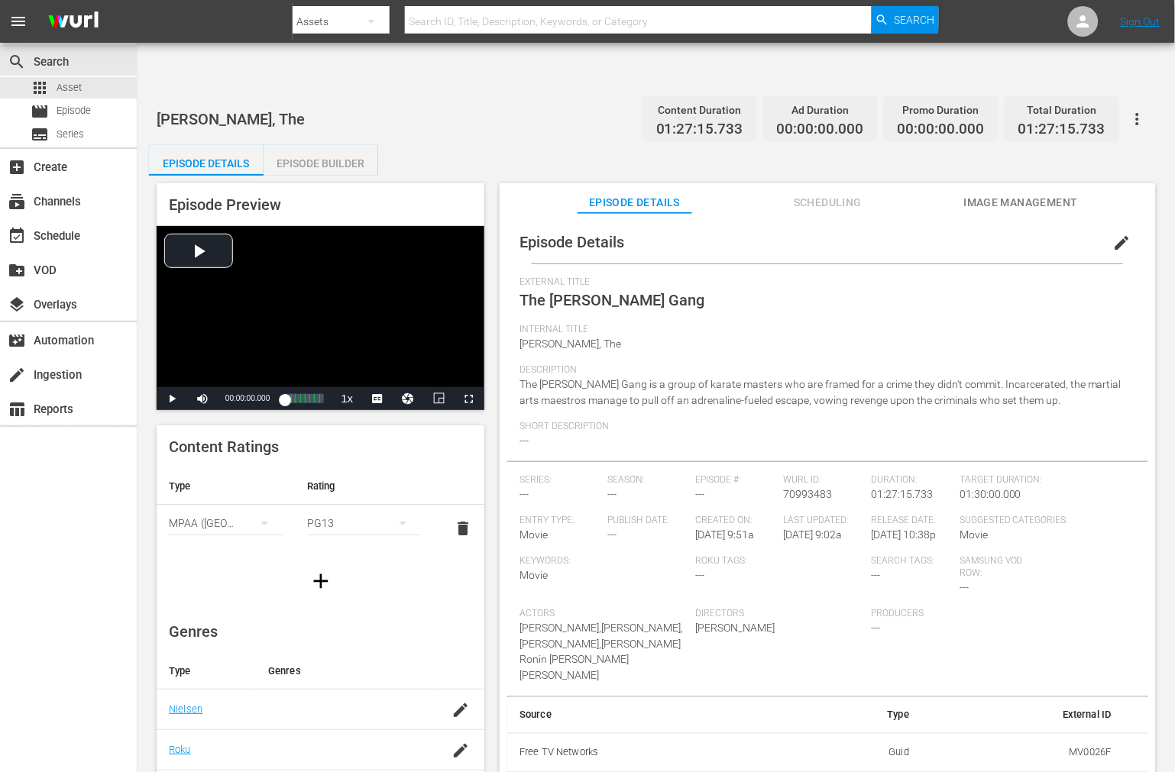
click at [1115, 234] on span "edit" at bounding box center [1122, 243] width 18 height 18
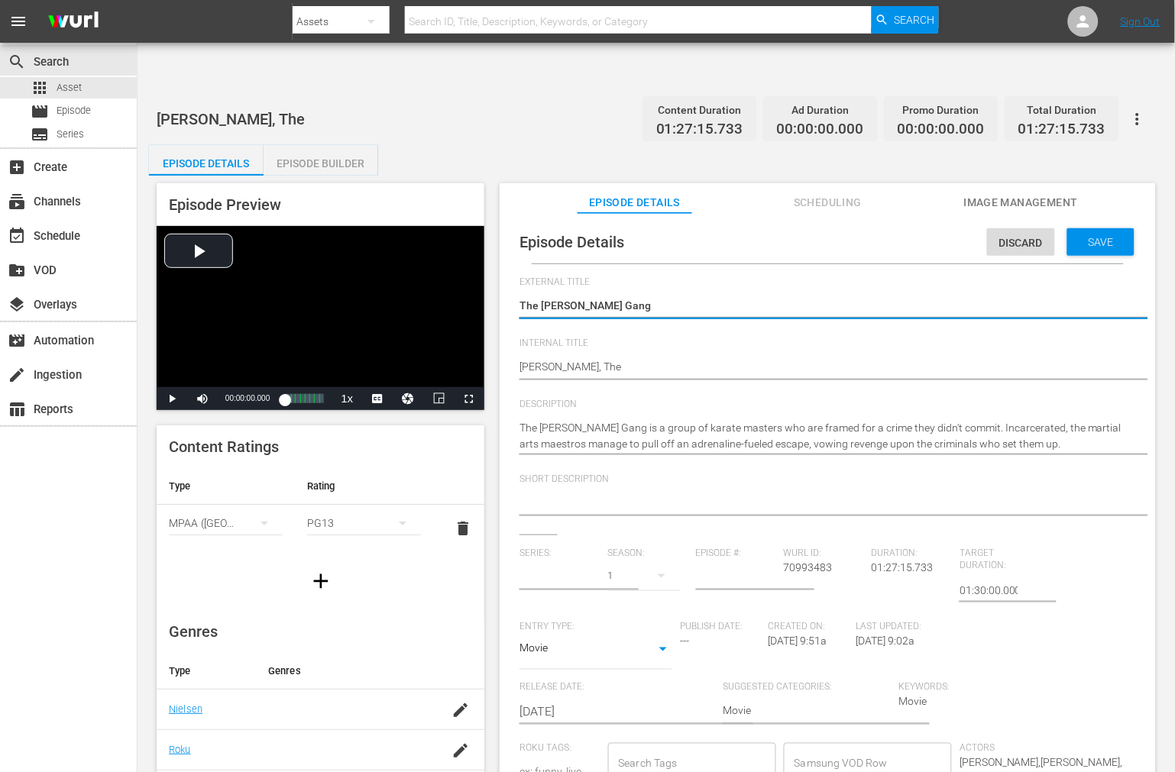
type input "No Series"
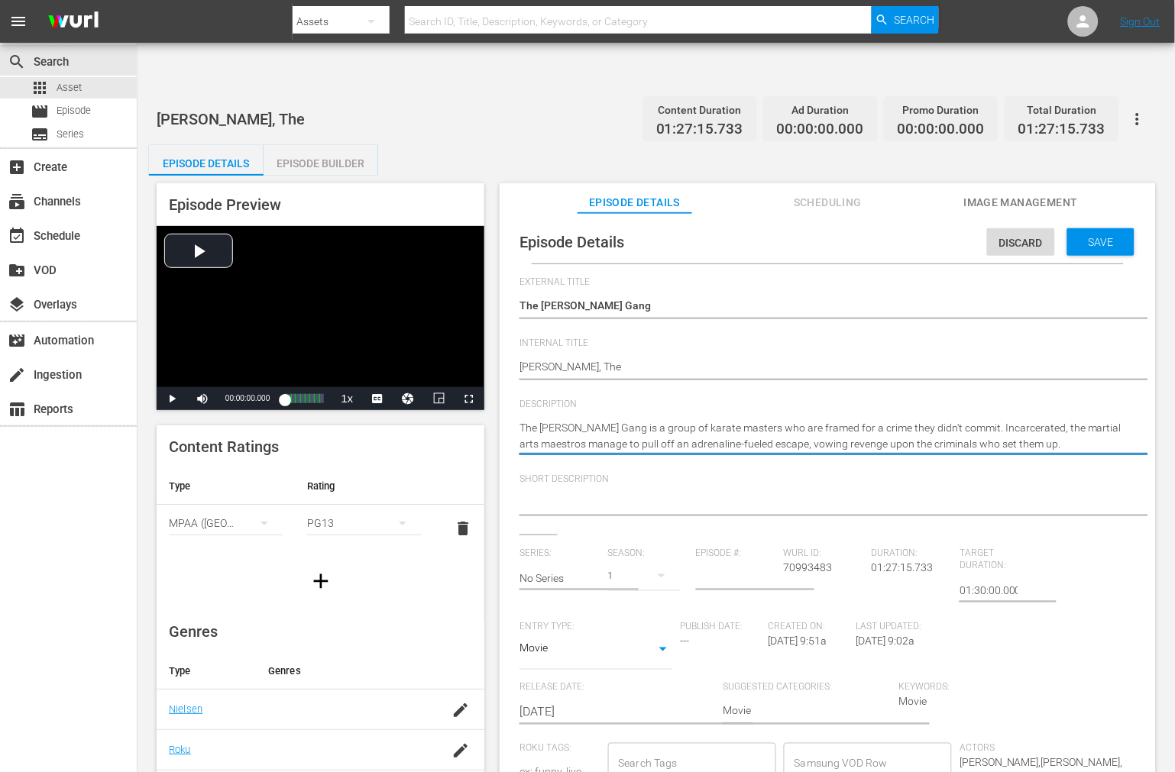
drag, startPoint x: 1033, startPoint y: 402, endPoint x: 512, endPoint y: 376, distance: 521.6
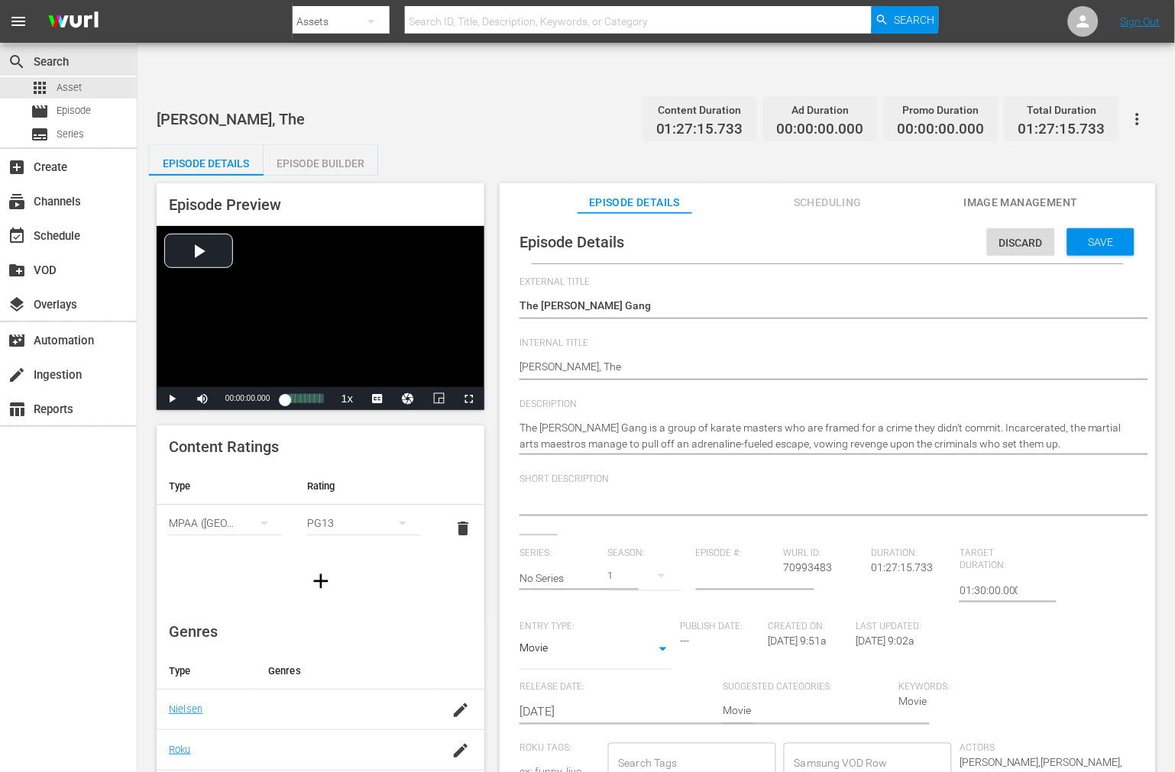
click at [880, 495] on textarea at bounding box center [823, 504] width 609 height 18
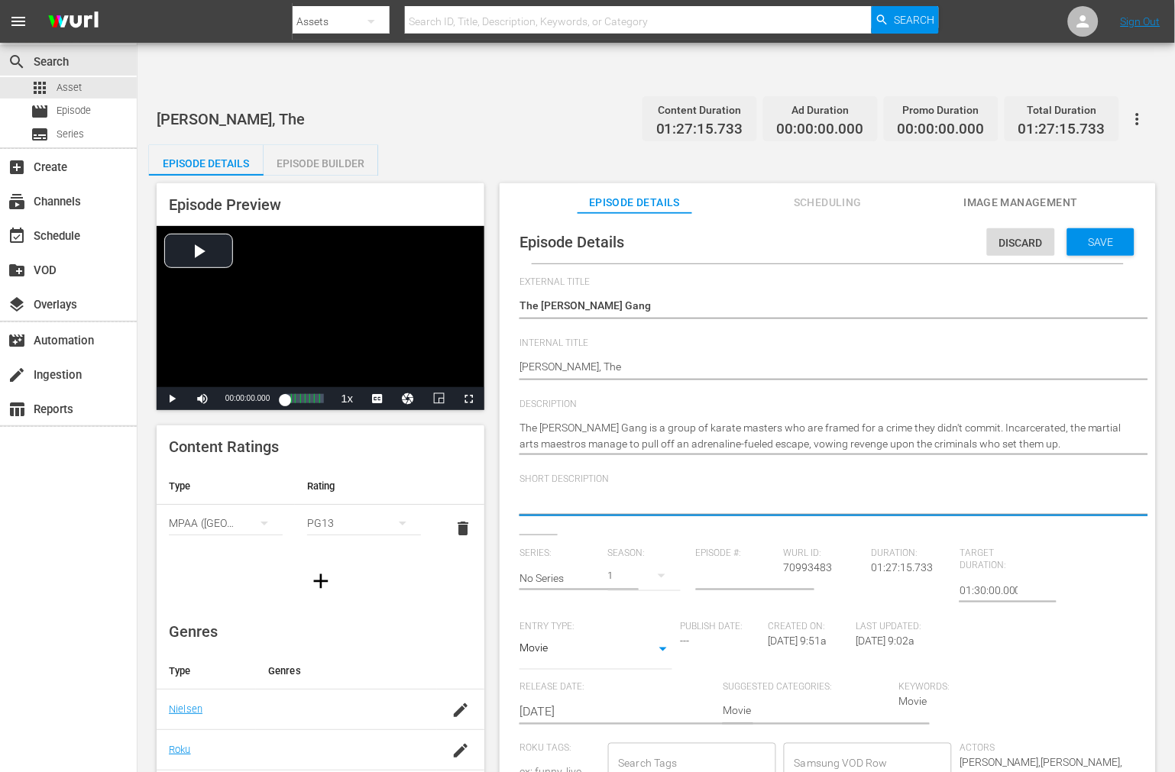
paste textarea "The Chang Gang, framed for a crime, escapes prison and seeks revenge on those w…"
type textarea "The Chang Gang, framed for a crime, escapes prison and seeks revenge on those w…"
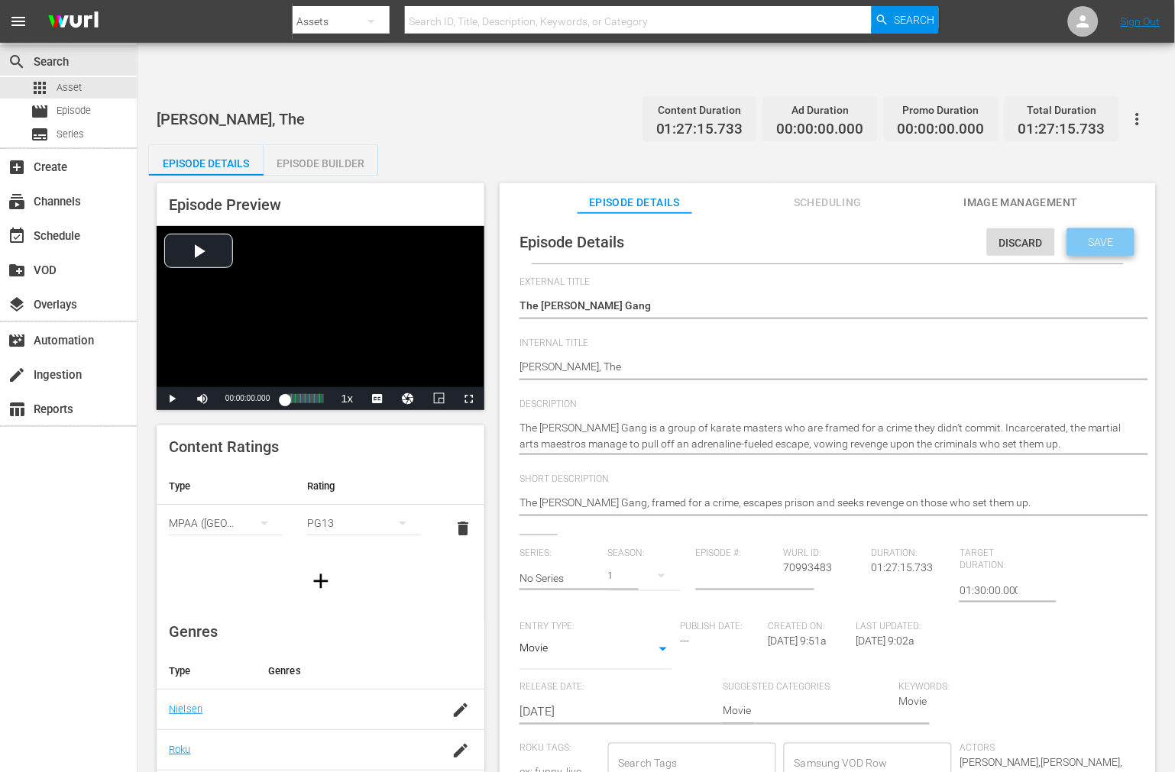
click at [1101, 236] on span "Save" at bounding box center [1101, 242] width 50 height 12
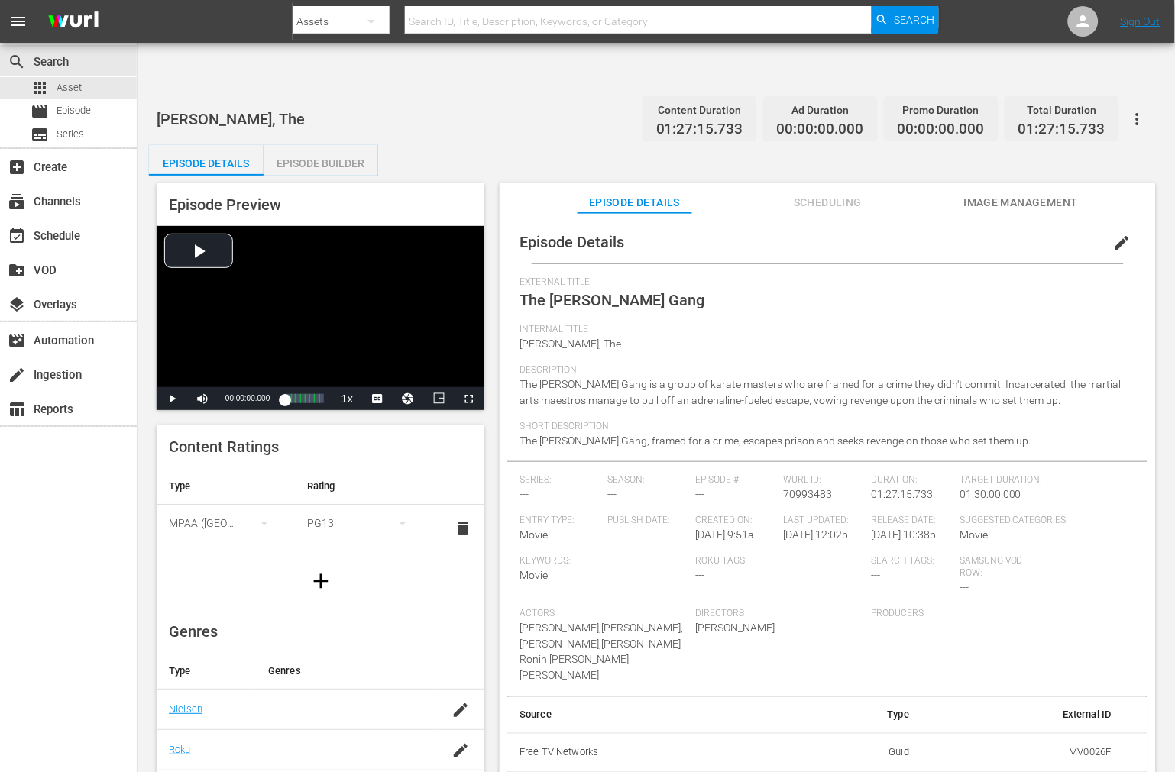
click at [849, 193] on span "Scheduling" at bounding box center [828, 202] width 115 height 19
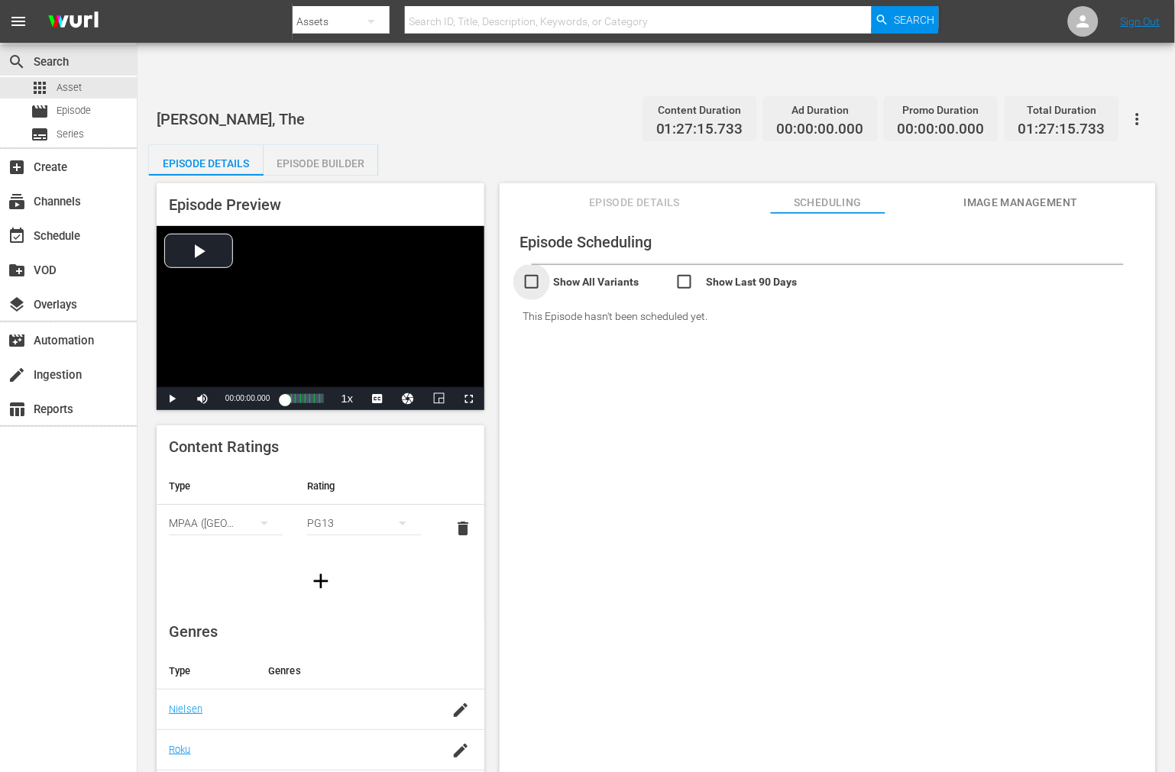
click at [575, 273] on input "checkbox" at bounding box center [598, 284] width 153 height 22
checkbox input "true"
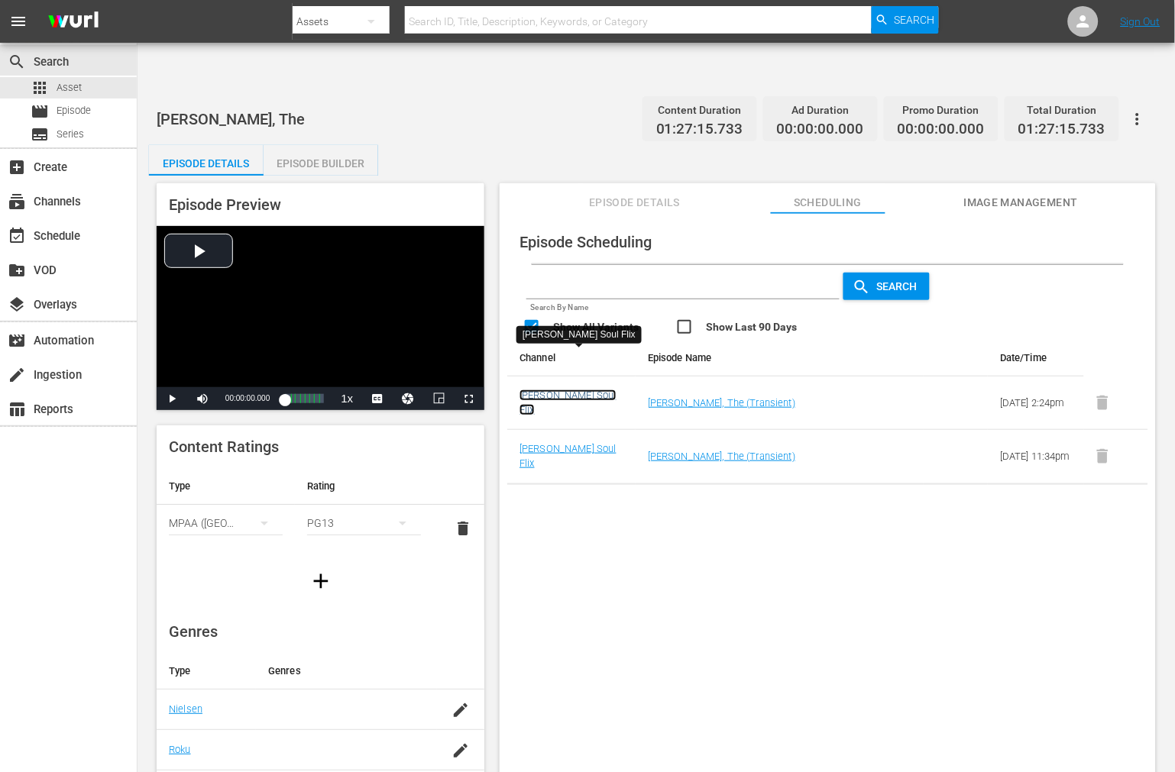
click at [596, 390] on link "Pam Grier's Soul Flix" at bounding box center [567, 403] width 97 height 26
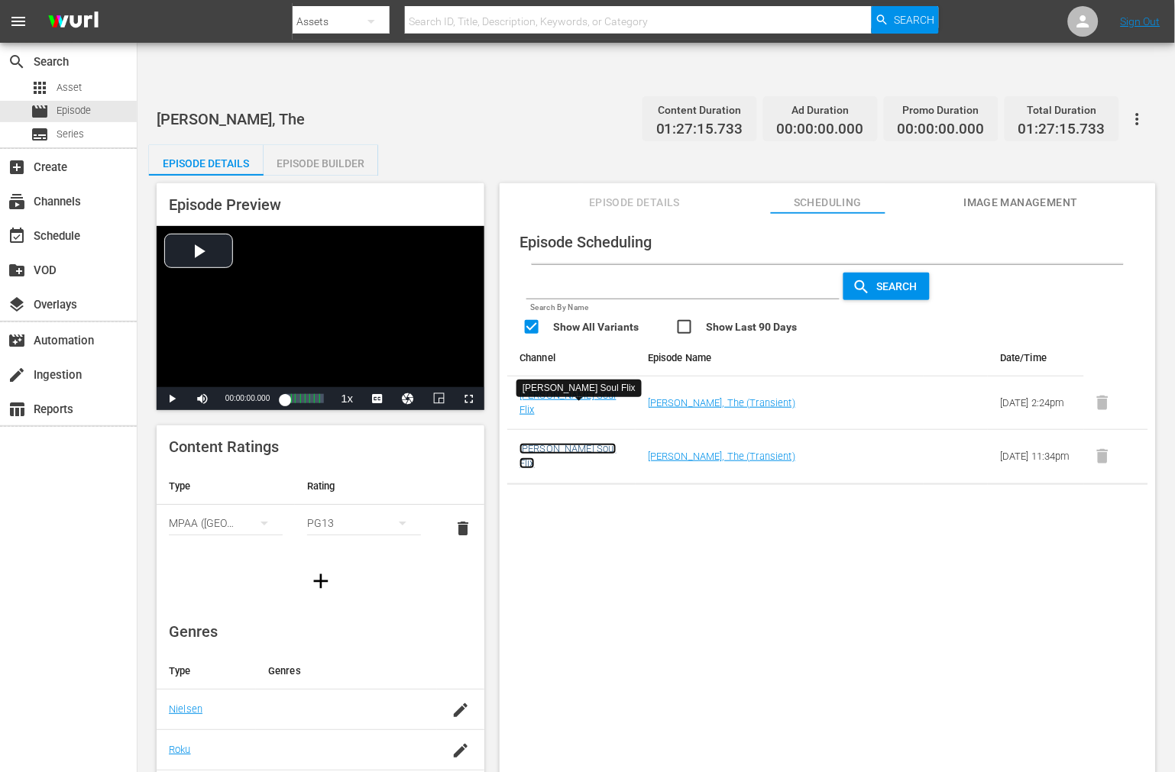
click at [581, 443] on link "Pam Grier's Soul Flix" at bounding box center [567, 456] width 97 height 26
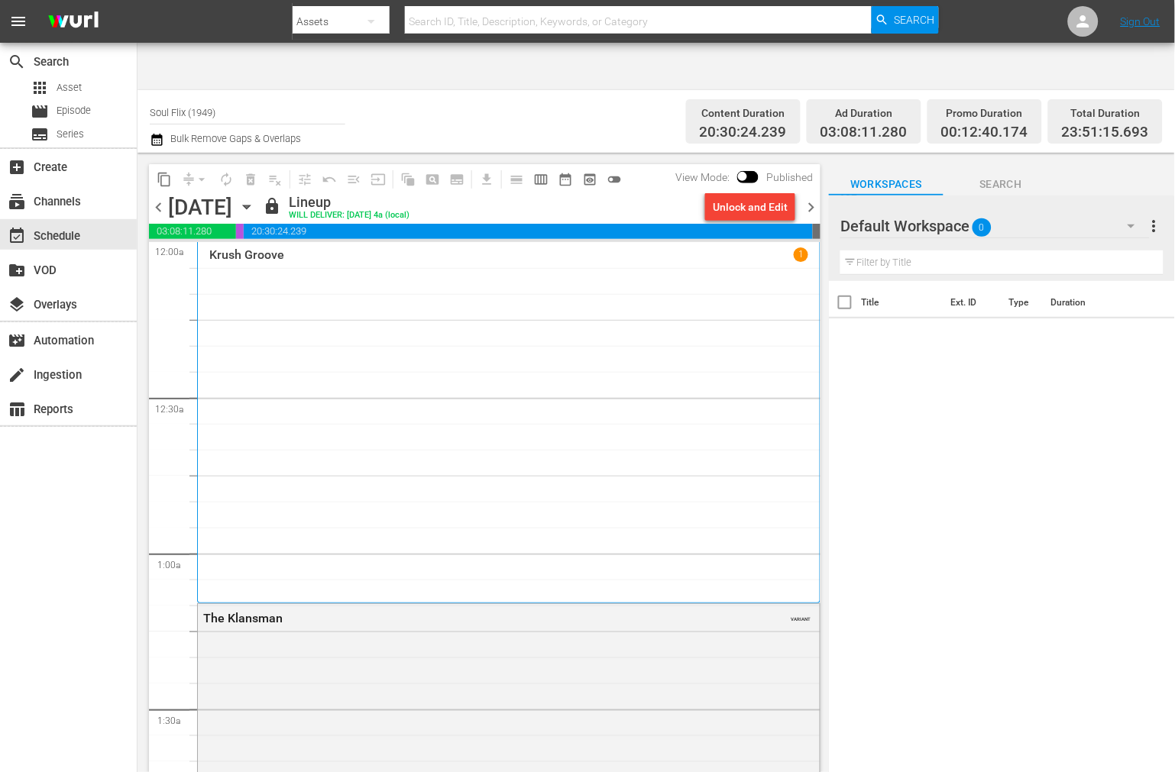
click at [979, 175] on span "Search" at bounding box center [1000, 184] width 115 height 19
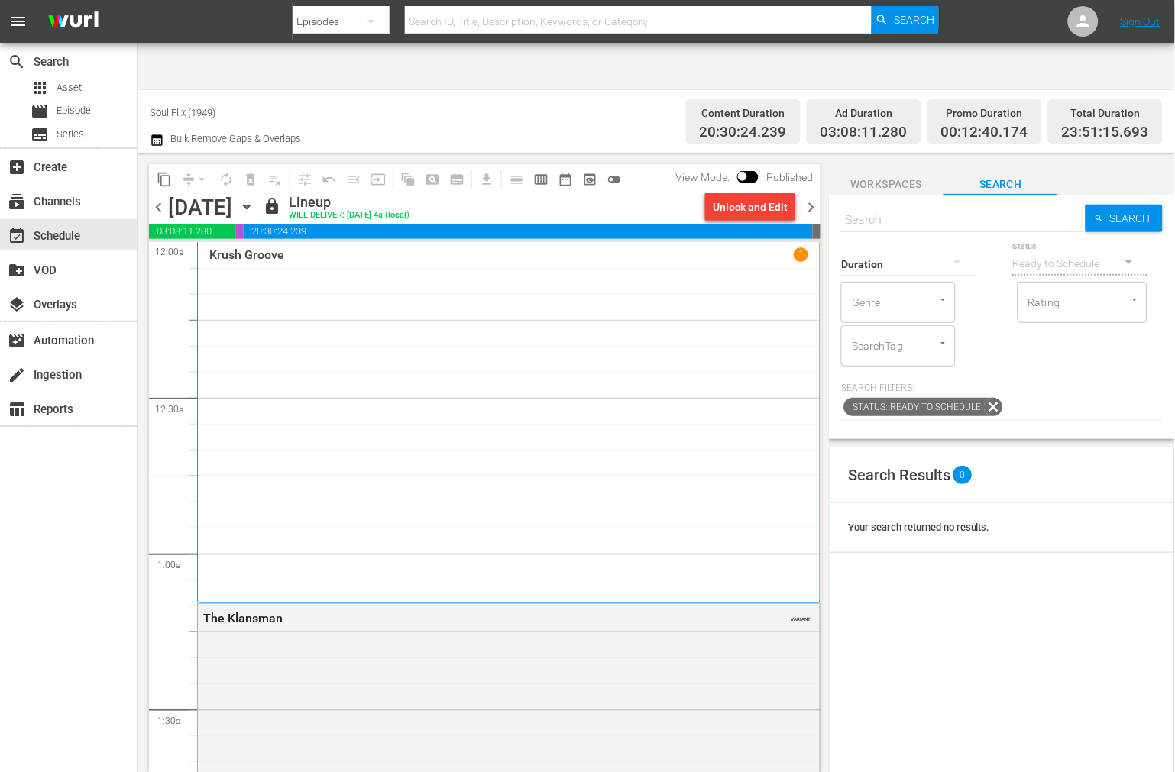
click at [886, 202] on input "text" at bounding box center [963, 220] width 244 height 37
type input "chan"
type input "f"
type input "g"
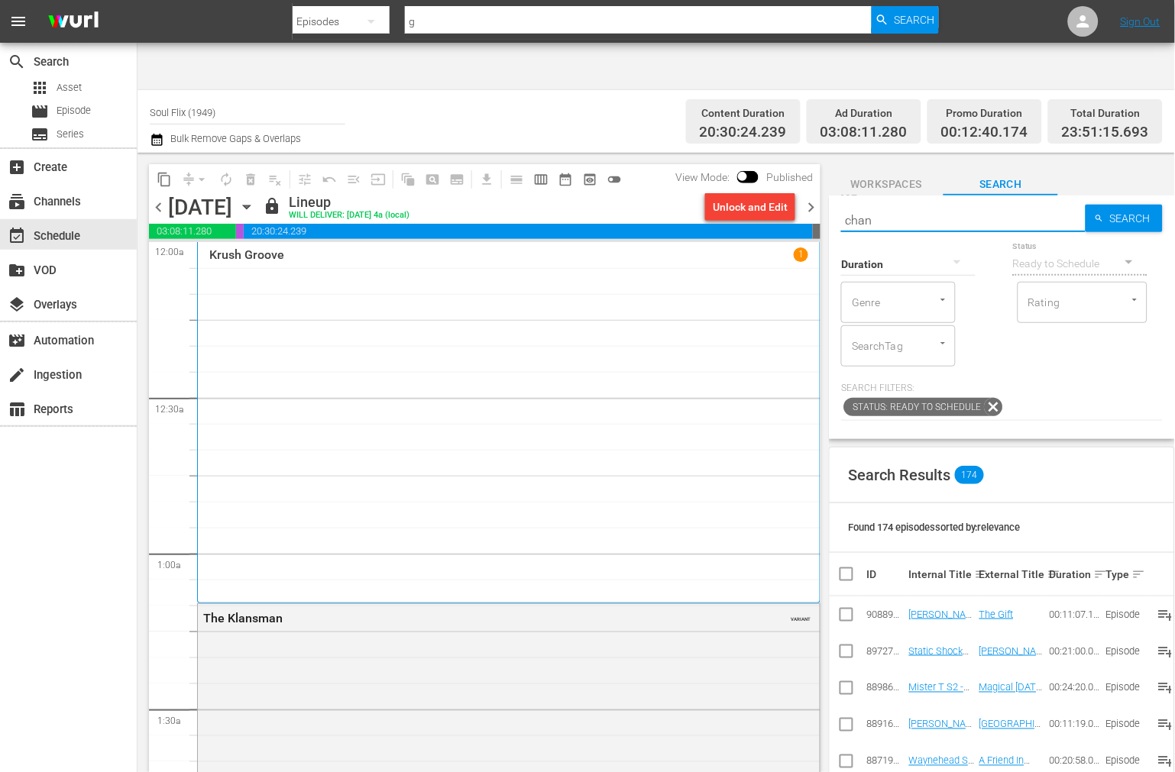
type input "[PERSON_NAME]"
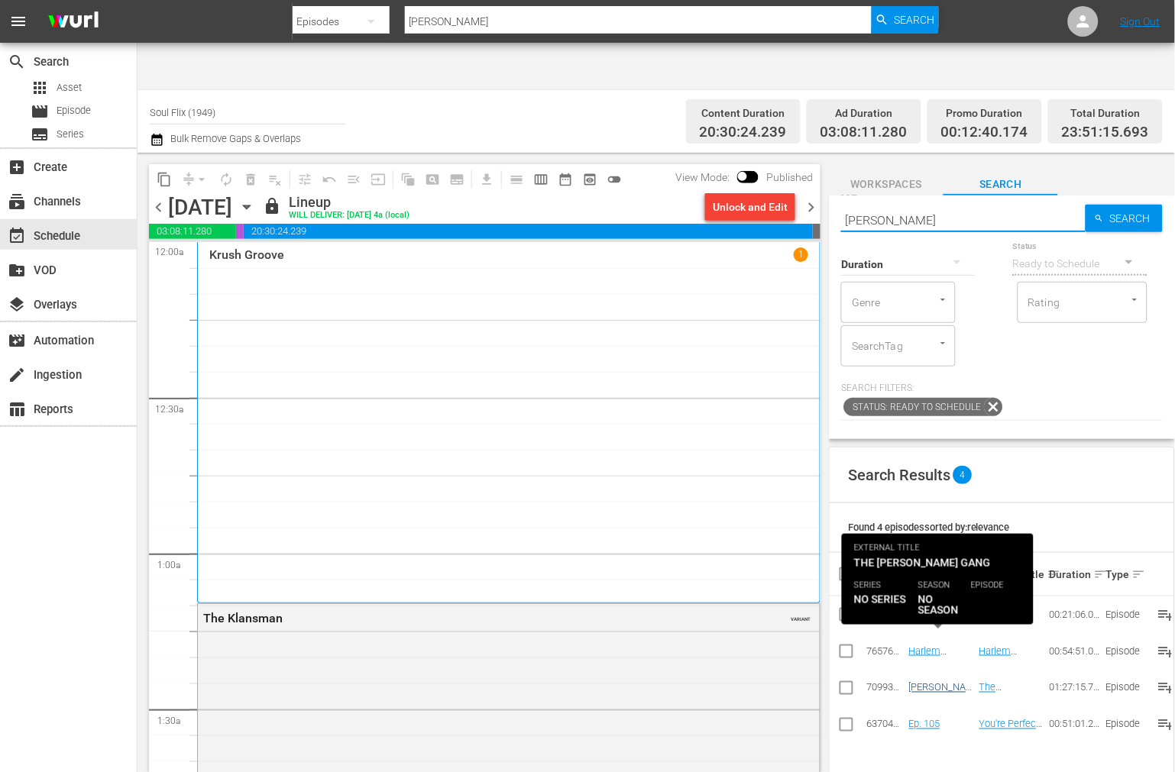
type input "[PERSON_NAME]"
click at [934, 682] on link "[PERSON_NAME], The" at bounding box center [942, 693] width 66 height 23
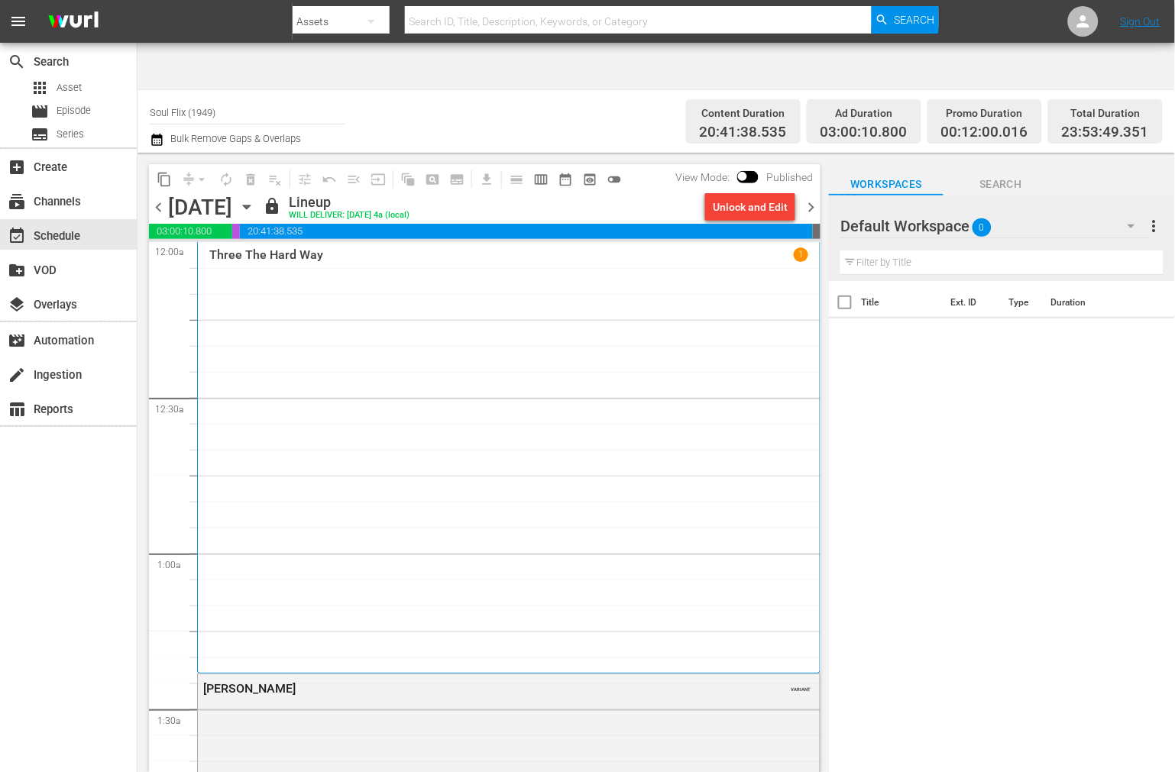
click at [985, 175] on span "Search" at bounding box center [1000, 184] width 115 height 19
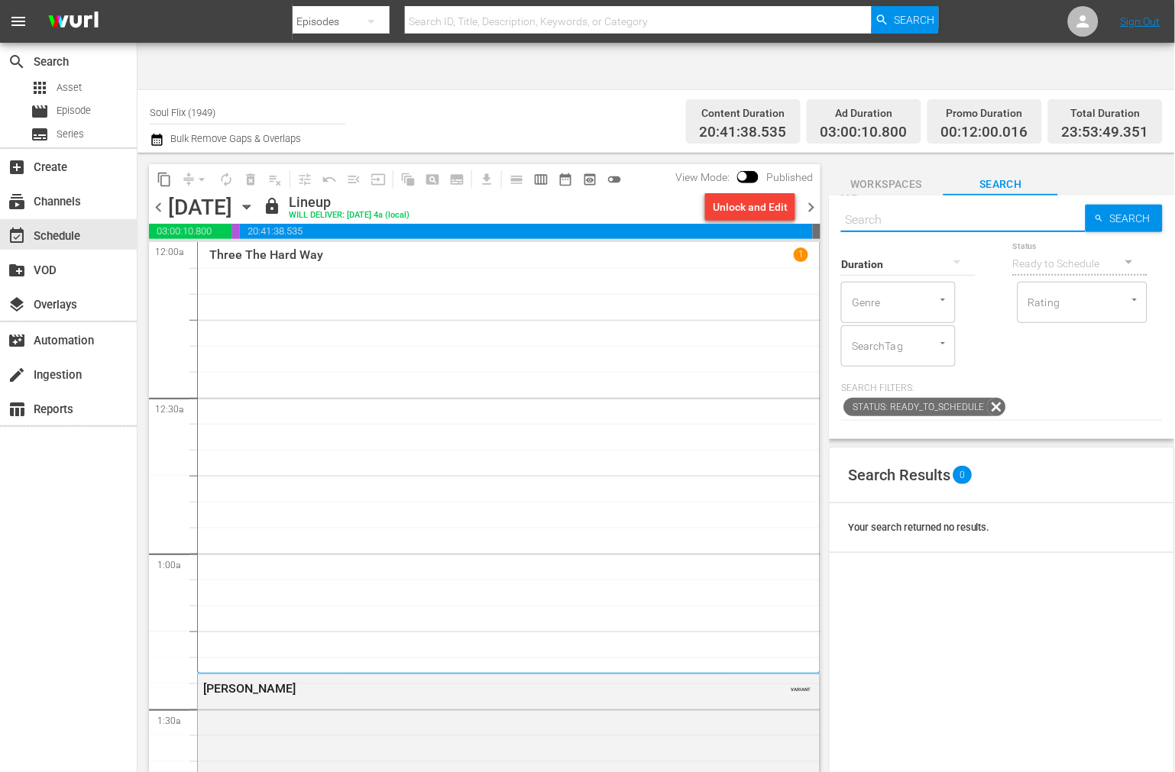
click at [875, 202] on input "text" at bounding box center [963, 220] width 244 height 37
type input "chan"
drag, startPoint x: 861, startPoint y: 171, endPoint x: 833, endPoint y: 180, distance: 29.7
click at [833, 196] on div "Search g Search Duration Status Ready to Schedule Genre Genre Rating Rating Sea…" at bounding box center [1002, 318] width 346 height 244
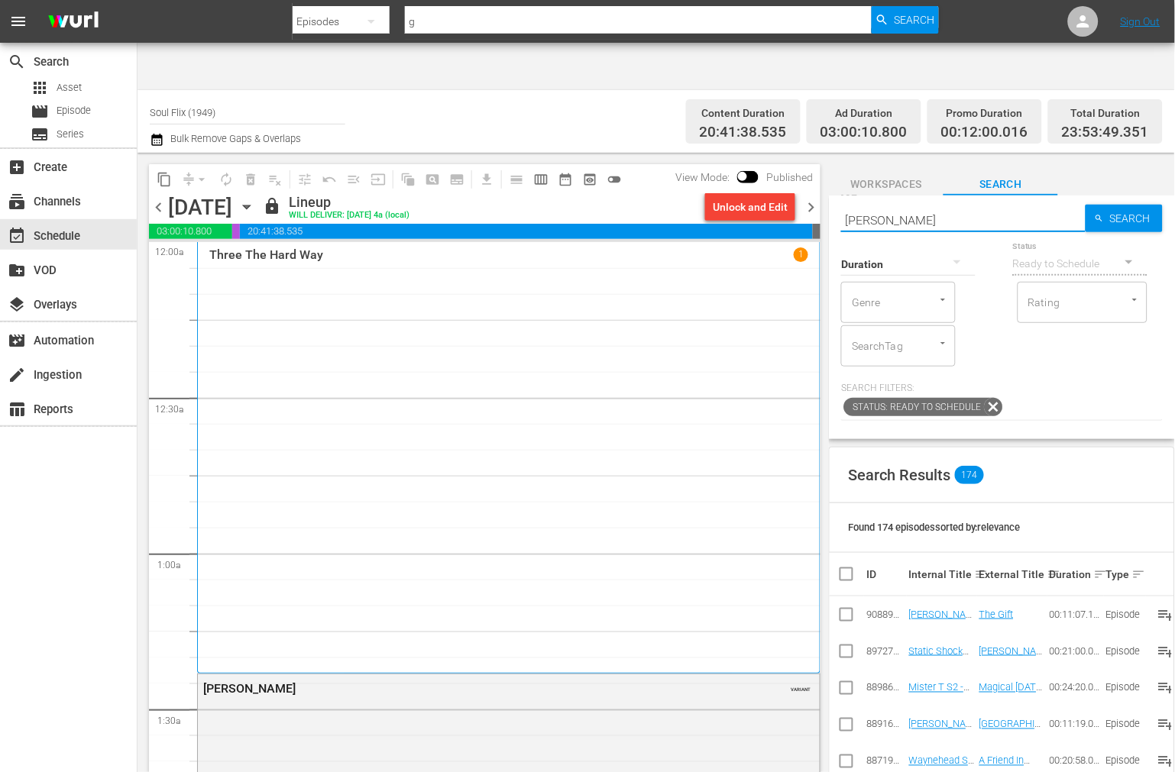
type input "[PERSON_NAME] gang"
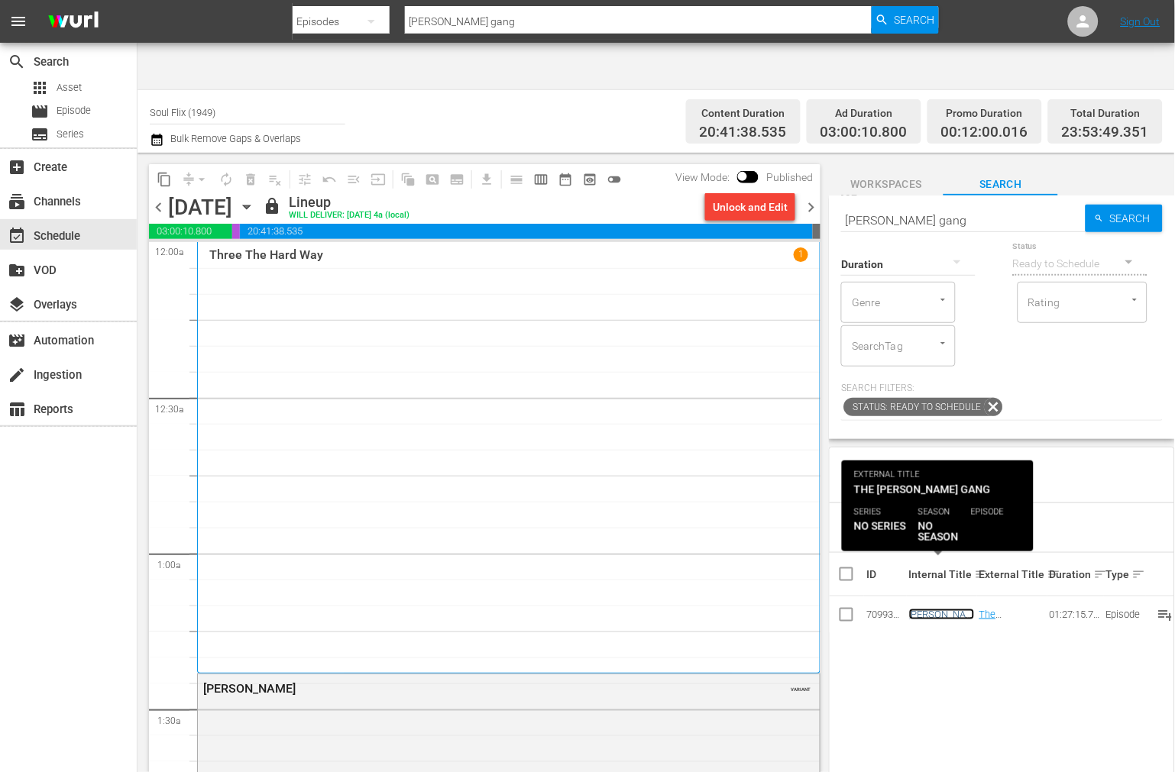
click at [933, 609] on link "Chang Gang, The" at bounding box center [942, 620] width 66 height 23
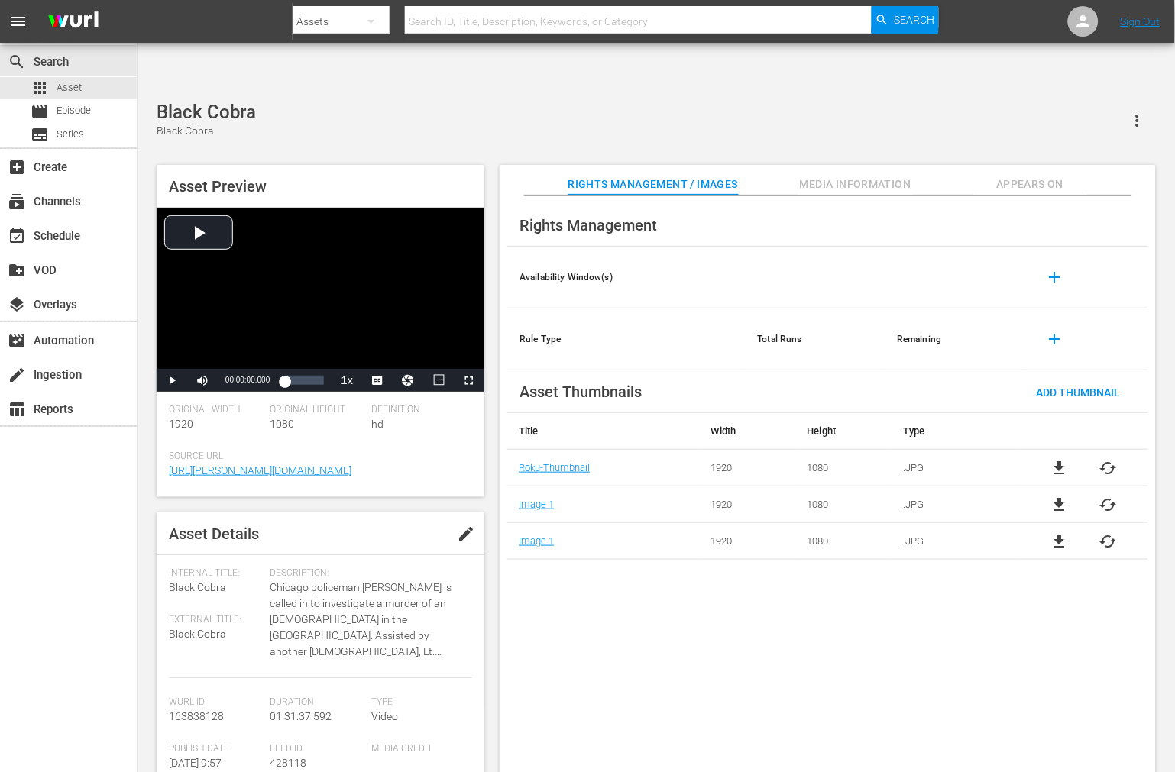
click at [570, 621] on div "Rights Management Availability Window(s) add Rule Type Total Runs Remaining add…" at bounding box center [828, 496] width 656 height 601
click at [437, 102] on div "Black Cobra Black Cobra" at bounding box center [656, 120] width 999 height 37
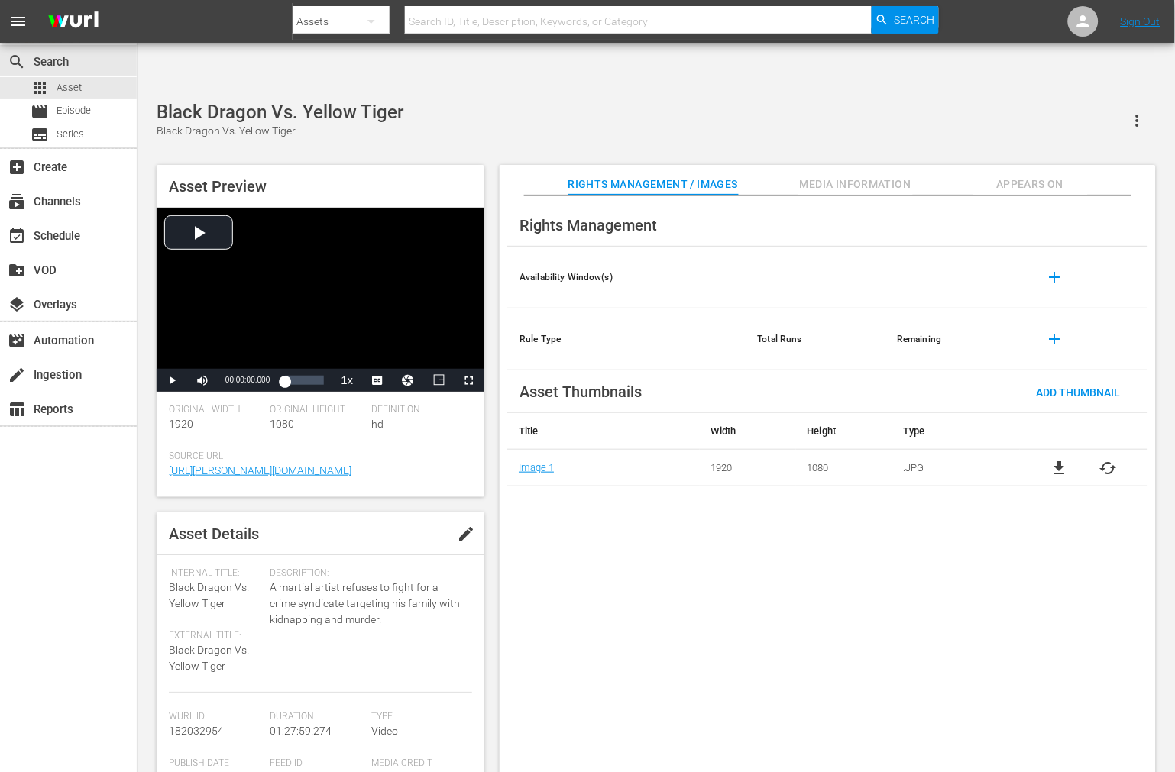
click at [691, 590] on div "Rights Management Availability Window(s) add Rule Type Total Runs Remaining add…" at bounding box center [828, 496] width 656 height 601
click at [428, 102] on div "Black Dragon Vs. Yellow Tiger Black Dragon Vs. Yellow Tiger Asset Preview Video…" at bounding box center [656, 445] width 1014 height 687
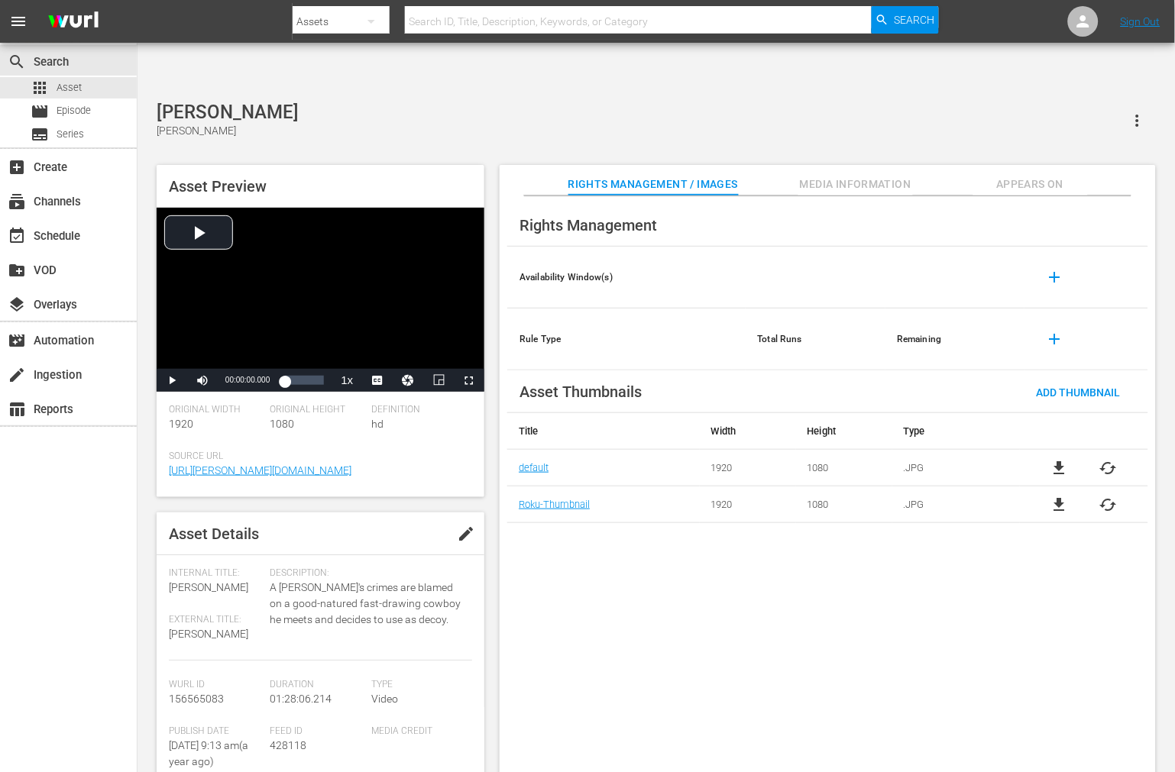
click at [620, 568] on div "Rights Management Availability Window(s) add Rule Type Total Runs Remaining add…" at bounding box center [828, 496] width 656 height 601
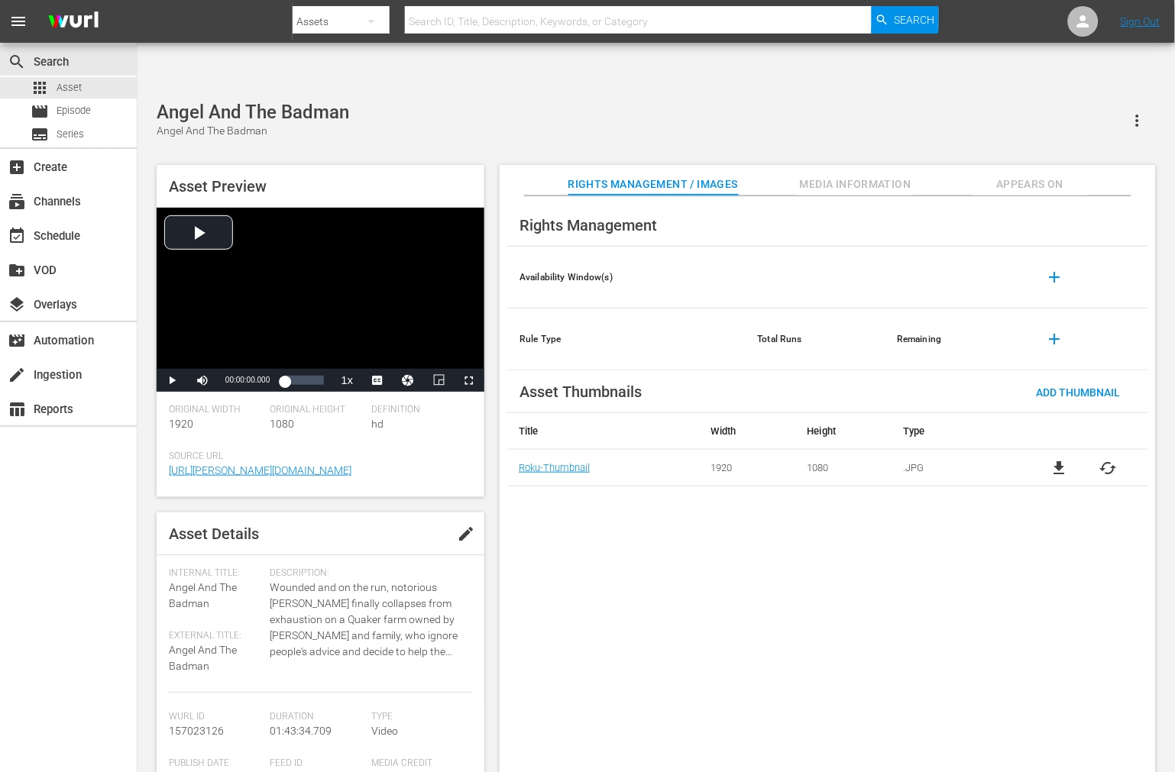
click at [370, 109] on div "Angel And The Badman Angel And The Badman Asset Preview Video Player is loading…" at bounding box center [656, 445] width 1014 height 687
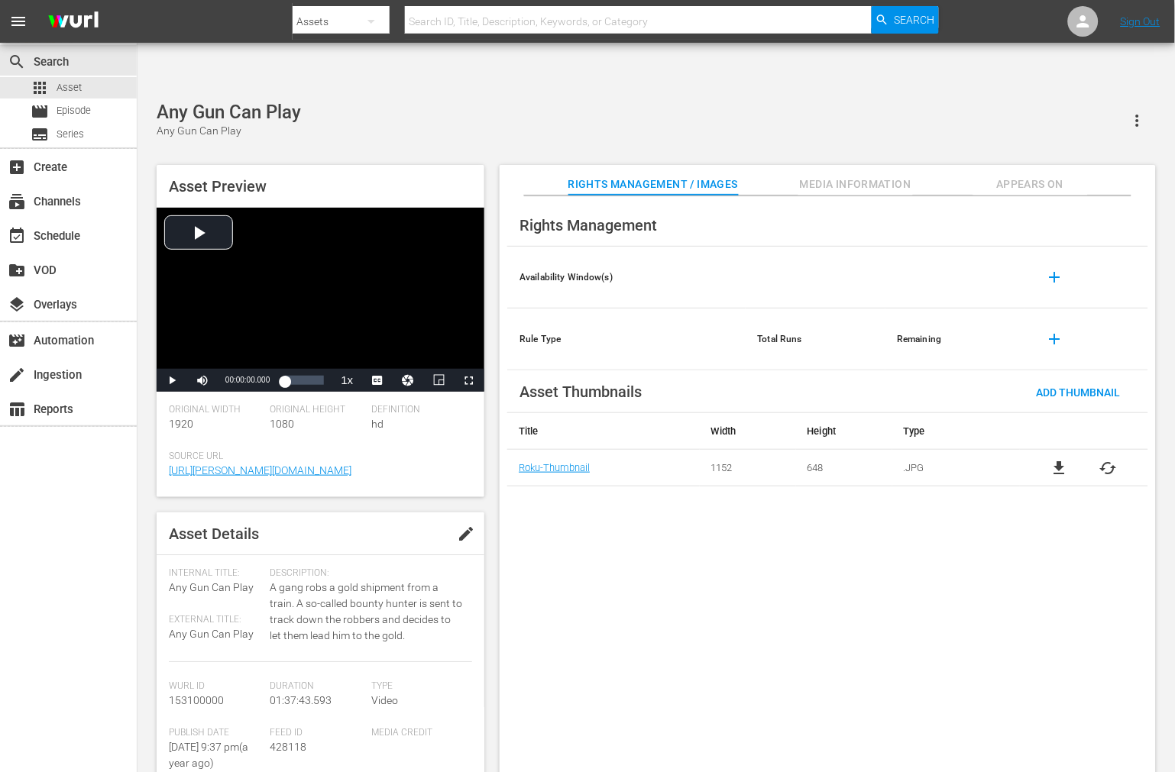
click at [437, 102] on div "Any Gun Can Play Any Gun Can Play Asset Preview Video Player is loading. Play V…" at bounding box center [656, 445] width 1014 height 687
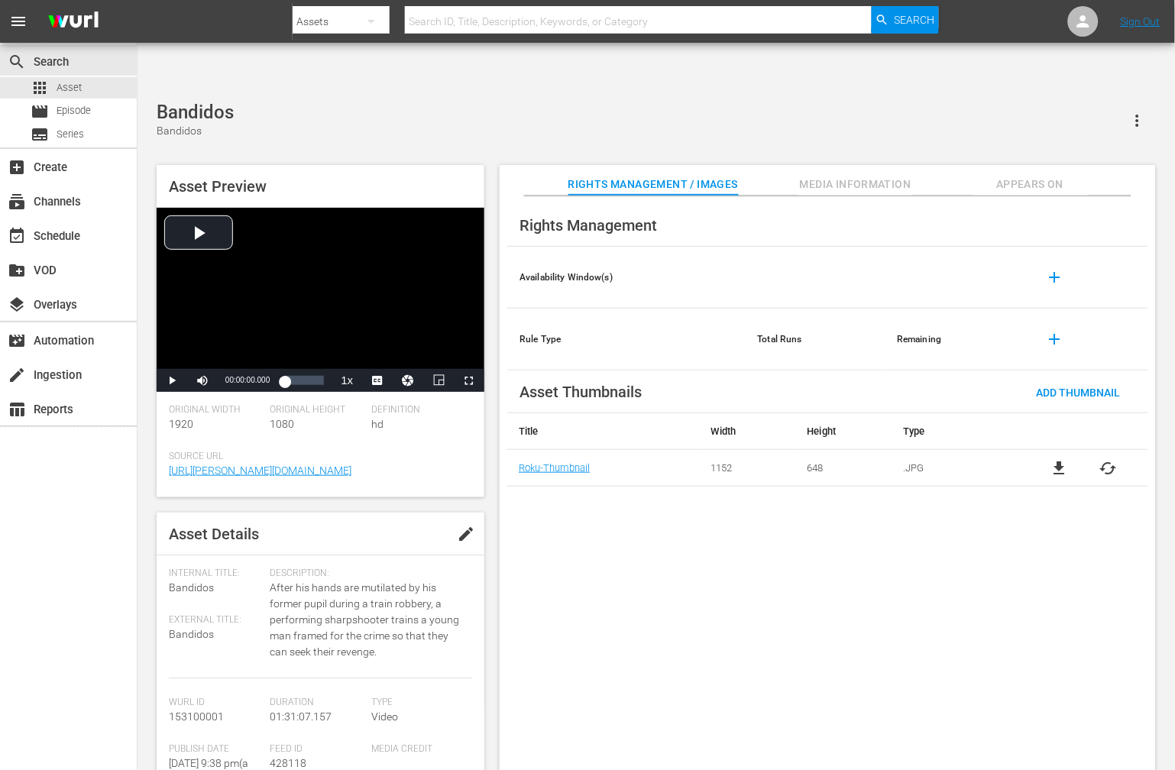
click at [434, 157] on div "Asset Preview Video Player is loading. Play Video Play Mute Current Time 00:00:…" at bounding box center [656, 471] width 1014 height 629
click at [933, 577] on div "Rights Management Availability Window(s) add Rule Type Total Runs Remaining add…" at bounding box center [828, 495] width 656 height 599
click at [548, 102] on div "Black Venus Black Venus Asset Preview Video Player is loading. Play Video Play …" at bounding box center [656, 444] width 1014 height 685
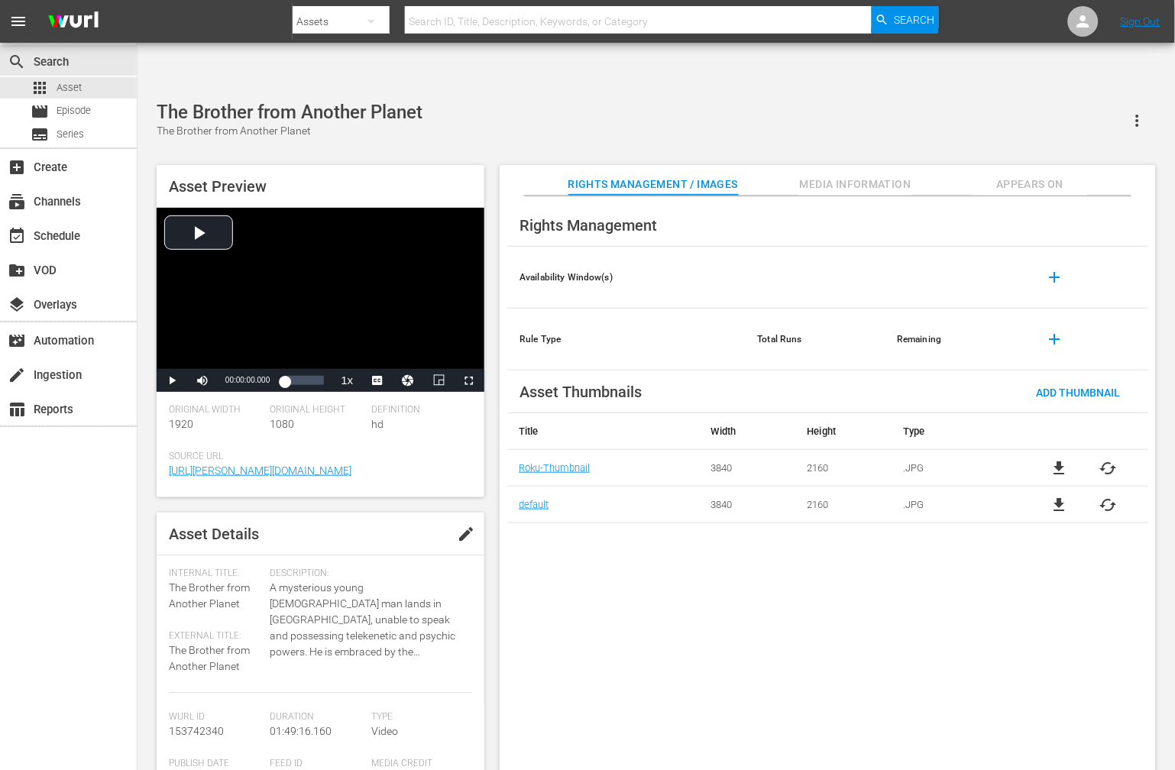
click at [538, 570] on div "Rights Management Availability Window(s) add Rule Type Total Runs Remaining add…" at bounding box center [828, 495] width 656 height 599
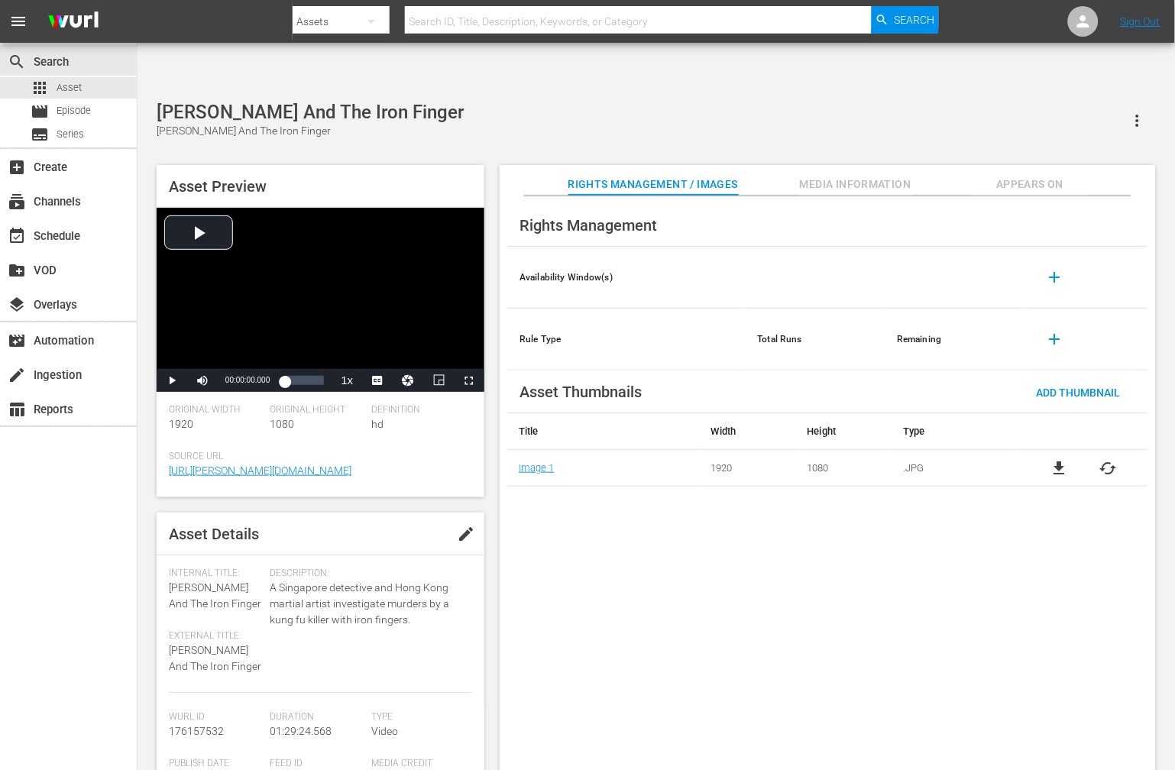
click at [784, 635] on div "Rights Management Availability Window(s) add Rule Type Total Runs Remaining add…" at bounding box center [828, 495] width 656 height 599
click at [784, 632] on div "Rights Management Availability Window(s) add Rule Type Total Runs Remaining add…" at bounding box center [828, 495] width 656 height 599
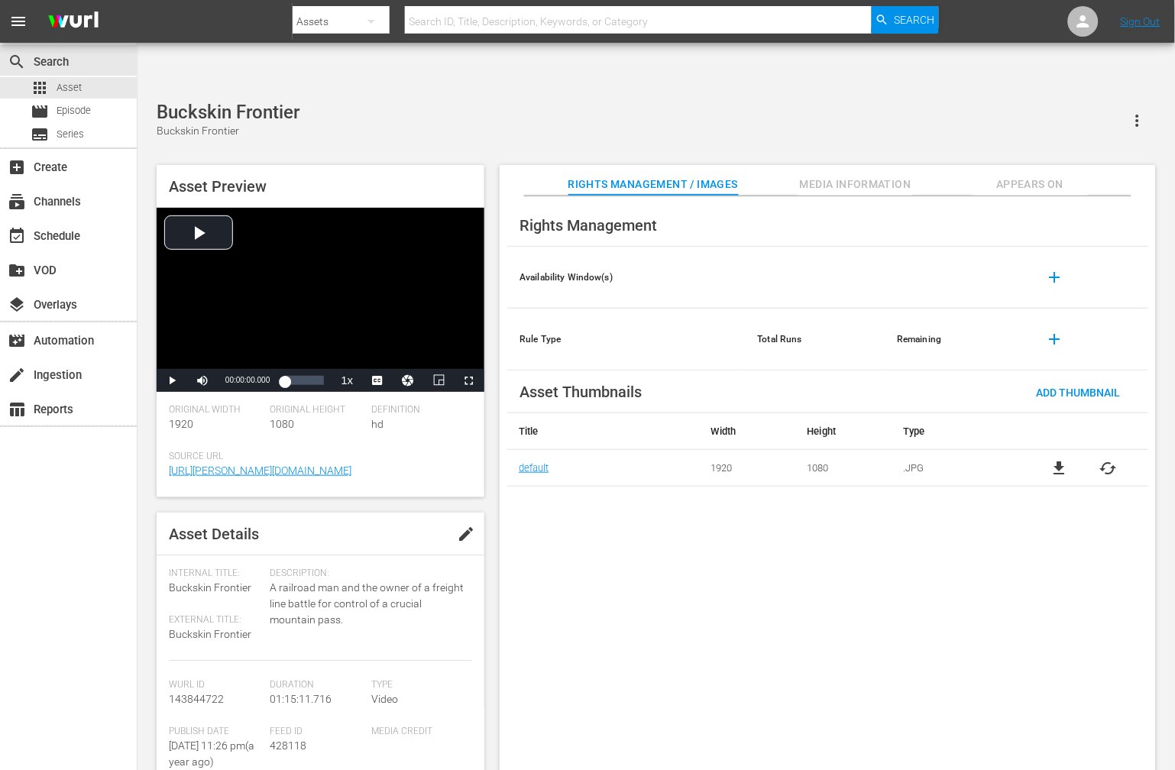
click at [868, 546] on div "Rights Management Availability Window(s) add Rule Type Total Runs Remaining add…" at bounding box center [828, 495] width 656 height 599
drag, startPoint x: 102, startPoint y: 483, endPoint x: 113, endPoint y: 454, distance: 31.6
click at [102, 482] on div "search Search apps Asset movie Episode subtitles Series add_box Create subscrip…" at bounding box center [68, 428] width 137 height 770
click at [425, 29] on input "text" at bounding box center [638, 21] width 467 height 37
paste input "Bullet For Sandoval"
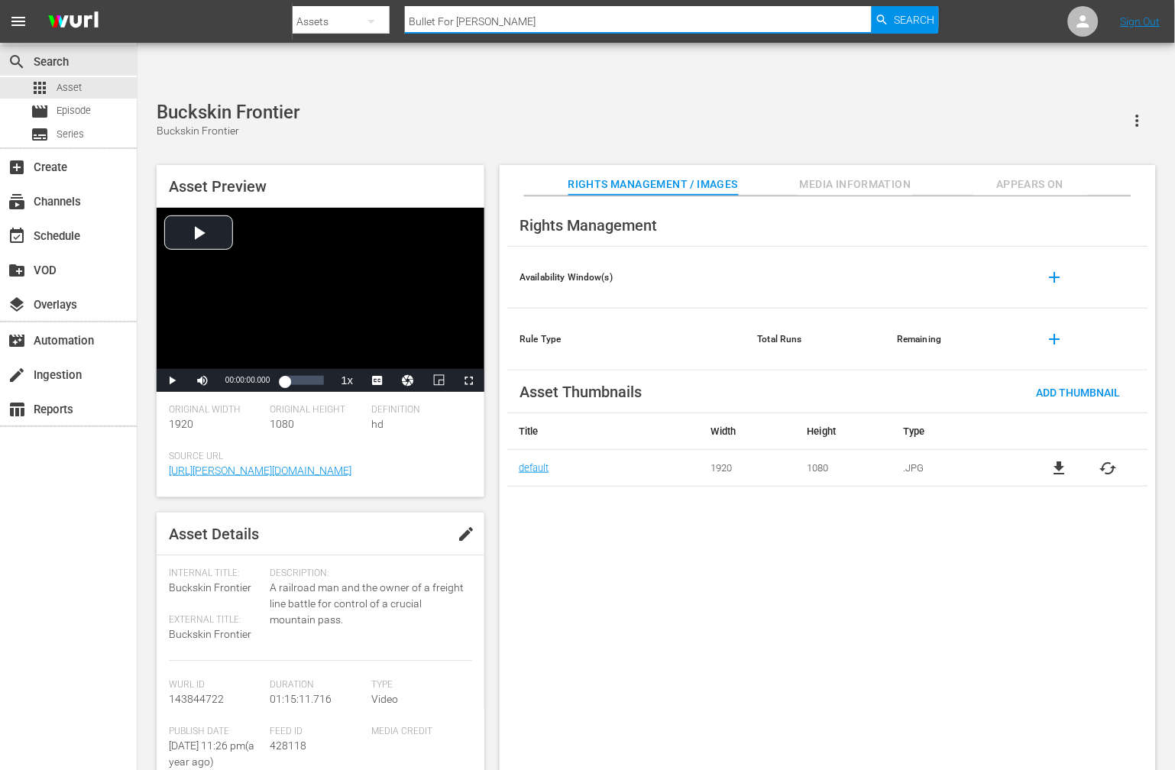
type input "Bullet For Sandoval"
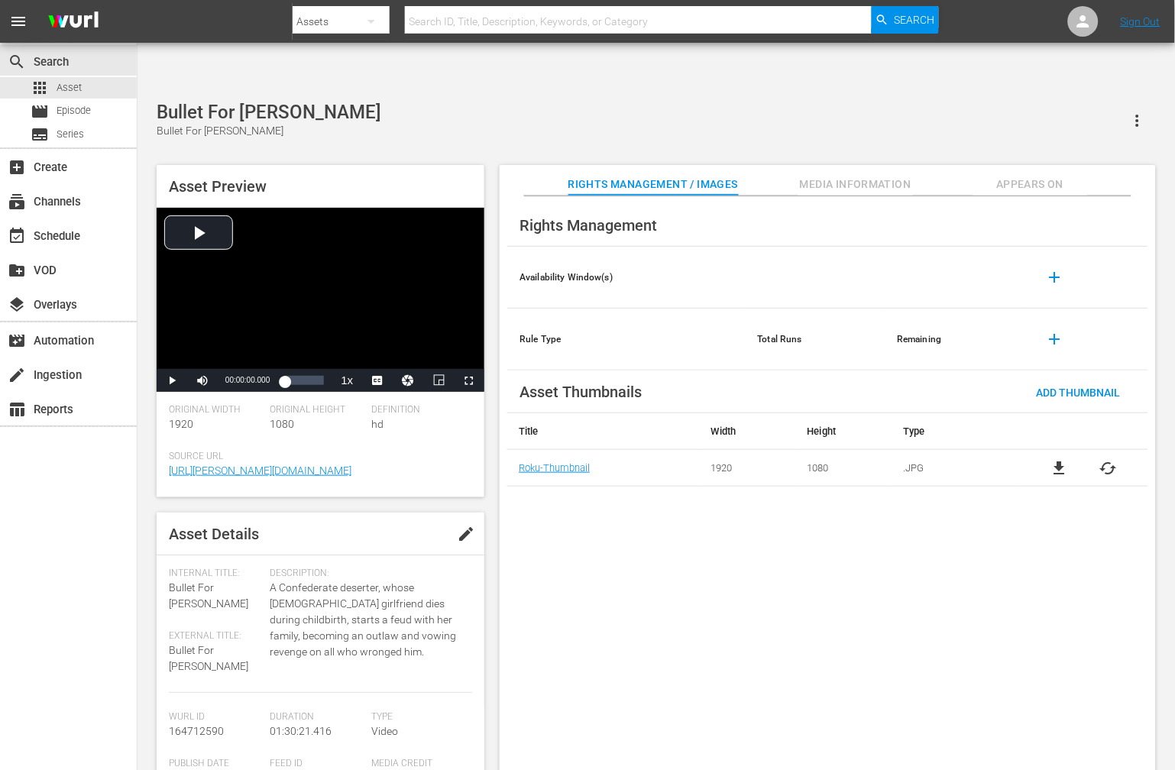
click at [650, 626] on div "Rights Management Availability Window(s) add Rule Type Total Runs Remaining add…" at bounding box center [828, 495] width 656 height 599
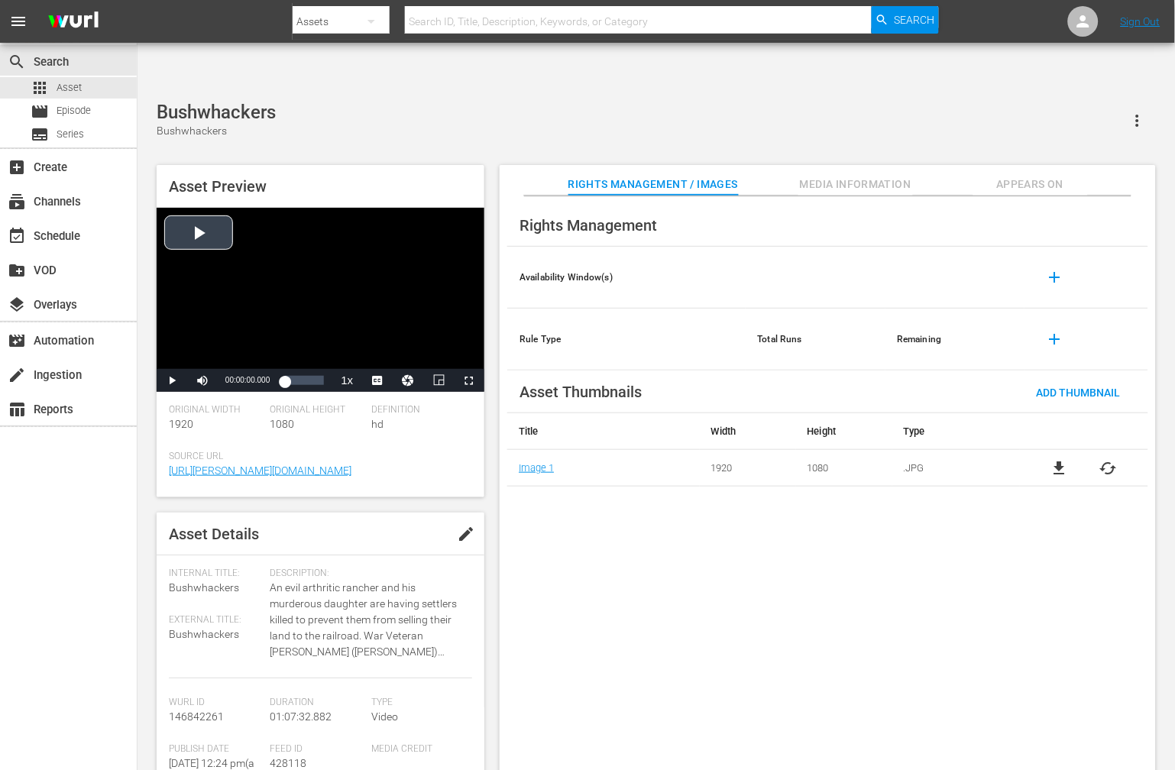
drag, startPoint x: 284, startPoint y: 341, endPoint x: 269, endPoint y: 338, distance: 15.4
click at [269, 369] on div "Play Mute Current Time 00:00:00.000 / Duration 01:07:32.882 Loaded : 0.15% 00:0…" at bounding box center [321, 380] width 328 height 23
click at [172, 380] on span "Video Player" at bounding box center [172, 380] width 0 height 0
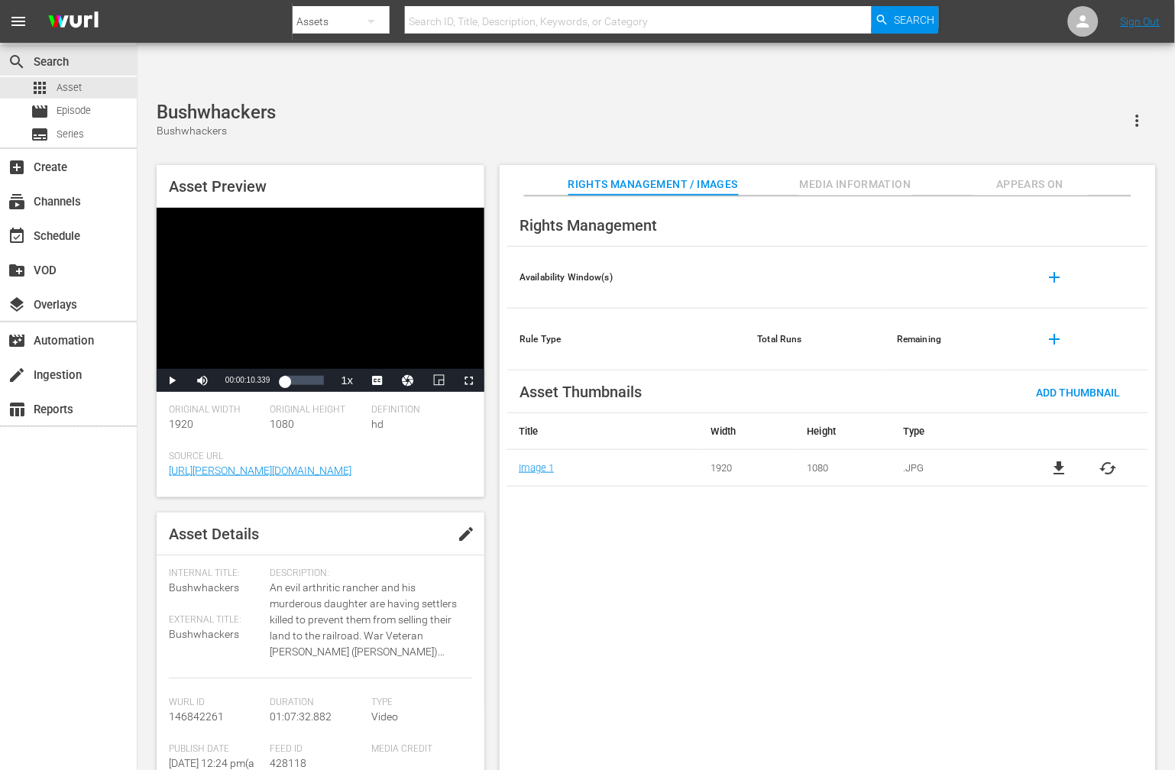
click at [457, 525] on span "edit" at bounding box center [466, 534] width 18 height 18
type textarea "Bushwhackers,"
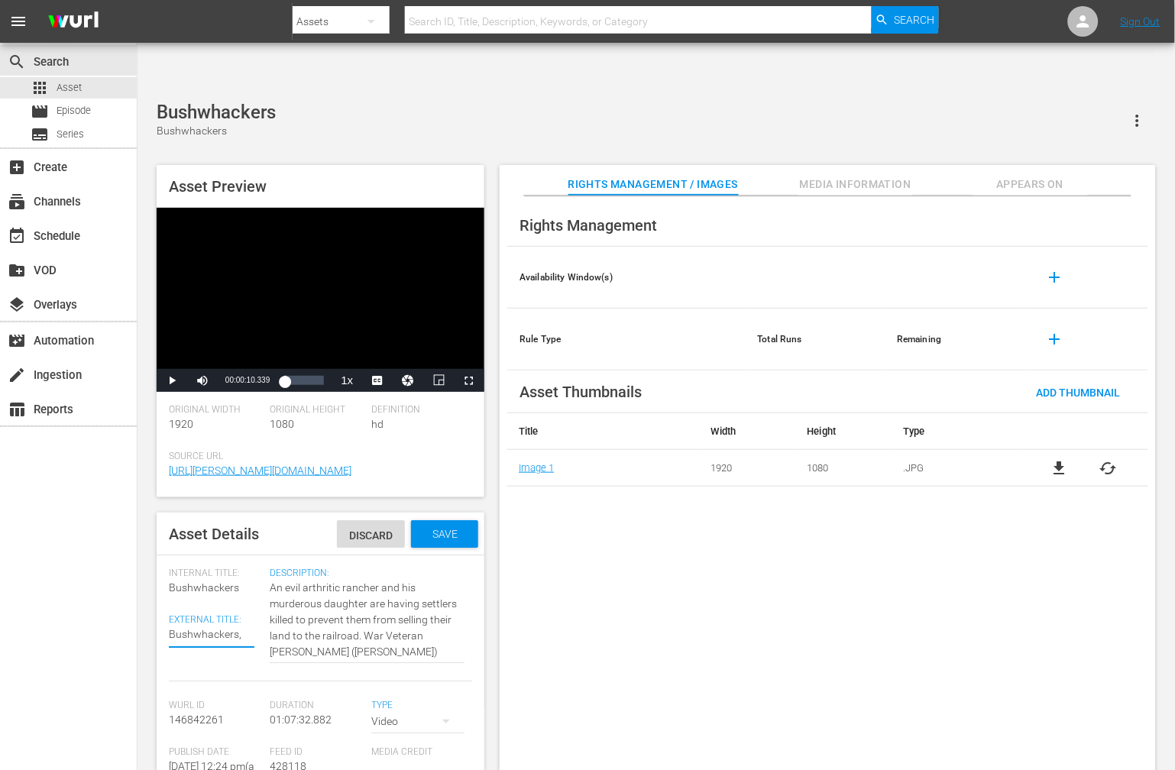
type textarea "Bushwhackers, T"
type textarea "Bushwhackers, Th"
type textarea "Bushwhackers, The"
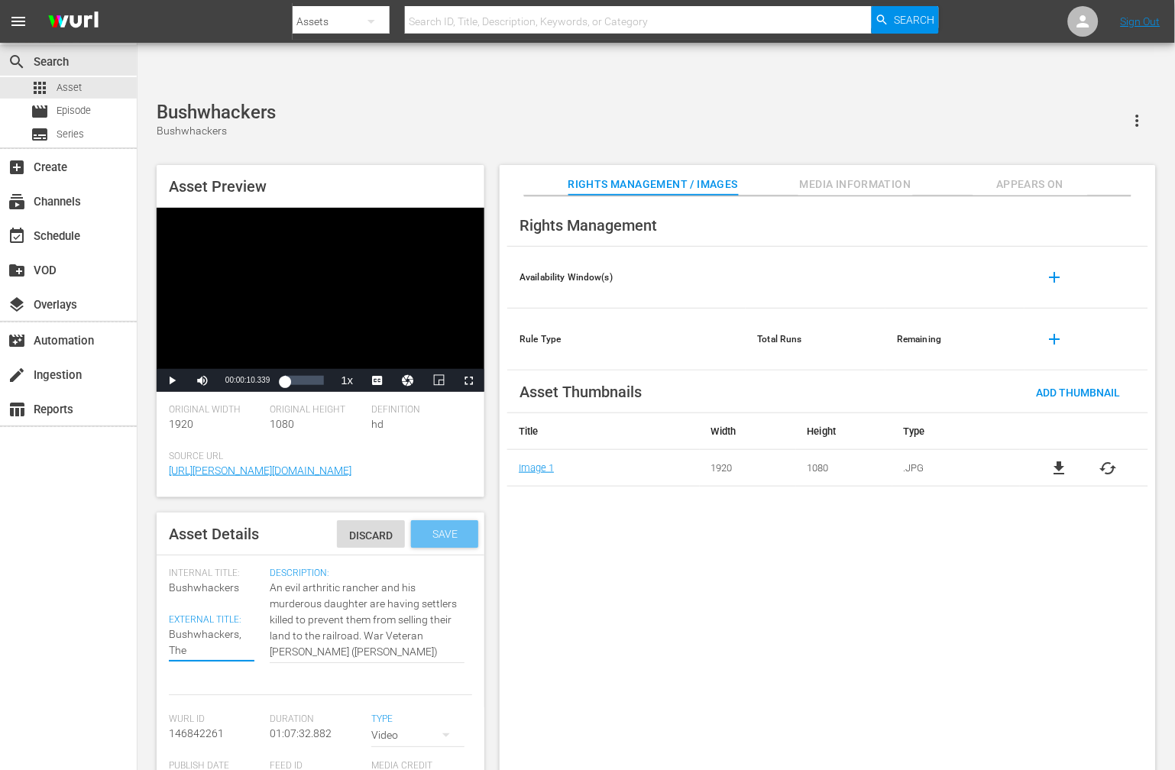
type textarea "Bushwhackers, The"
click at [423, 528] on span "Save" at bounding box center [445, 534] width 50 height 12
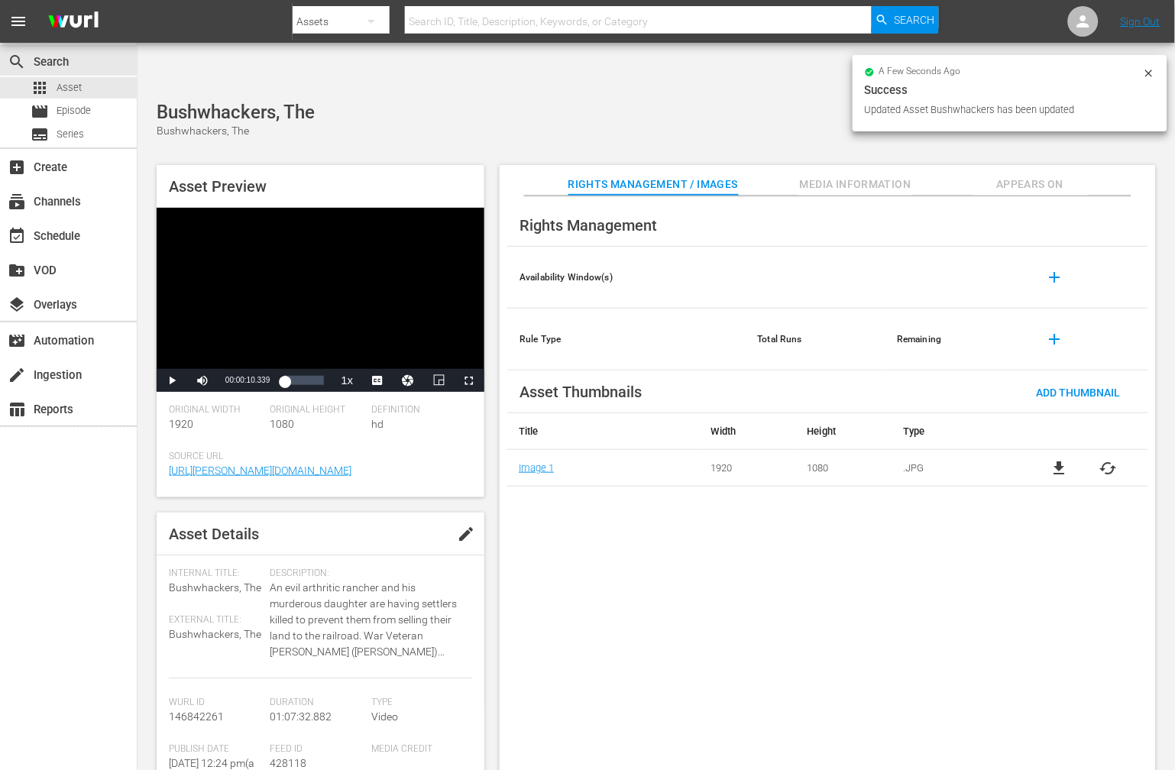
click at [821, 175] on span "Media Information" at bounding box center [855, 184] width 115 height 19
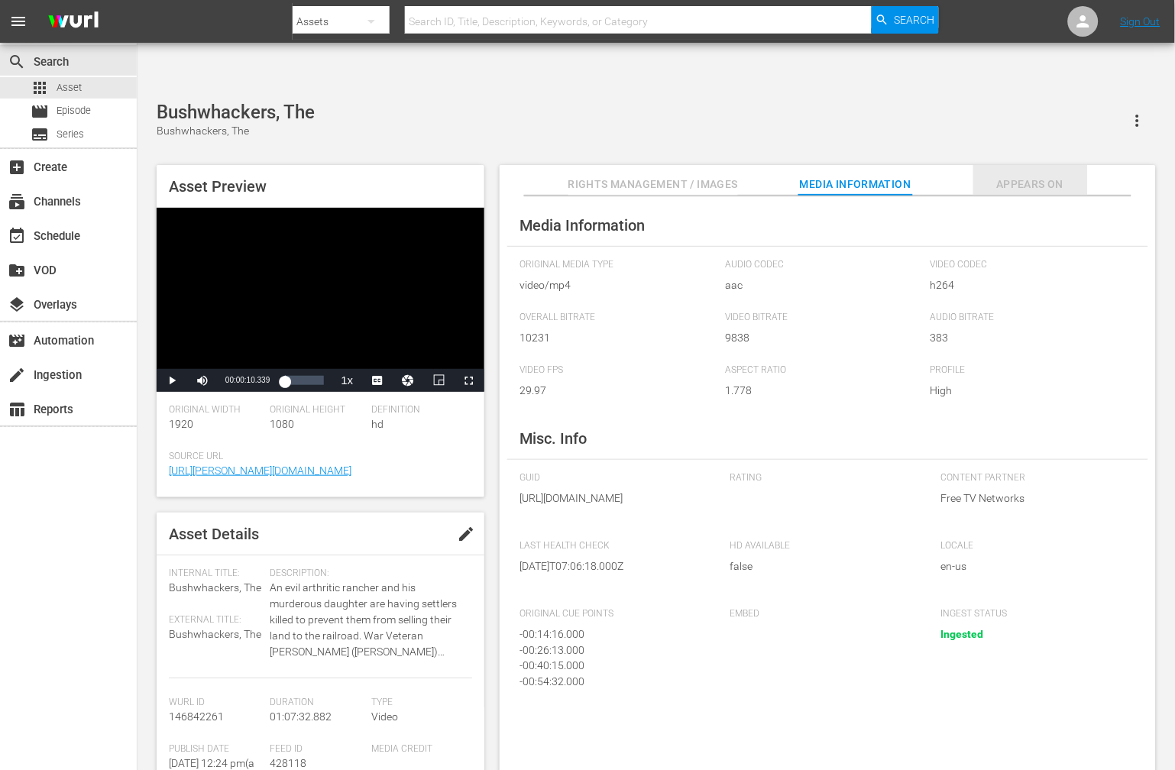
click at [1025, 175] on span "Appears On" at bounding box center [1030, 184] width 115 height 19
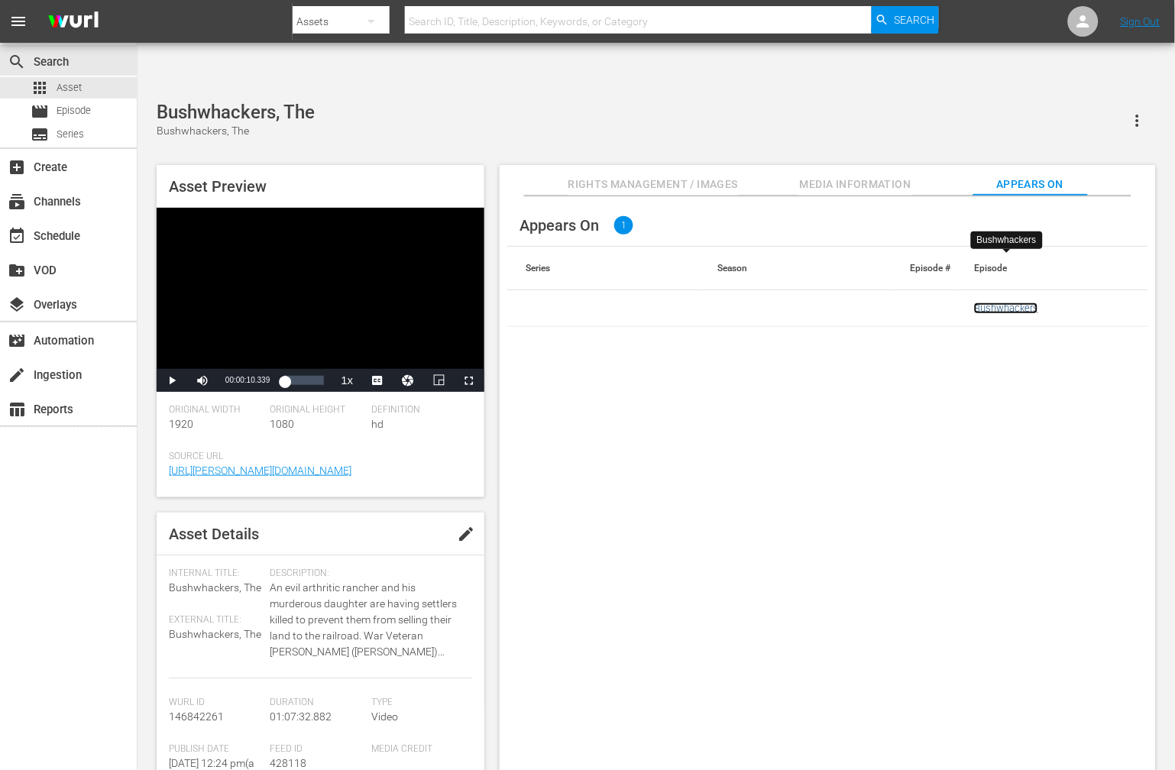
click at [988, 302] on link "Bushwhackers" at bounding box center [1006, 307] width 64 height 11
click at [463, 525] on span "edit" at bounding box center [466, 534] width 18 height 18
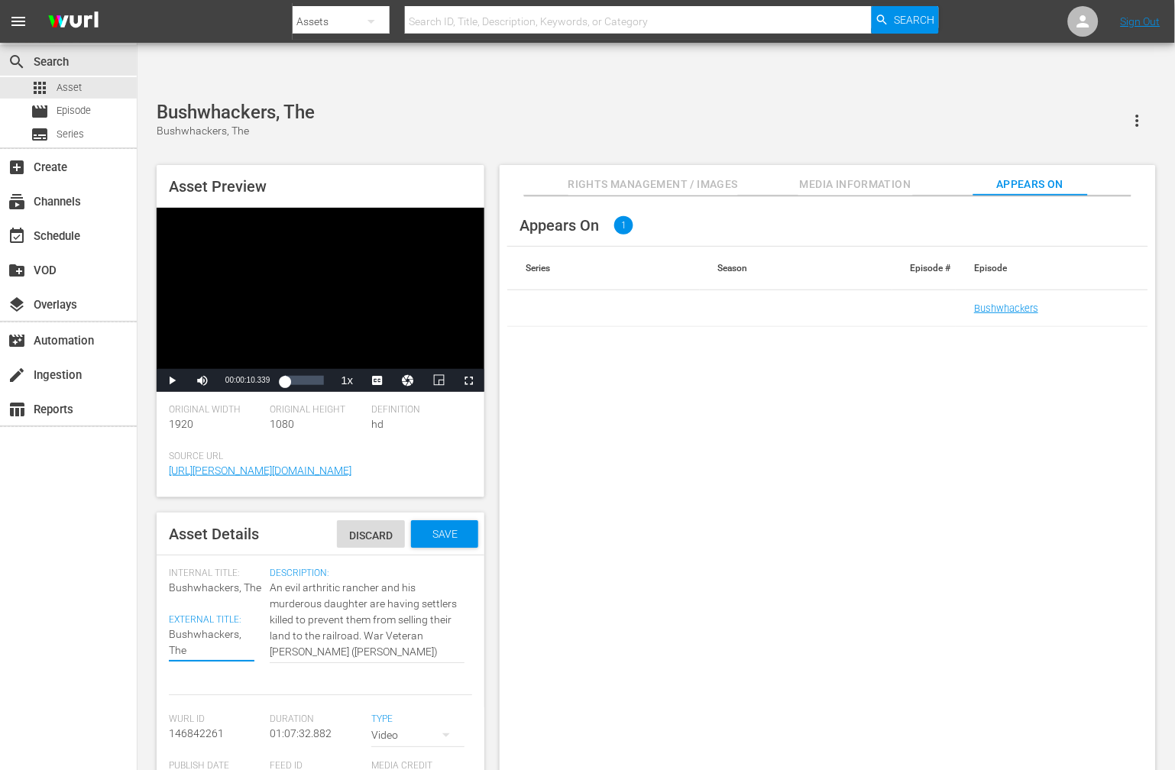
drag, startPoint x: 170, startPoint y: 634, endPoint x: 151, endPoint y: 624, distance: 21.5
click at [154, 624] on div "Asset Preview Video Player is loading. Play Video Play Mute Current Time 00:00:…" at bounding box center [656, 471] width 1014 height 629
type textarea "Bushwhackers,"
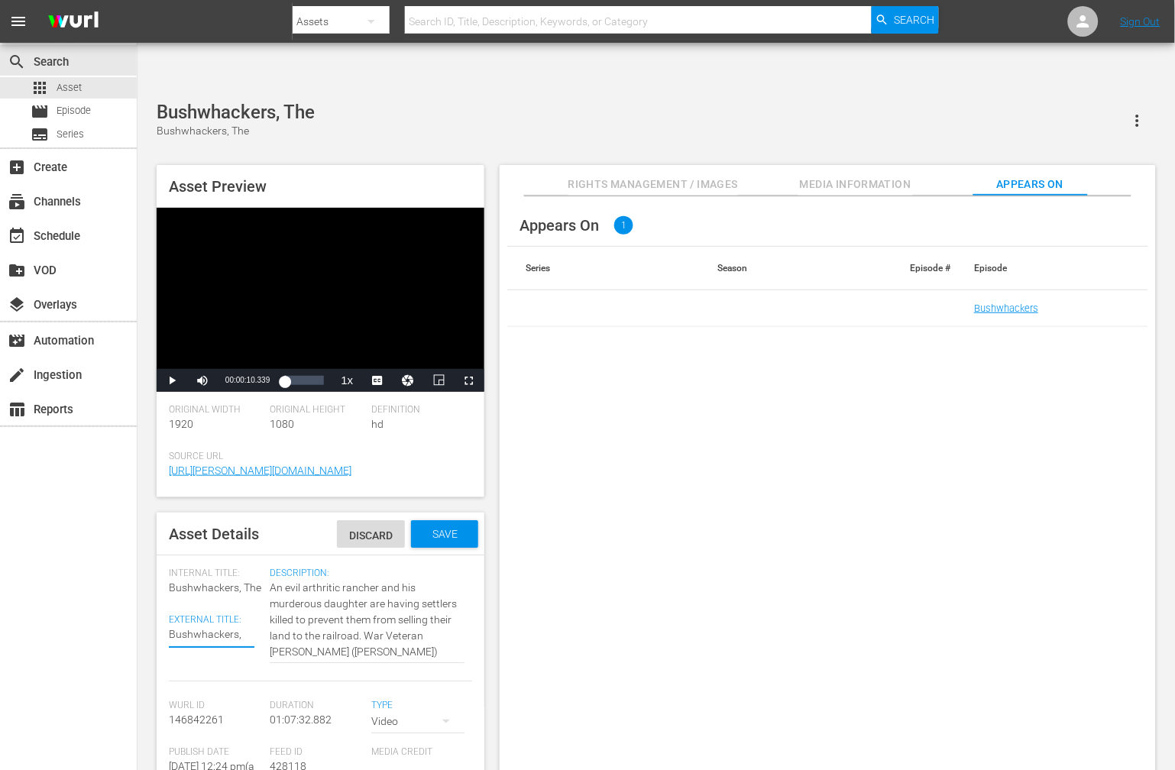
type textarea "Bushwhackers,"
type textarea "Bushwhackers"
type textarea "TBushwhackers"
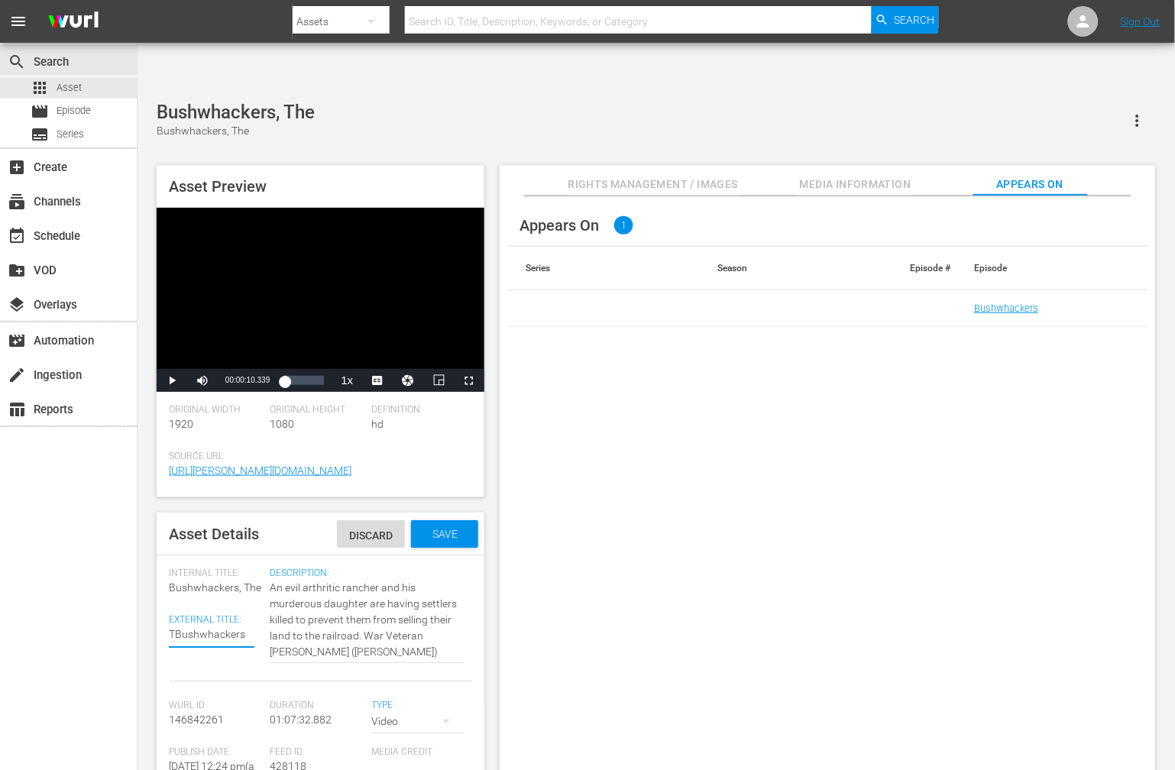
type textarea "THBushwhackers"
type textarea "THeBushwhackers"
type textarea "THe Bushwhackers"
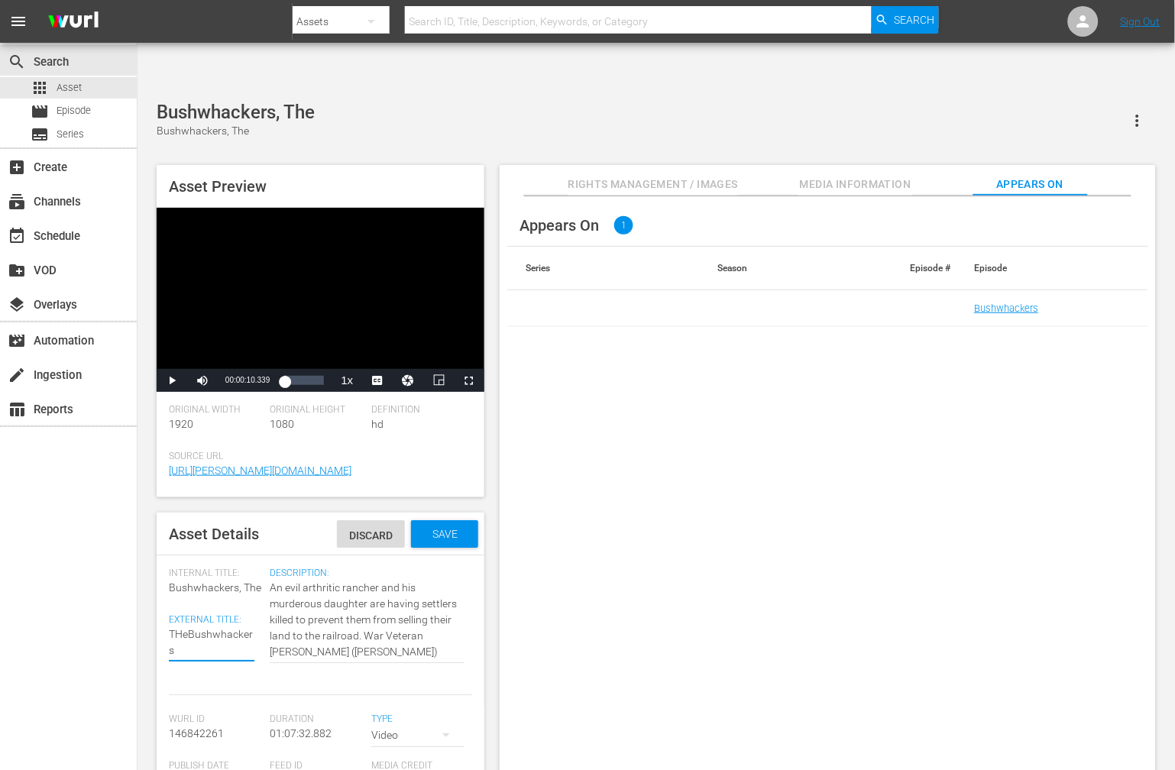
type textarea "THe Bushwhackers"
type textarea "TBushwhackers"
type textarea "ThBushwhackers"
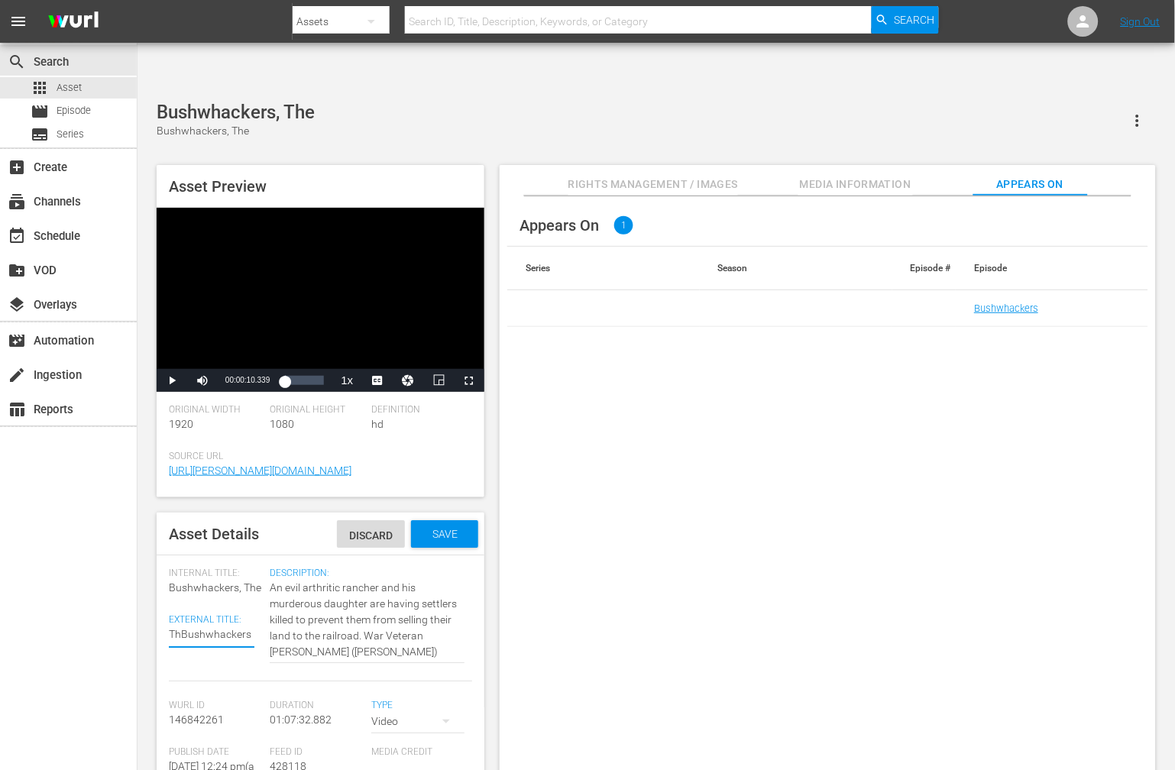
type textarea "TheBushwhackers"
type textarea "The Bushwhackers"
click at [444, 528] on span "Save" at bounding box center [445, 534] width 50 height 12
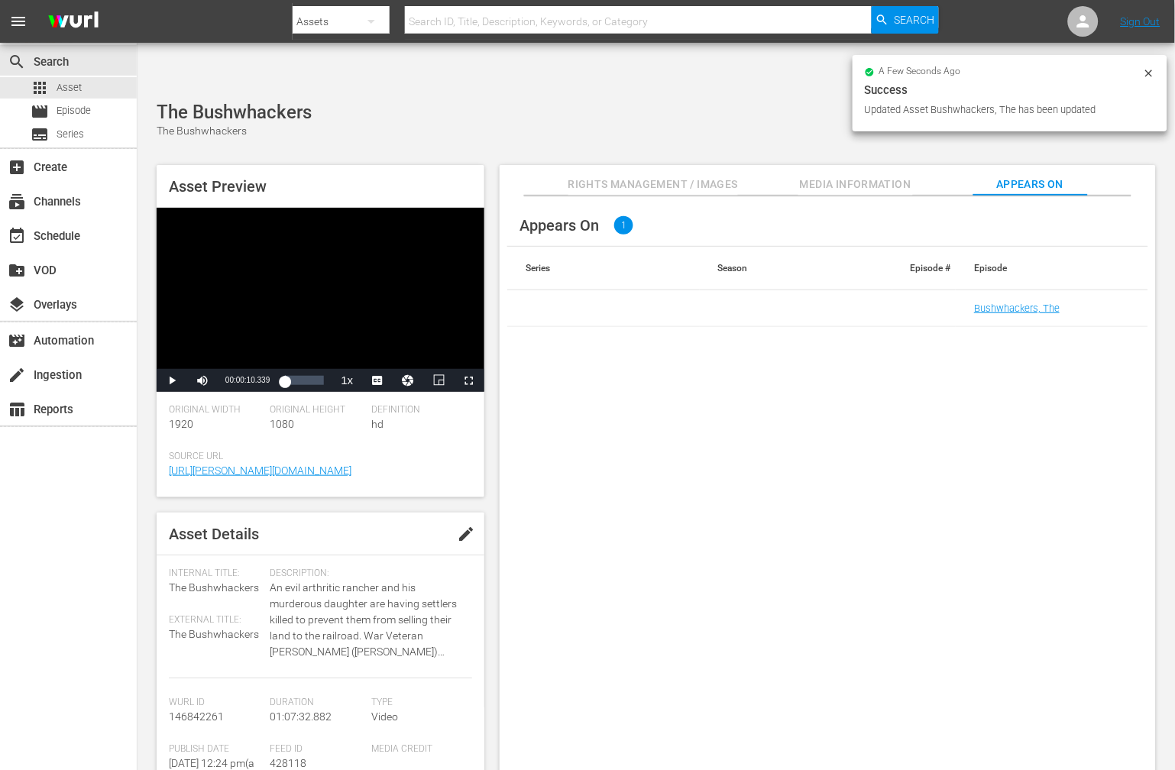
click at [642, 447] on div "Appears On 1 Series Season Episode # Episode Bushwhackers, The" at bounding box center [828, 495] width 656 height 599
click at [811, 410] on div "Appears On 1 Series Season Episode # Episode Bushwhackers, The" at bounding box center [828, 495] width 656 height 599
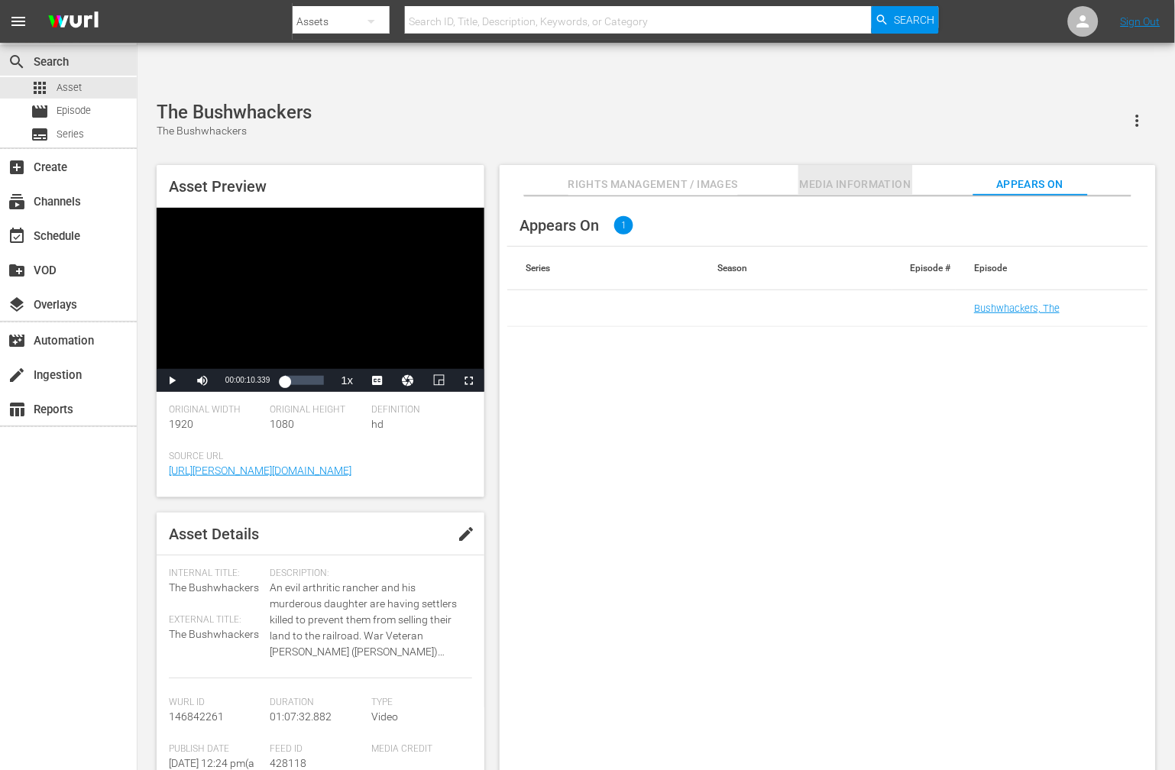
click at [880, 175] on span "Media Information" at bounding box center [855, 184] width 115 height 19
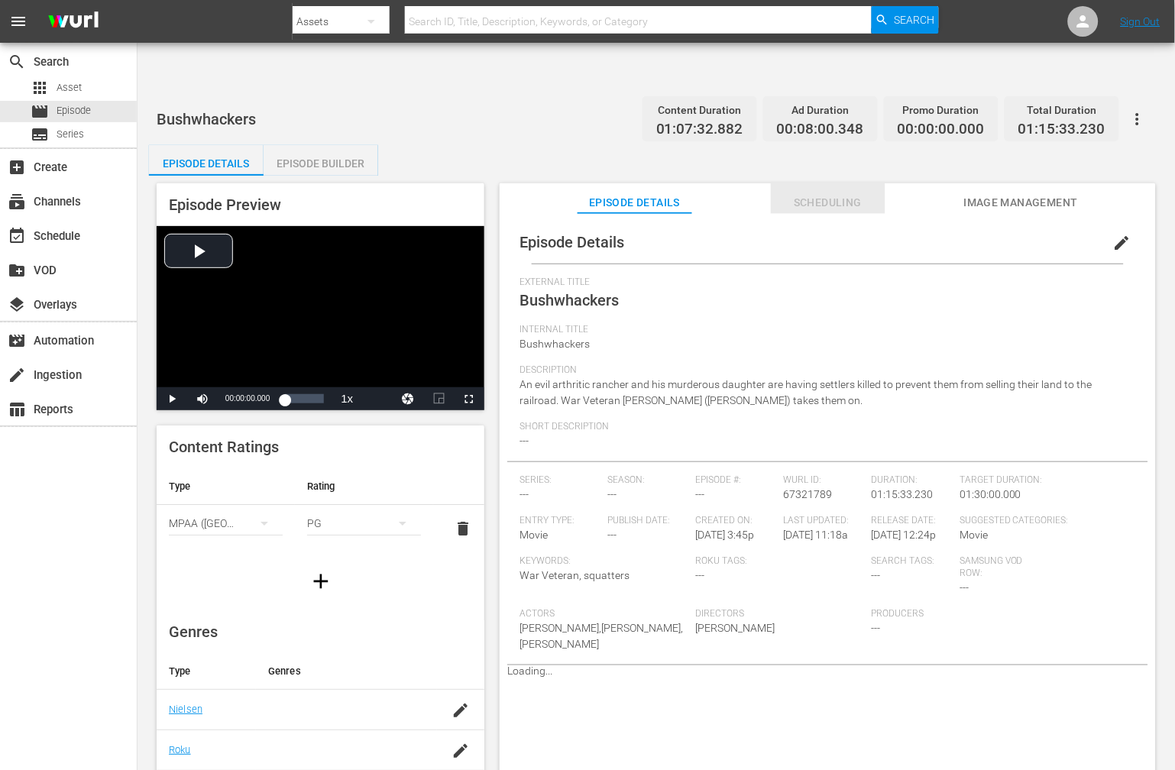
click at [823, 193] on span "Scheduling" at bounding box center [828, 202] width 115 height 19
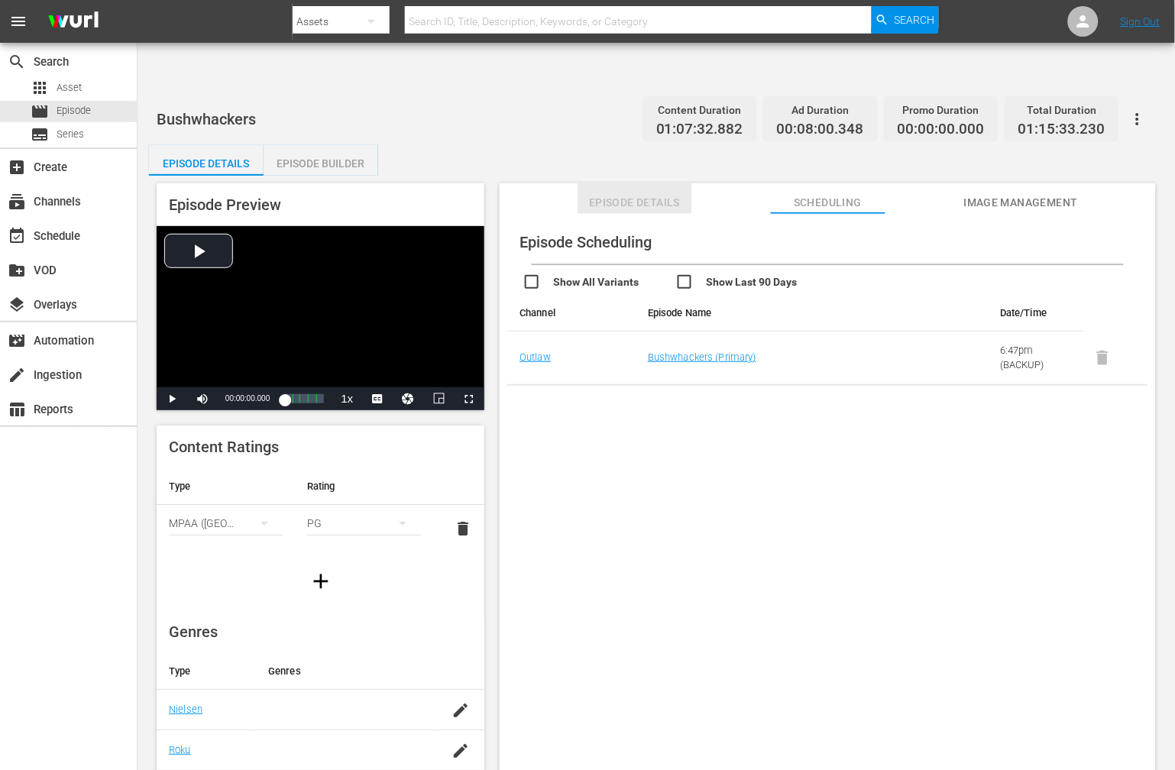
click at [624, 193] on span "Episode Details" at bounding box center [634, 202] width 115 height 19
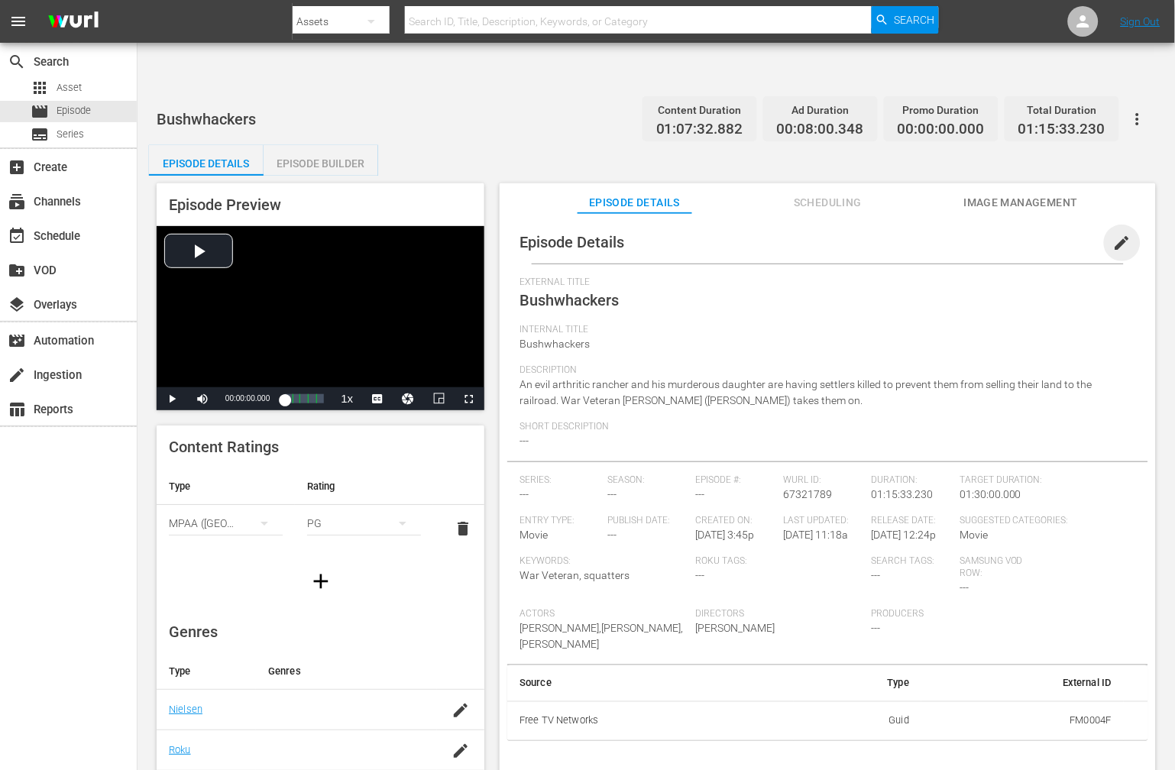
click at [1117, 234] on span "edit" at bounding box center [1122, 243] width 18 height 18
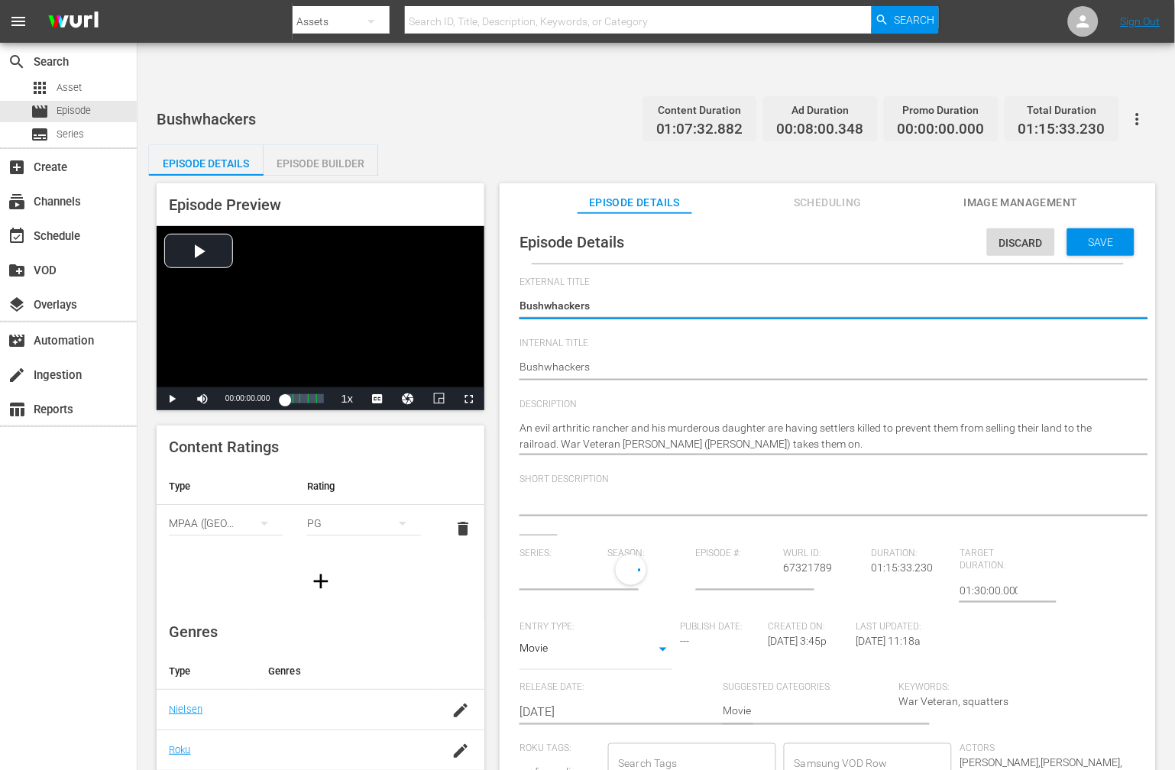
type input "No Series"
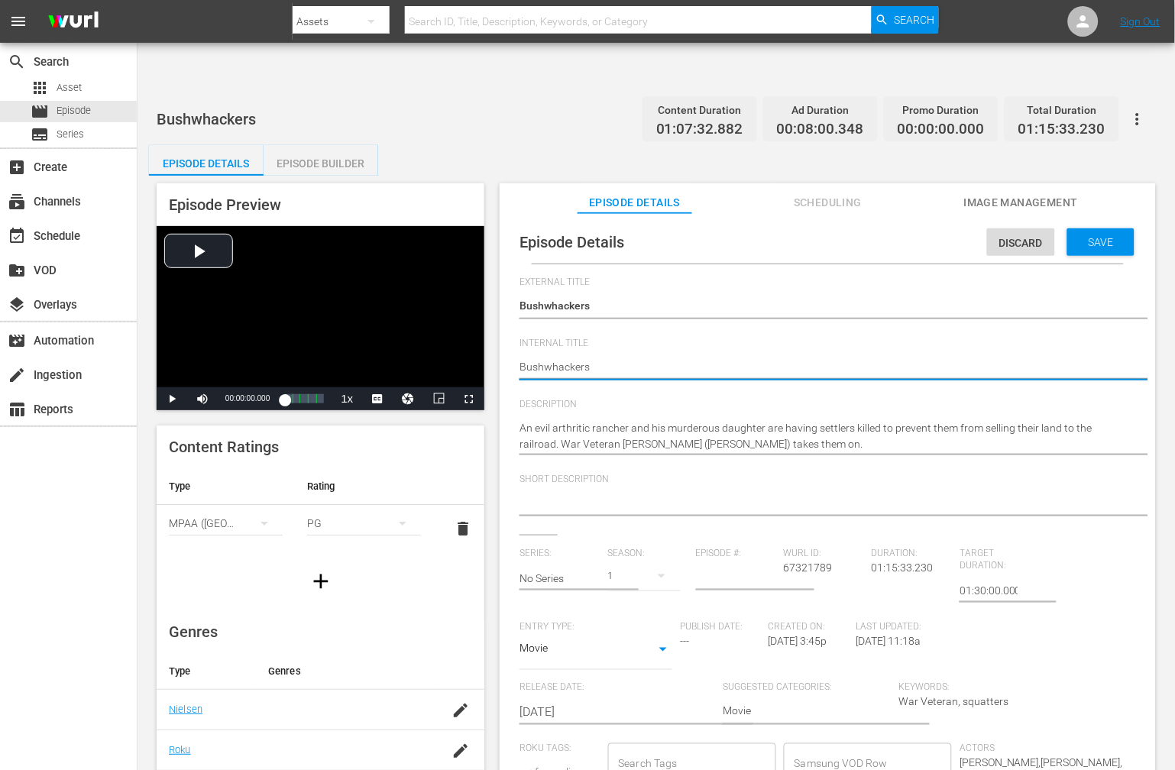
type textarea "Bushwhackers,"
type textarea "Bushwhackers, T"
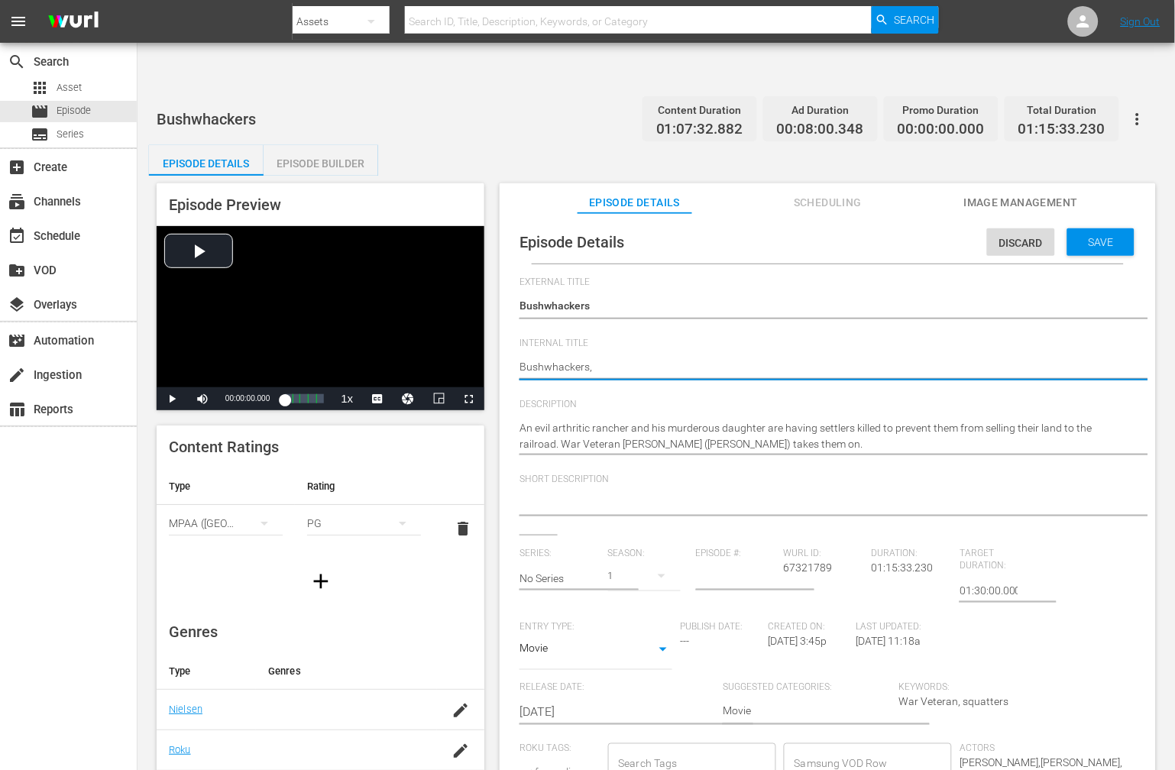
type textarea "Bushwhackers, T"
type textarea "Bushwhackers, Th"
type textarea "Bushwhackers, The"
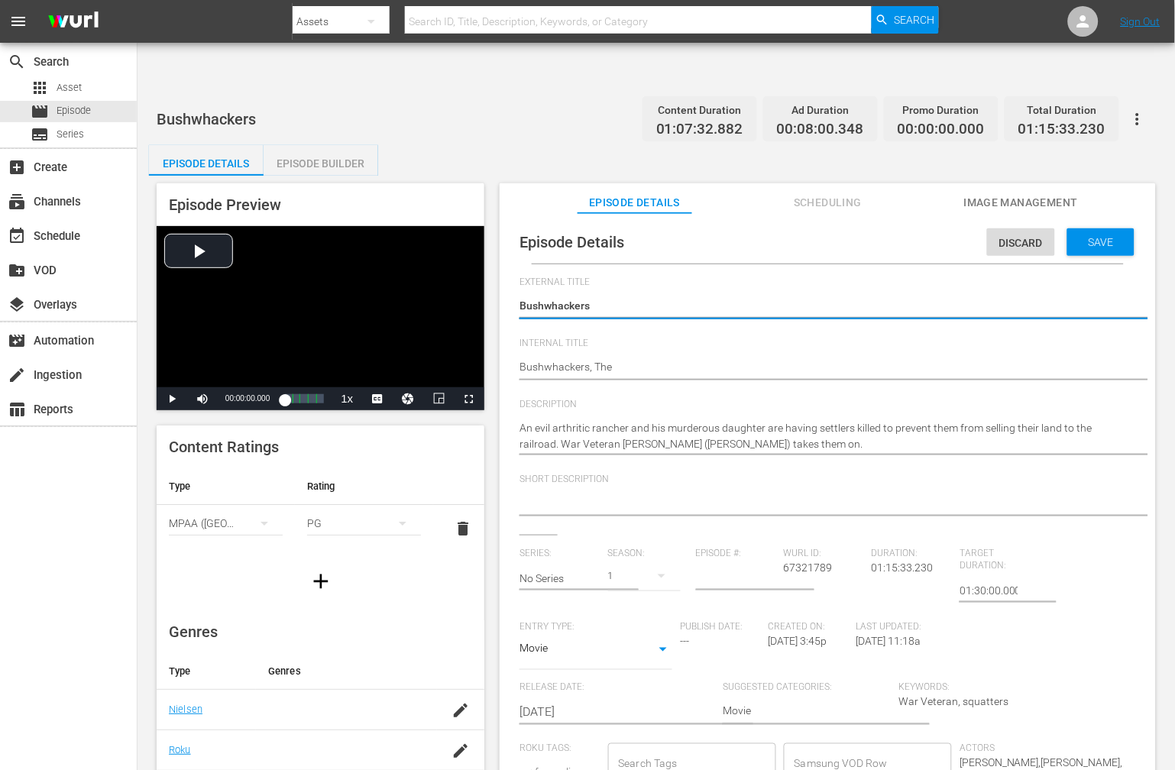
type textarea "TBushwhackers"
type textarea "ThBushwhackers"
type textarea "TheBushwhackers"
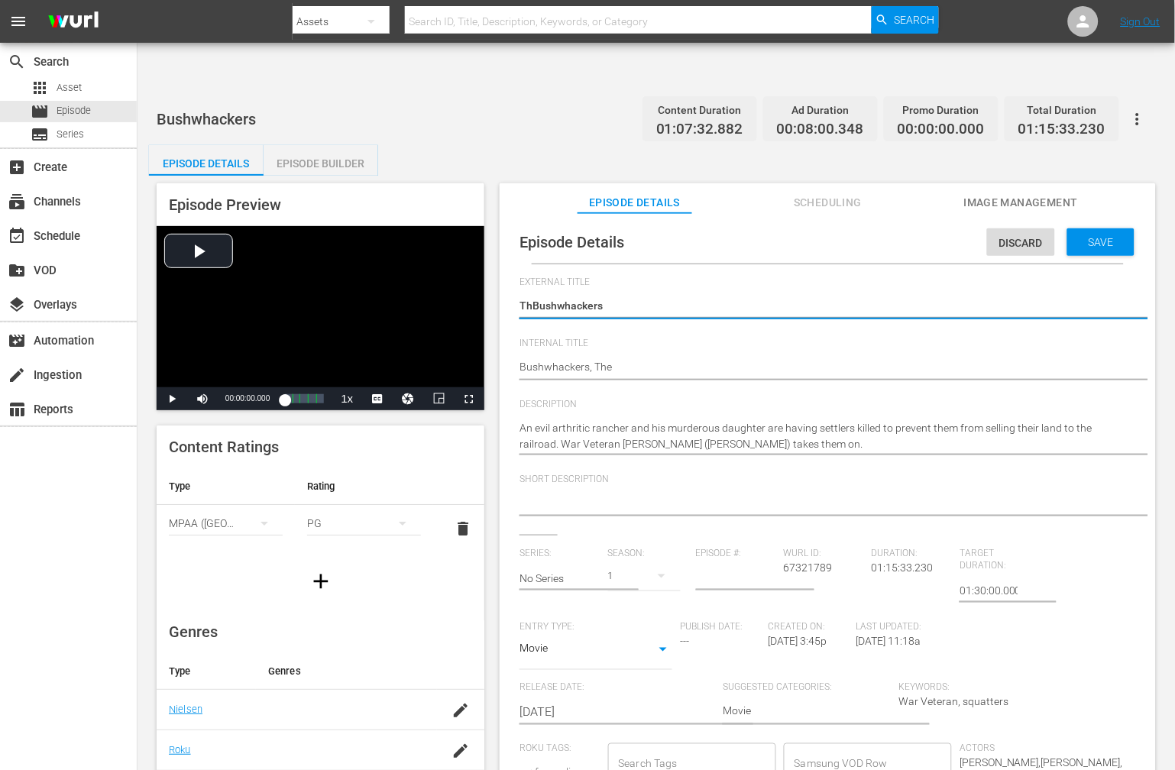
type textarea "TheBushwhackers"
type textarea "The Bushwhackers"
click at [1078, 228] on div "Save" at bounding box center [1100, 241] width 67 height 27
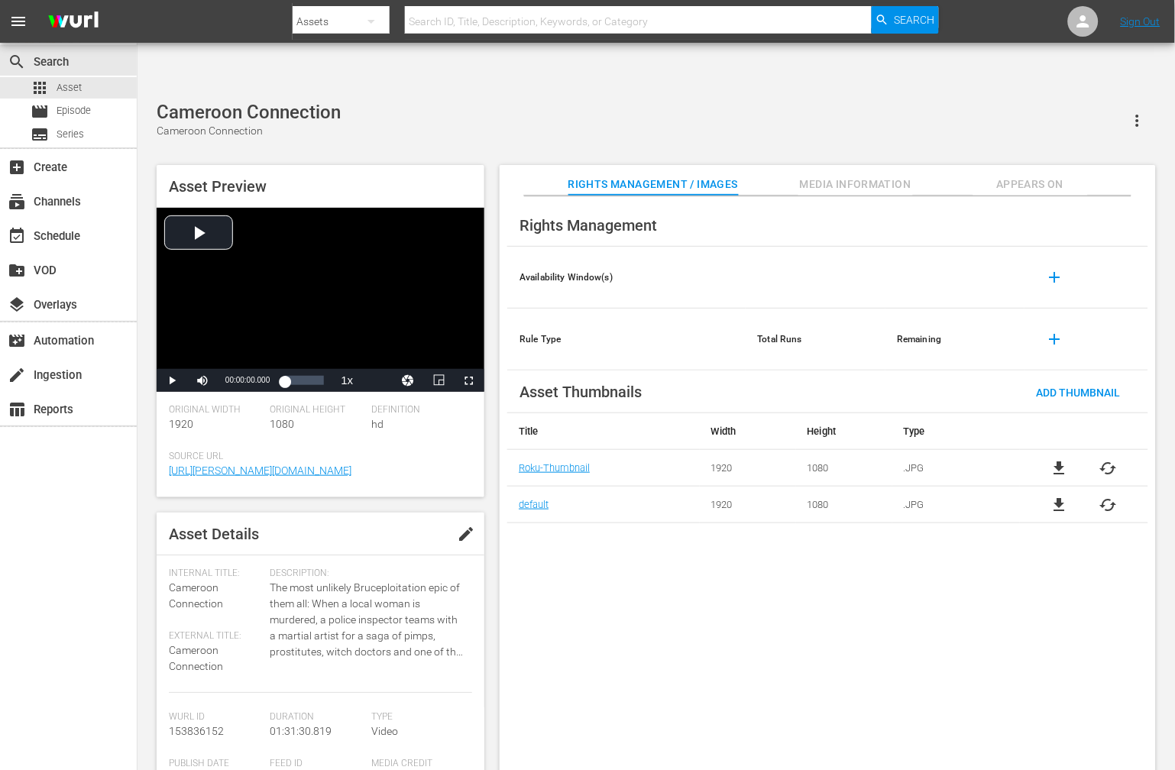
click at [983, 558] on div "Rights Management Availability Window(s) add Rule Type Total Runs Remaining add…" at bounding box center [828, 495] width 656 height 599
click at [172, 380] on span "Video Player" at bounding box center [172, 380] width 0 height 0
click at [302, 369] on div "Loaded : 0.65% 00:35:53.262 00:00:03.278" at bounding box center [304, 380] width 54 height 23
click at [547, 630] on div "Rights Management Availability Window(s) add Rule Type Total Runs Remaining add…" at bounding box center [828, 495] width 656 height 599
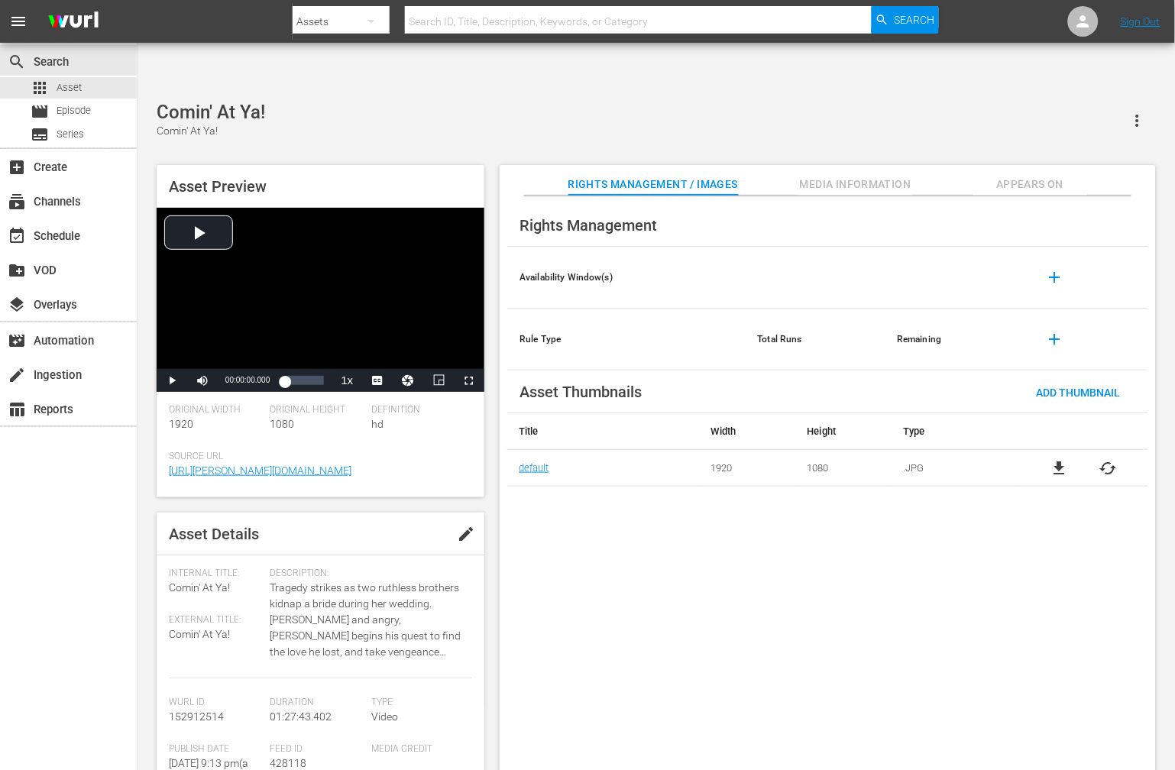
click at [828, 619] on div "Rights Management Availability Window(s) add Rule Type Total Runs Remaining add…" at bounding box center [828, 495] width 656 height 599
click at [956, 617] on div "Rights Management Availability Window(s) add Rule Type Total Runs Remaining add…" at bounding box center [828, 495] width 656 height 599
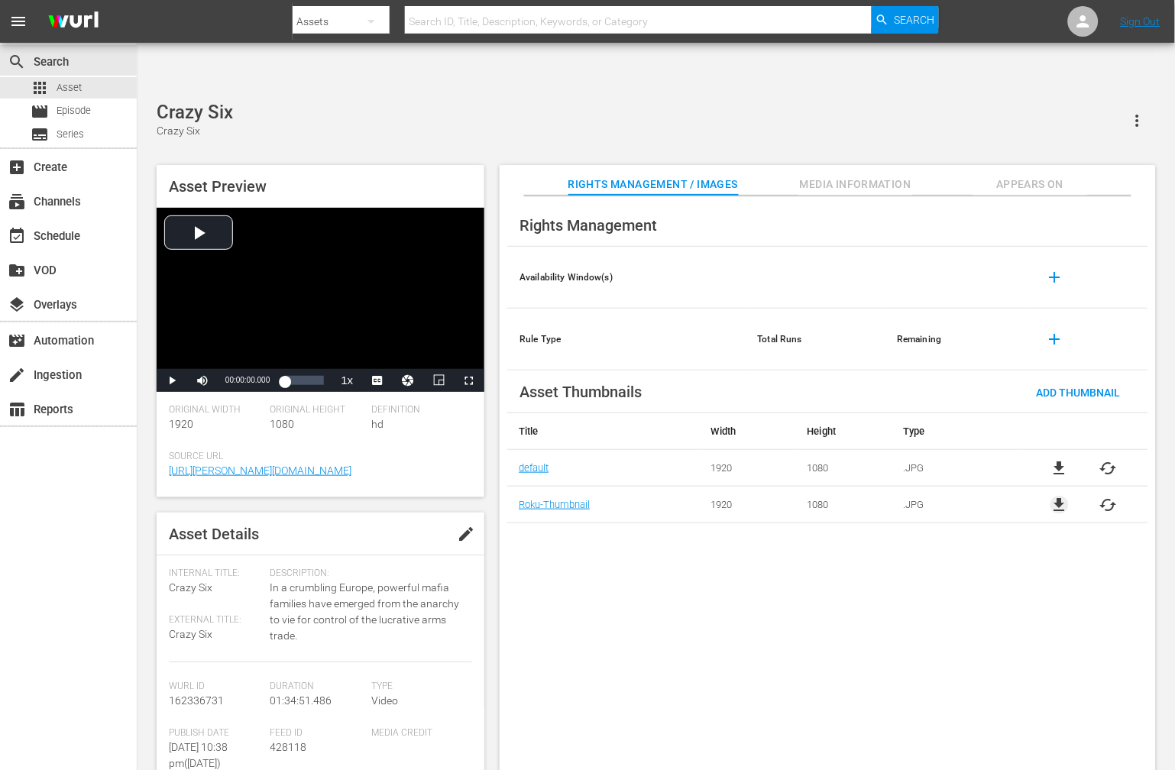
click at [1052, 496] on span "file_download" at bounding box center [1059, 505] width 18 height 18
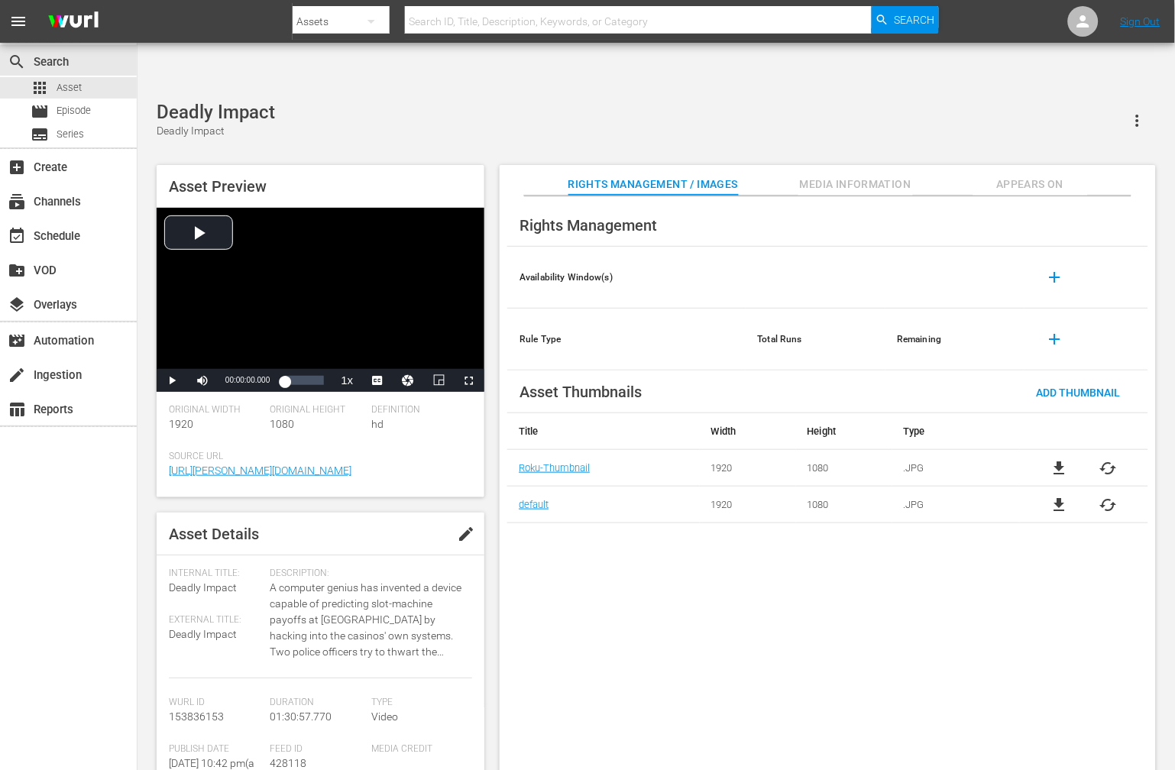
click at [762, 691] on div "Rights Management Availability Window(s) add Rule Type Total Runs Remaining add…" at bounding box center [828, 495] width 656 height 599
click at [678, 660] on div "Rights Management Availability Window(s) add Rule Type Total Runs Remaining add…" at bounding box center [828, 495] width 656 height 599
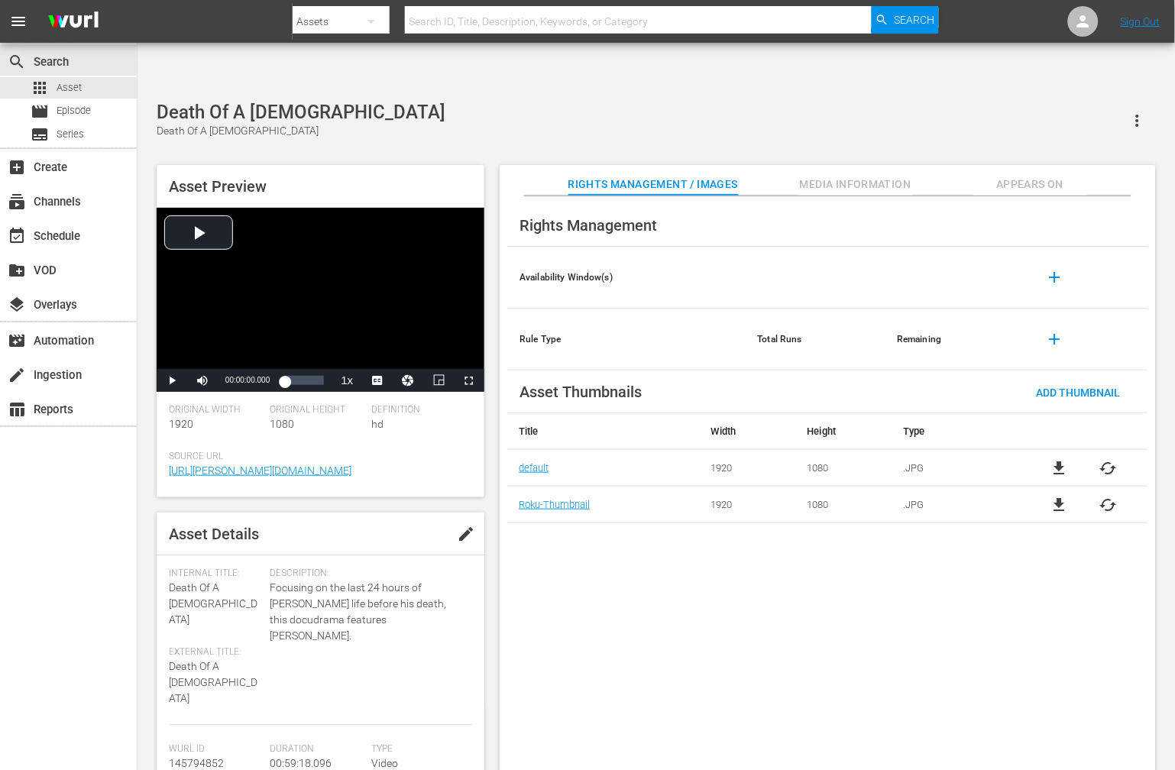
click at [600, 584] on div "Rights Management Availability Window(s) add Rule Type Total Runs Remaining add…" at bounding box center [828, 495] width 656 height 599
